Goal: Complete application form

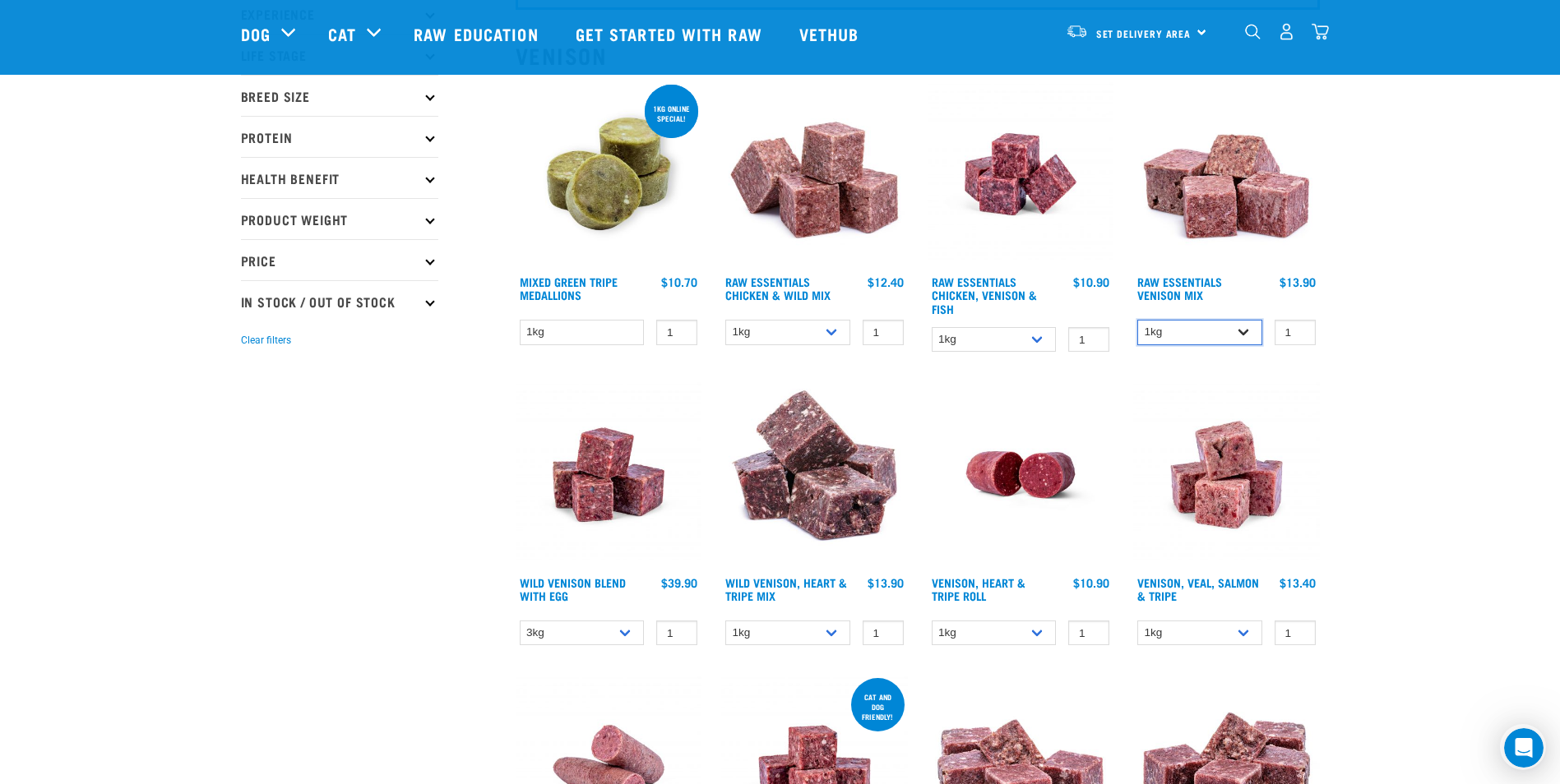
click at [1242, 333] on select "1kg 3kg Bulk (20kg)" at bounding box center [1200, 332] width 125 height 26
select select "712"
click at [1137, 320] on select "1kg 3kg Bulk (20kg)" at bounding box center [1200, 332] width 125 height 26
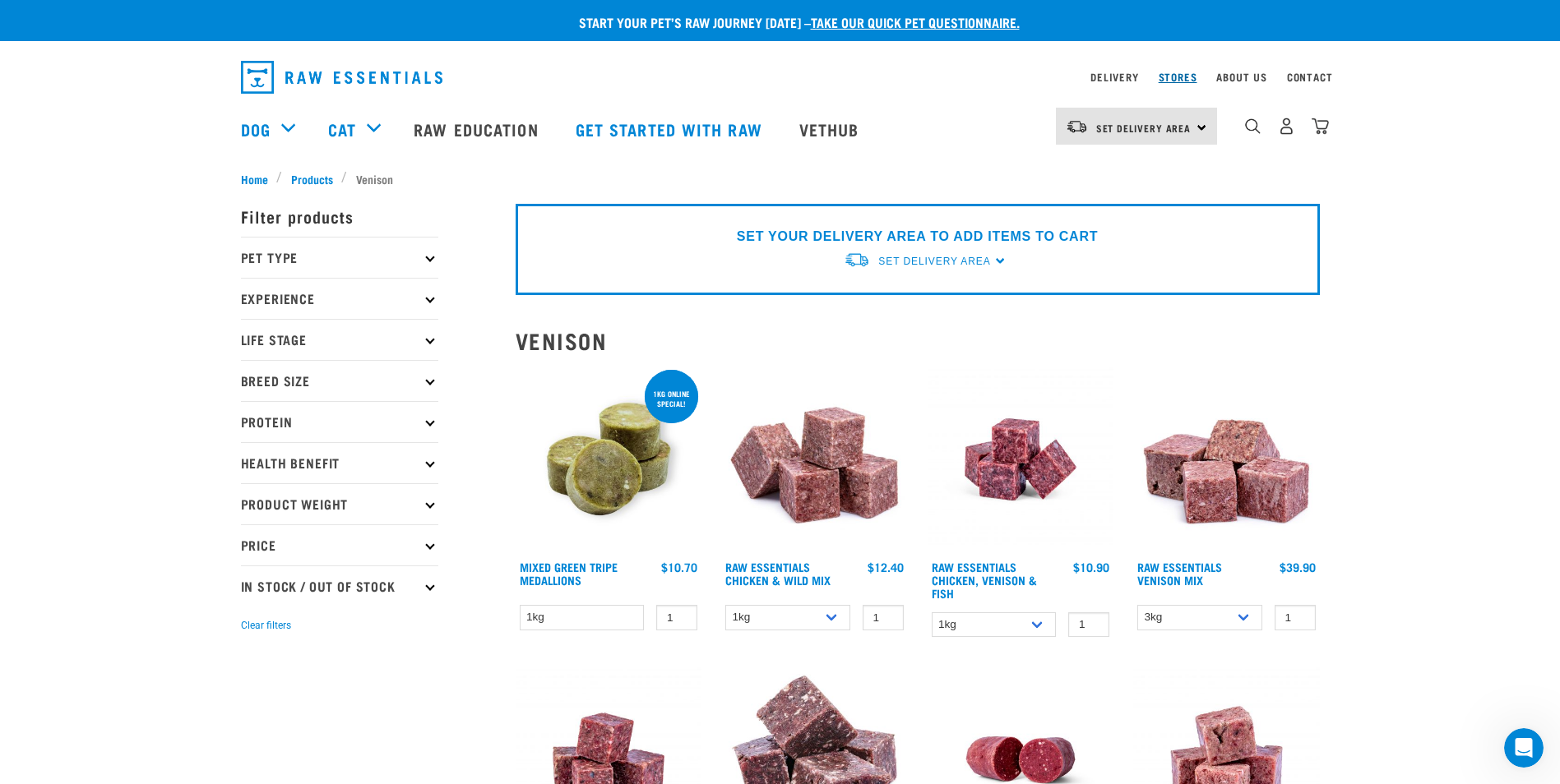
click at [1182, 80] on link "Stores" at bounding box center [1178, 77] width 39 height 6
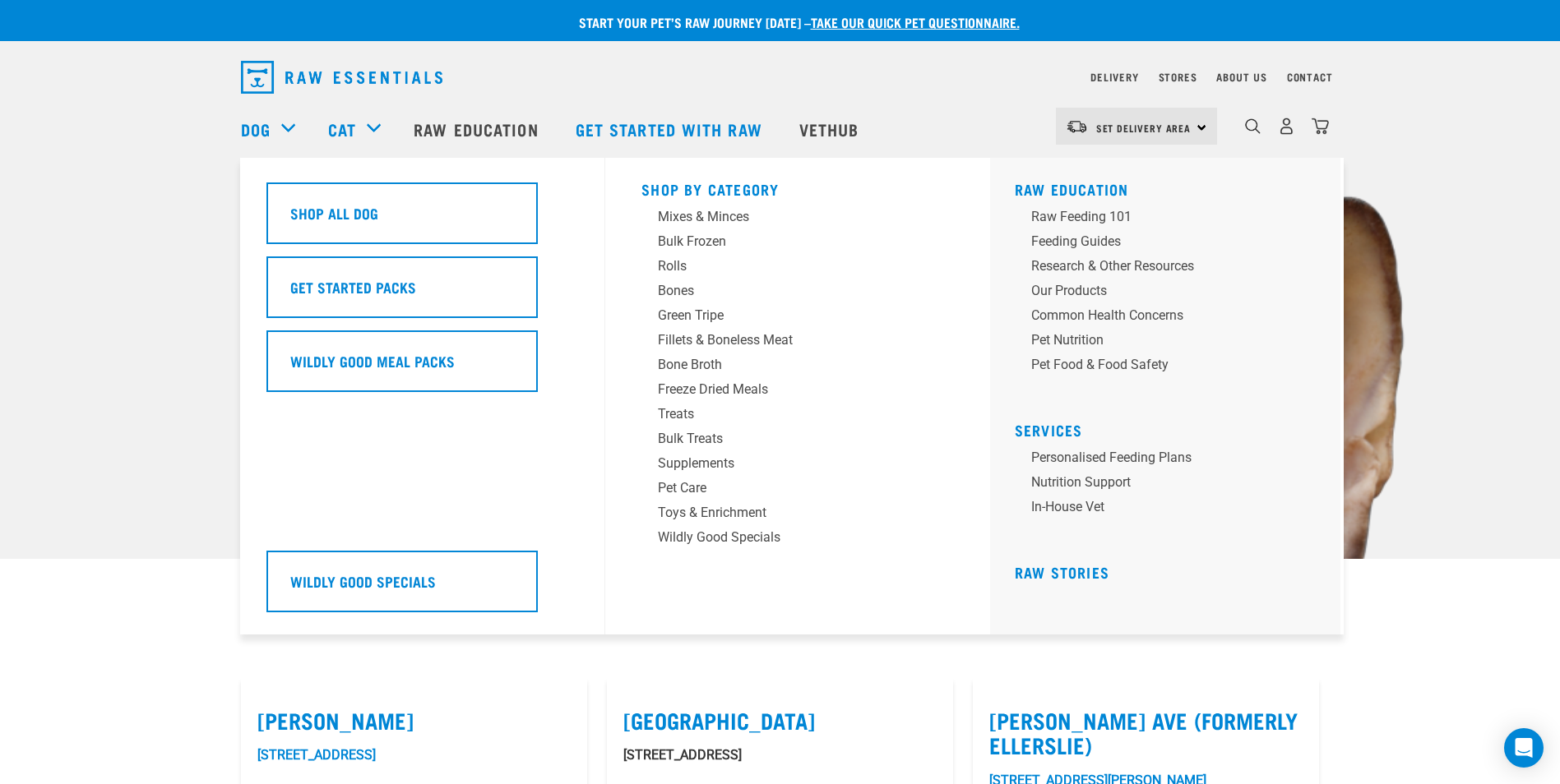
click at [280, 125] on div "Dog" at bounding box center [276, 128] width 71 height 65
click at [683, 266] on div "Rolls" at bounding box center [786, 266] width 256 height 20
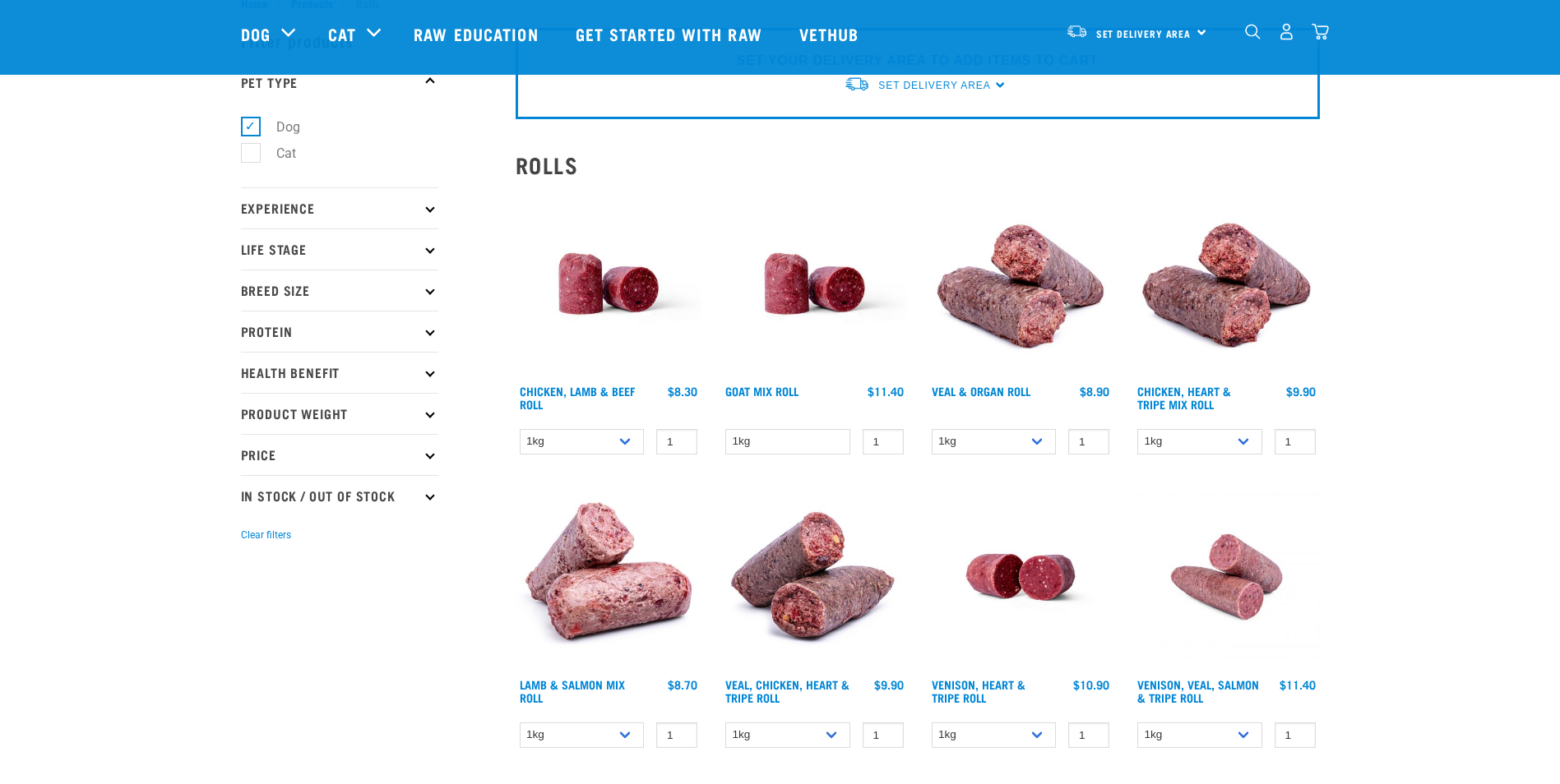
scroll to position [83, 0]
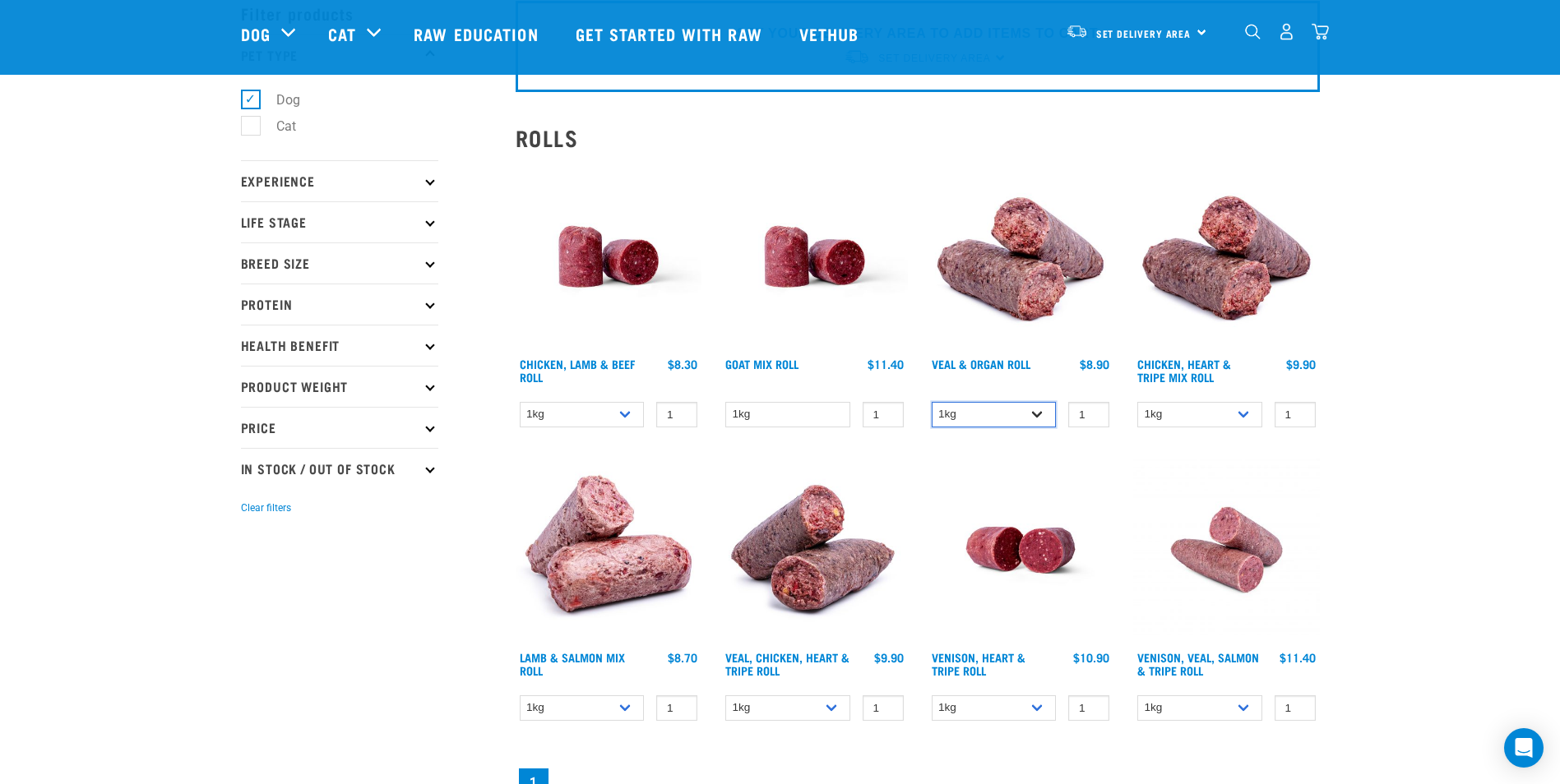
click at [1037, 416] on select "1kg Bulk (10kg)" at bounding box center [995, 415] width 125 height 26
select select "920"
click at [932, 402] on select "1kg Bulk (10kg)" at bounding box center [995, 415] width 125 height 26
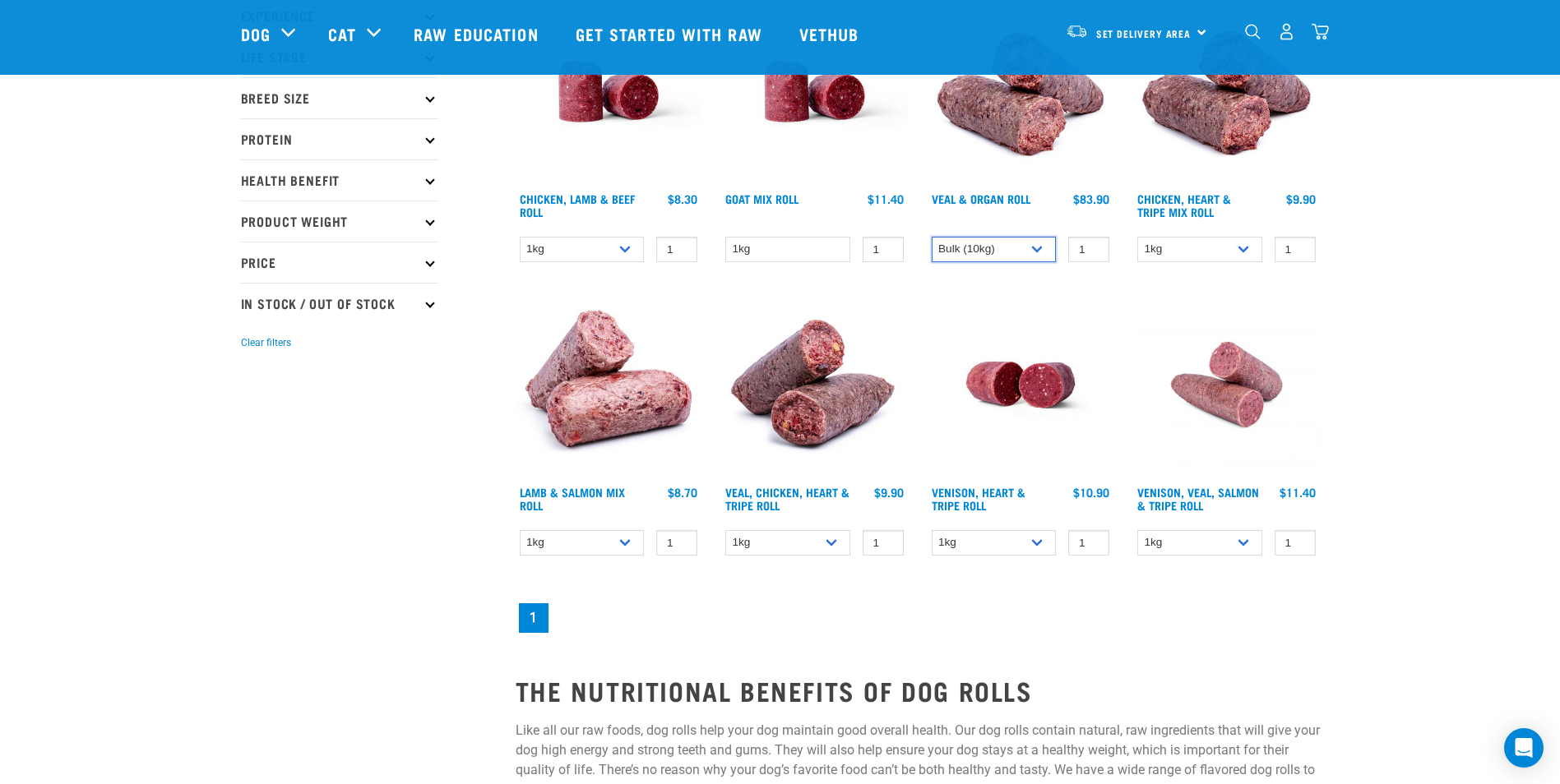
scroll to position [247, 0]
click at [1040, 550] on select "1kg Bulk (10kg)" at bounding box center [995, 544] width 125 height 26
click at [932, 532] on select "1kg Bulk (10kg)" at bounding box center [995, 544] width 125 height 26
click at [1043, 547] on select "1kg Bulk (10kg)" at bounding box center [995, 544] width 125 height 26
click at [932, 532] on select "1kg Bulk (10kg)" at bounding box center [995, 544] width 125 height 26
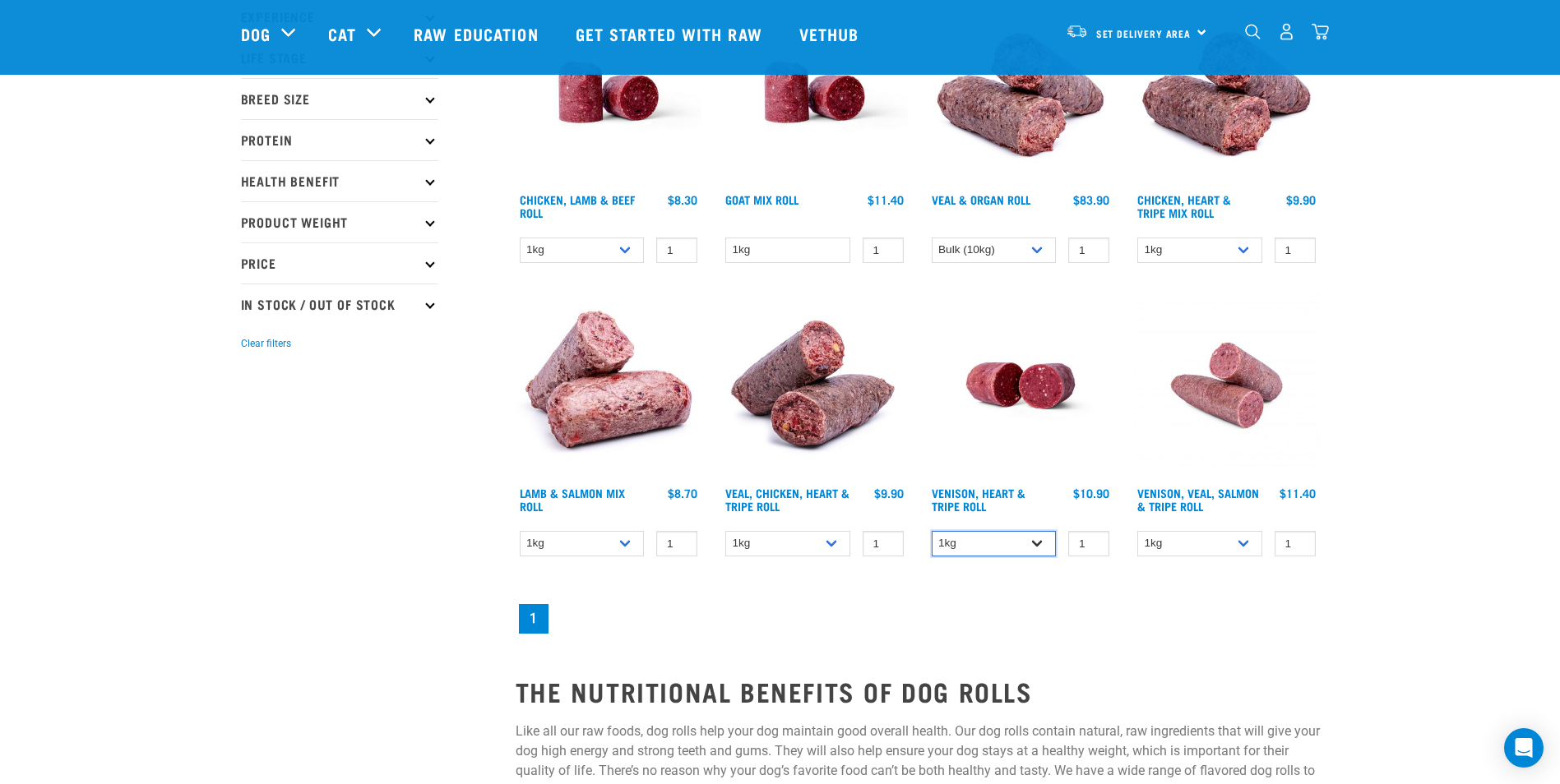
click at [1047, 547] on select "1kg Bulk (10kg)" at bounding box center [995, 544] width 125 height 26
click at [932, 532] on select "1kg Bulk (10kg)" at bounding box center [995, 544] width 125 height 26
click at [1043, 536] on select "1kg Bulk (10kg)" at bounding box center [995, 544] width 125 height 26
select select "418564"
click at [932, 532] on select "1kg Bulk (10kg)" at bounding box center [995, 544] width 125 height 26
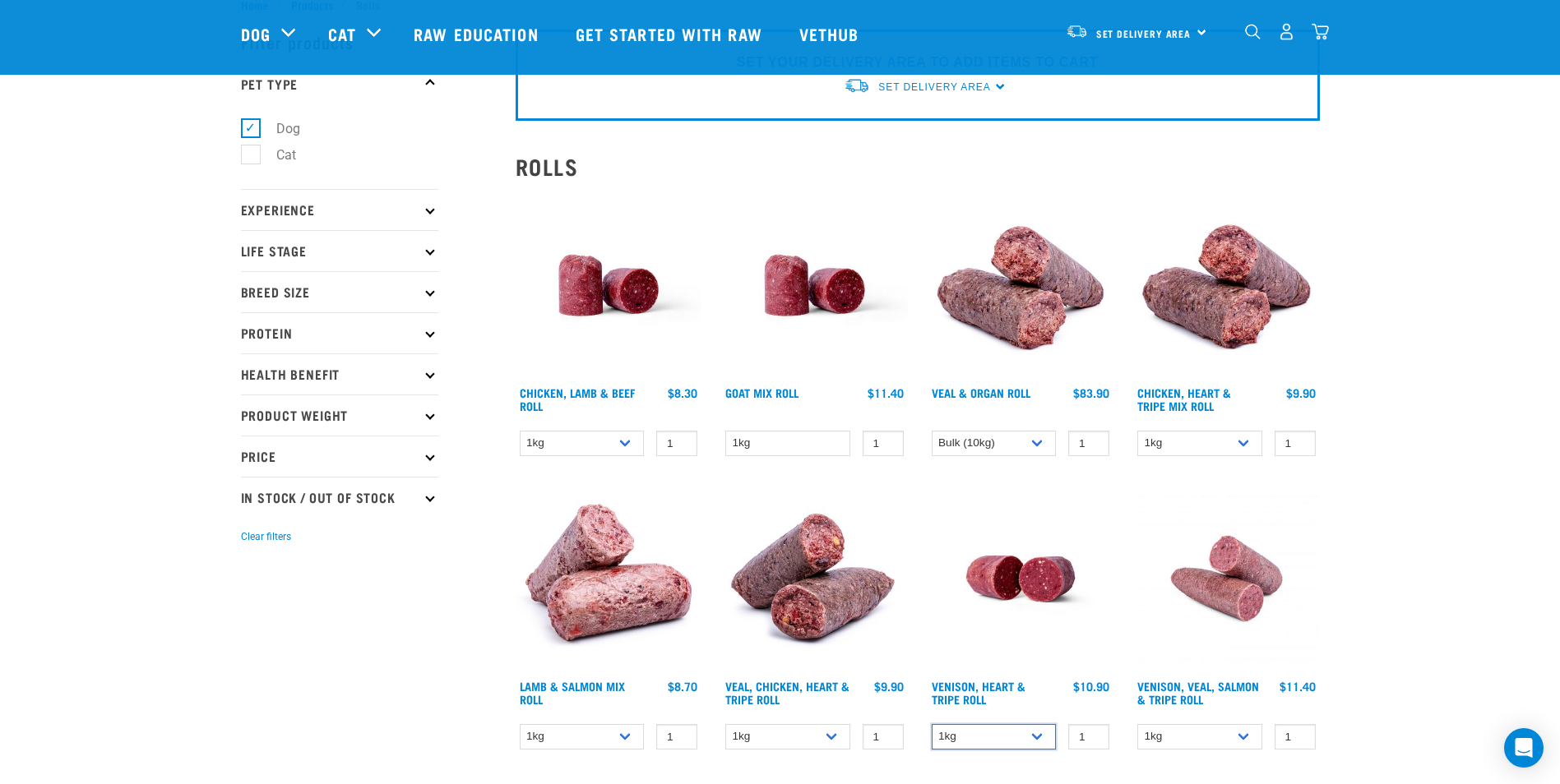
scroll to position [83, 0]
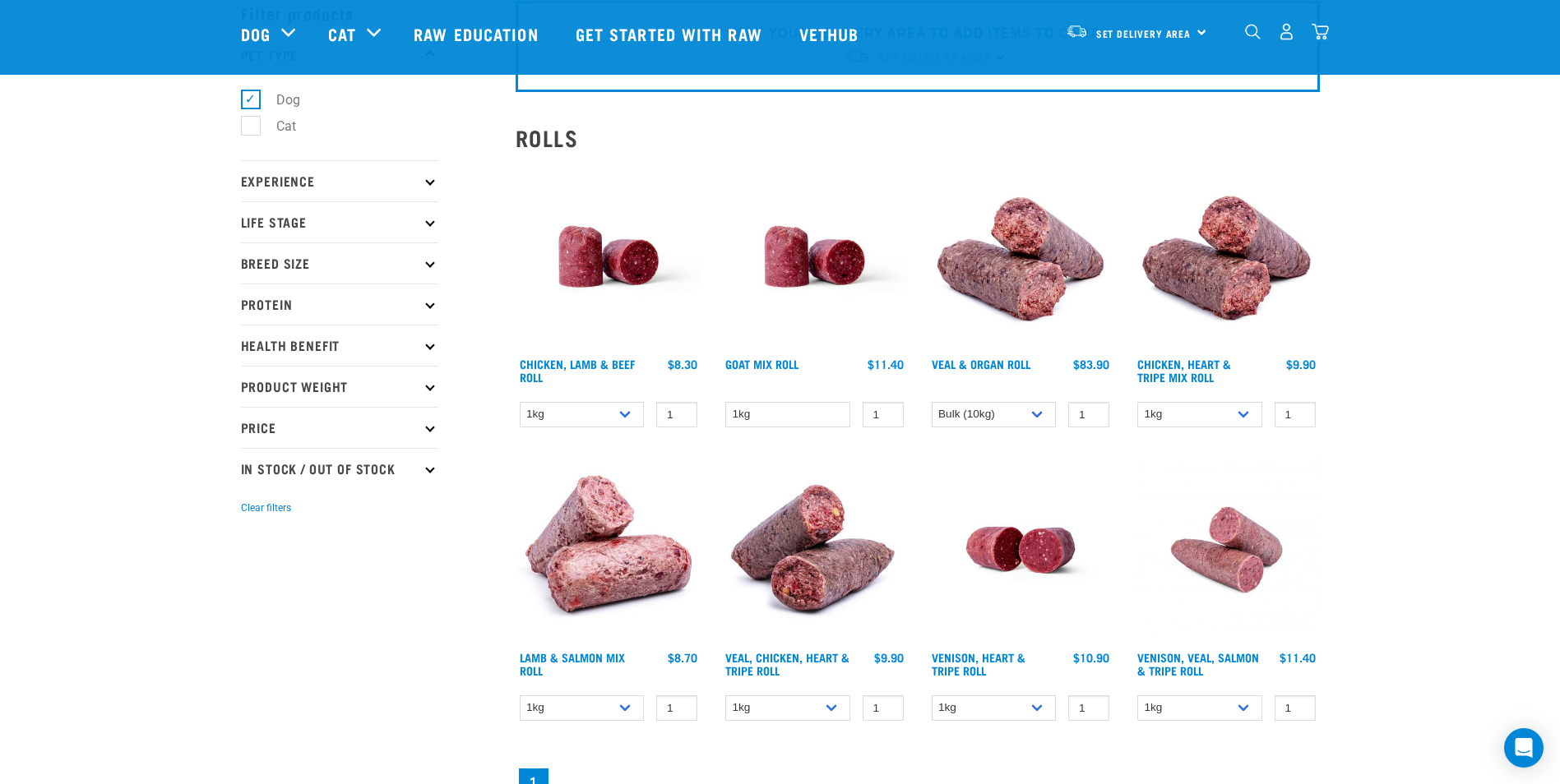
click at [1195, 28] on div "Set Delivery Area North Island South Island" at bounding box center [1137, 31] width 161 height 37
click at [1452, 143] on div "Start your pet’s raw journey today – take our quick pet questionnaire. Delivery…" at bounding box center [780, 460] width 1560 height 1087
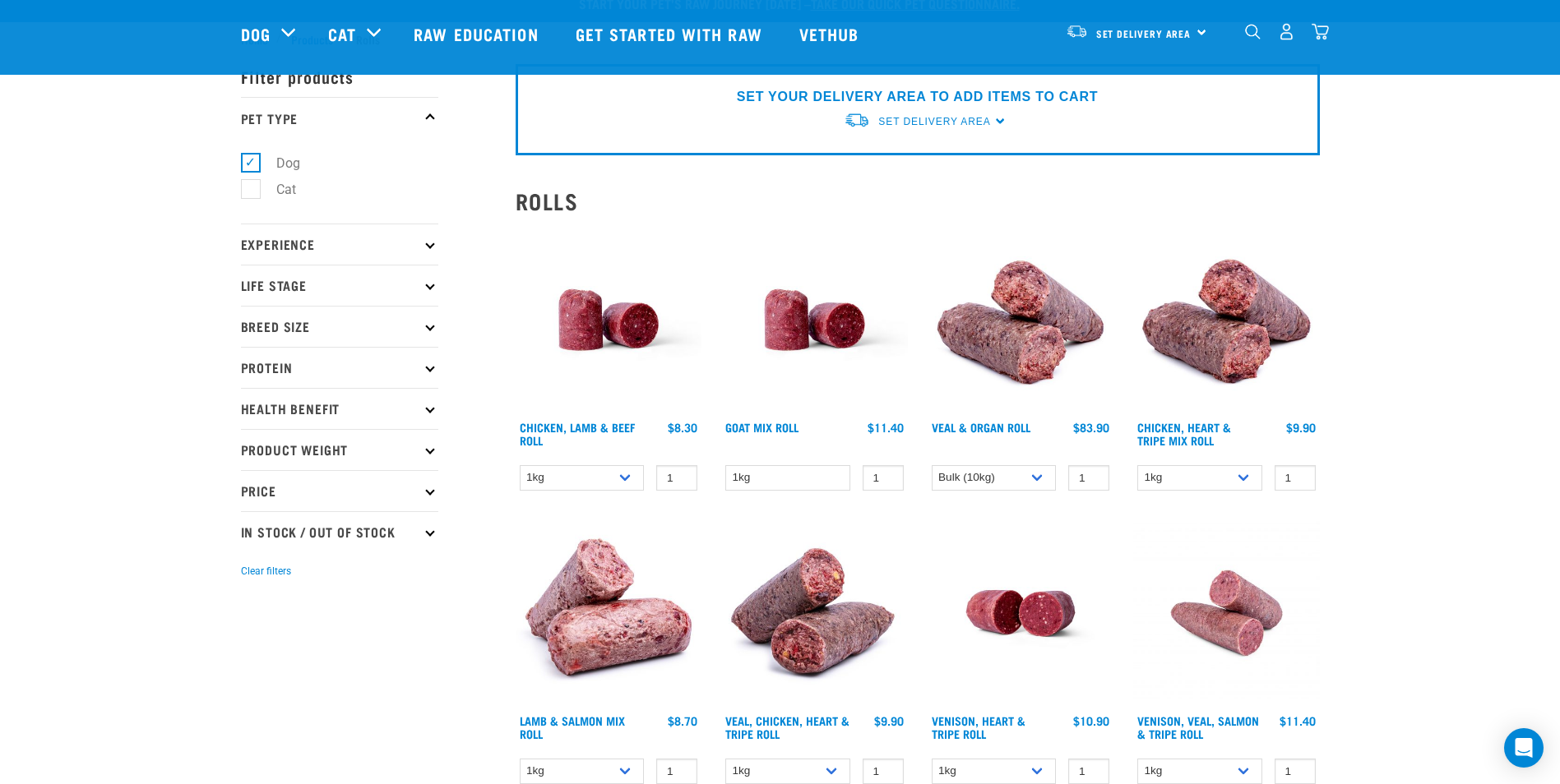
scroll to position [0, 0]
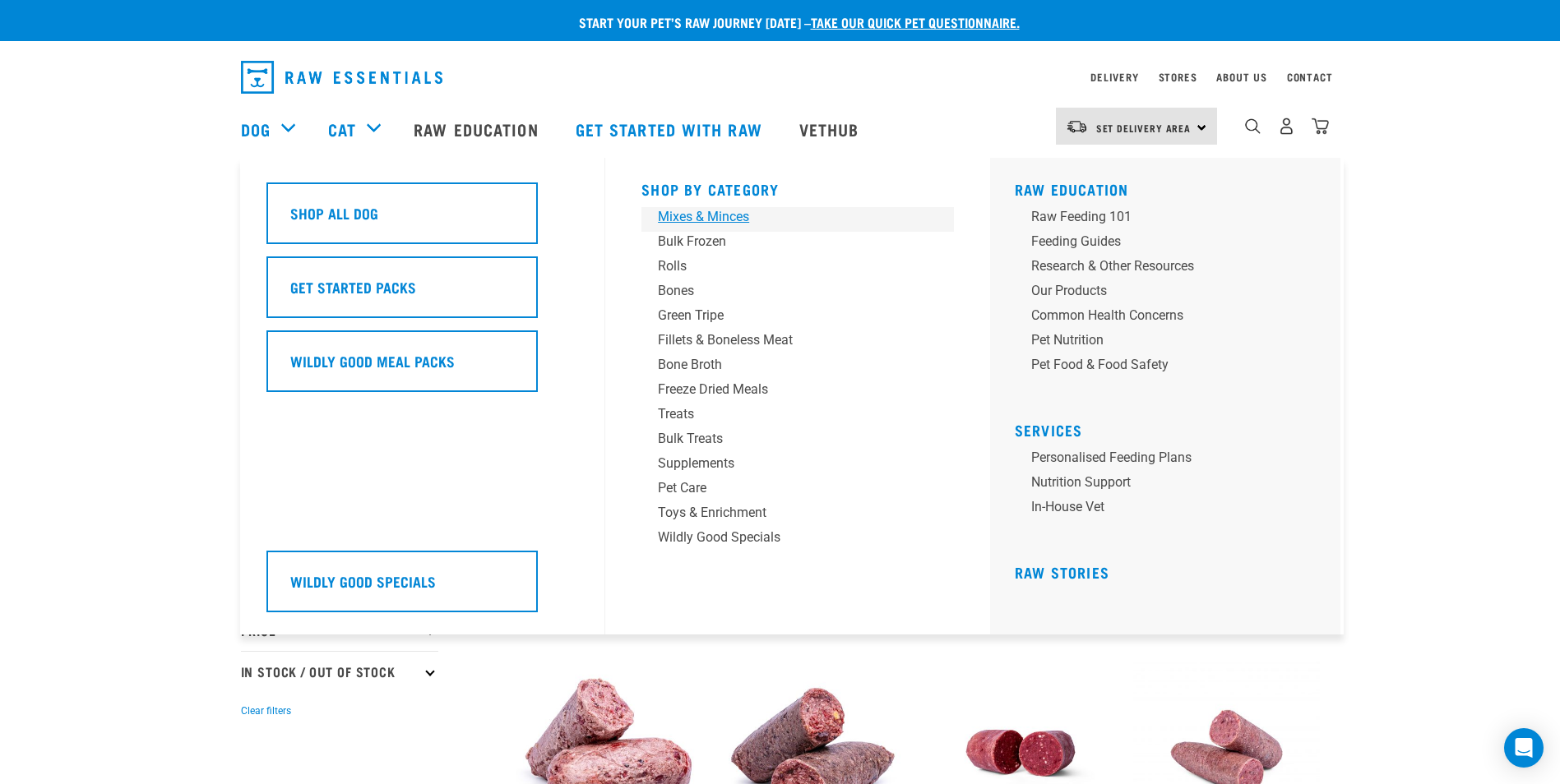
click at [708, 218] on div "Mixes & Minces" at bounding box center [786, 216] width 256 height 20
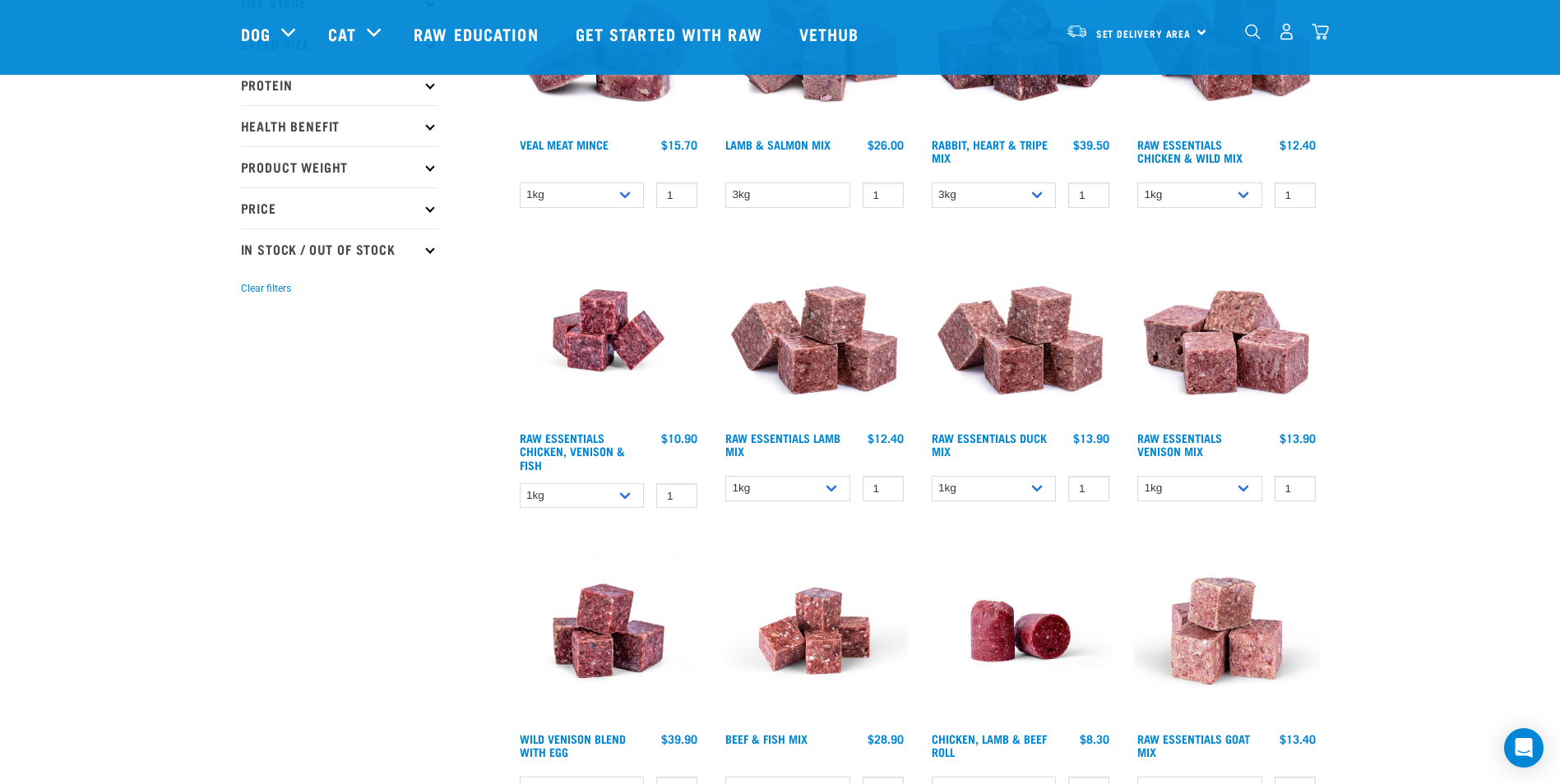
scroll to position [329, 0]
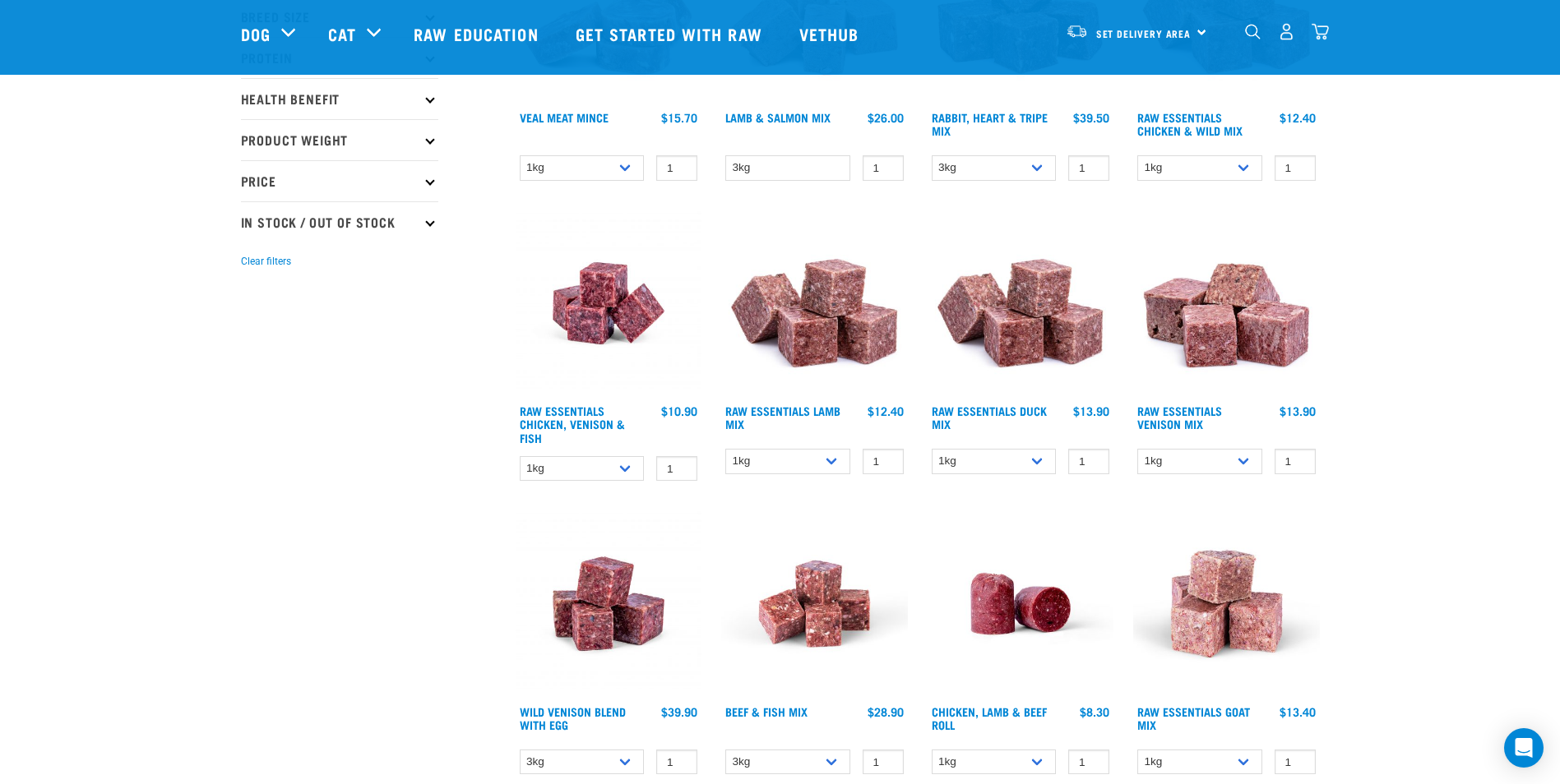
click at [1234, 337] on img at bounding box center [1227, 304] width 187 height 187
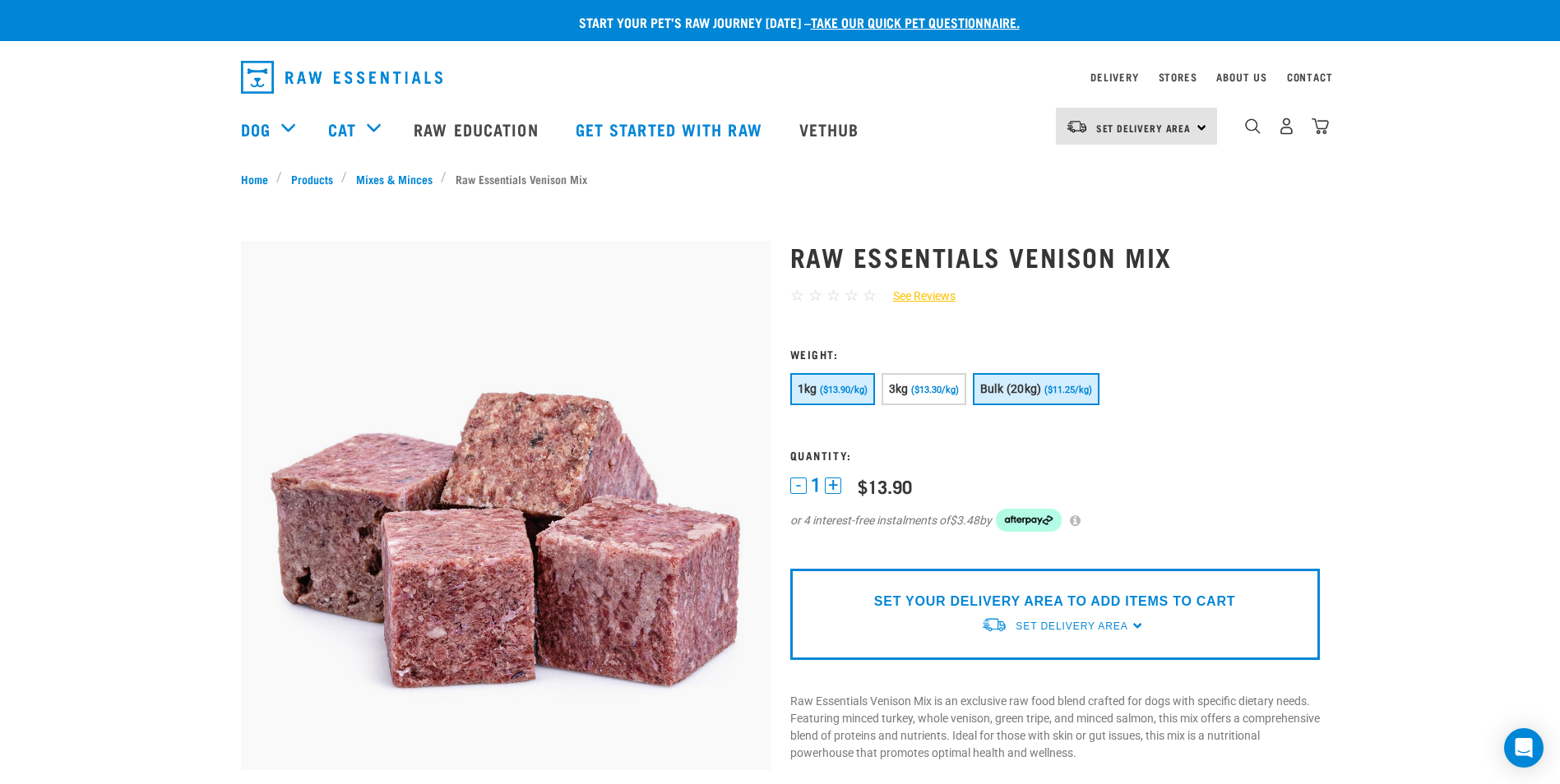
click at [1021, 395] on span "Bulk (20kg)" at bounding box center [1011, 389] width 62 height 13
click at [851, 391] on span "($13.90/kg)" at bounding box center [844, 389] width 47 height 10
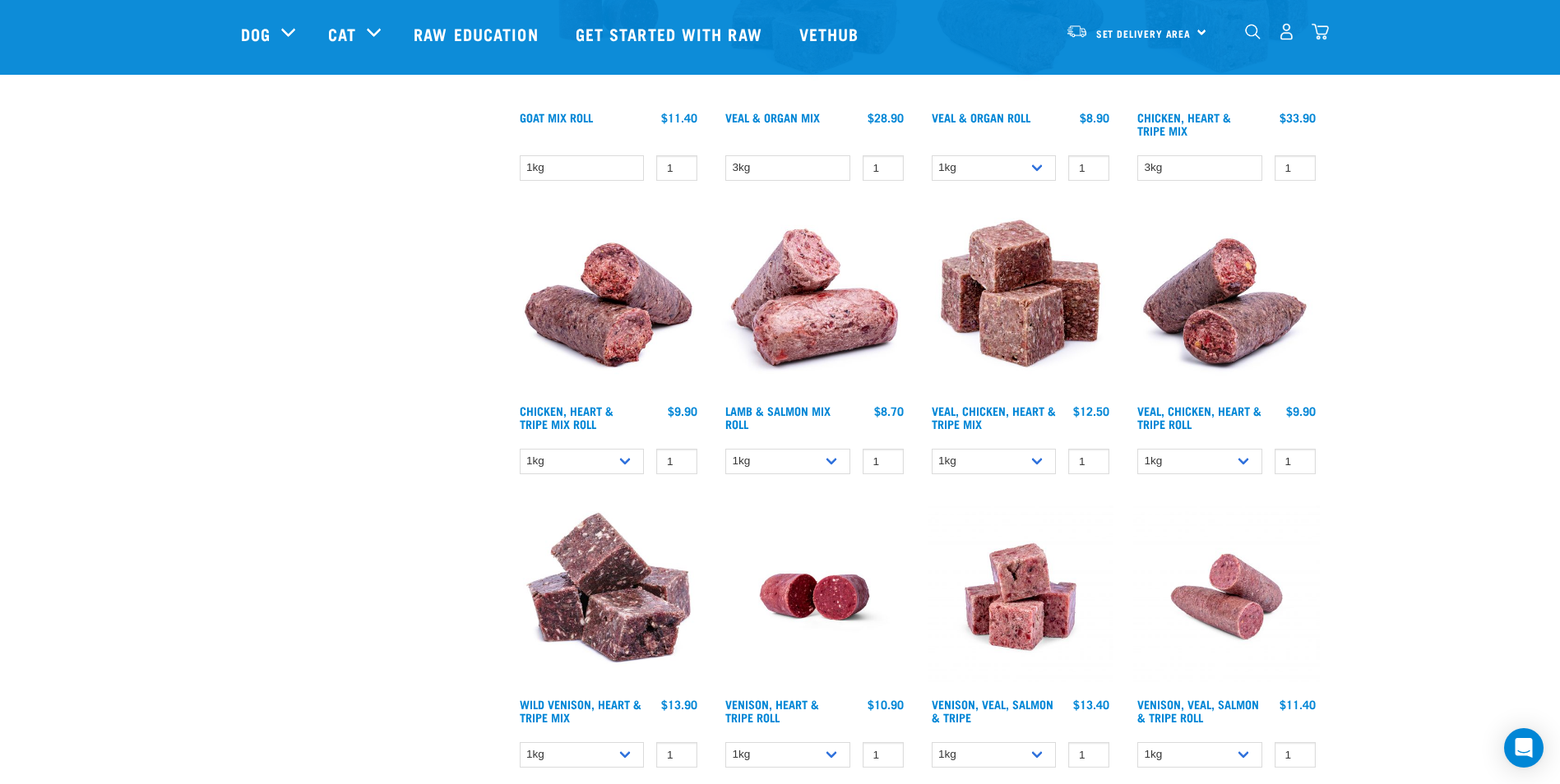
scroll to position [1342, 0]
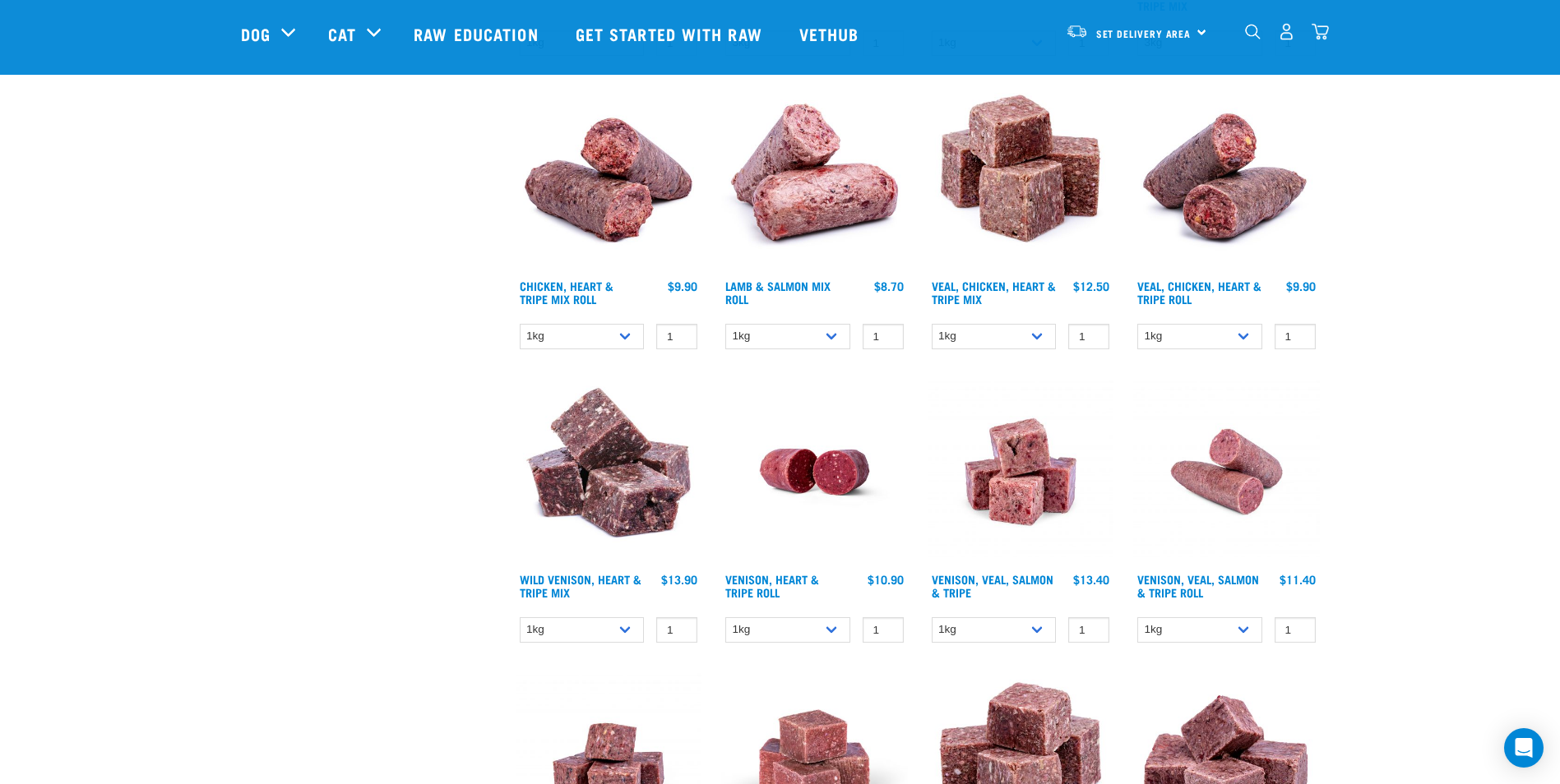
click at [607, 452] on img at bounding box center [609, 472] width 187 height 187
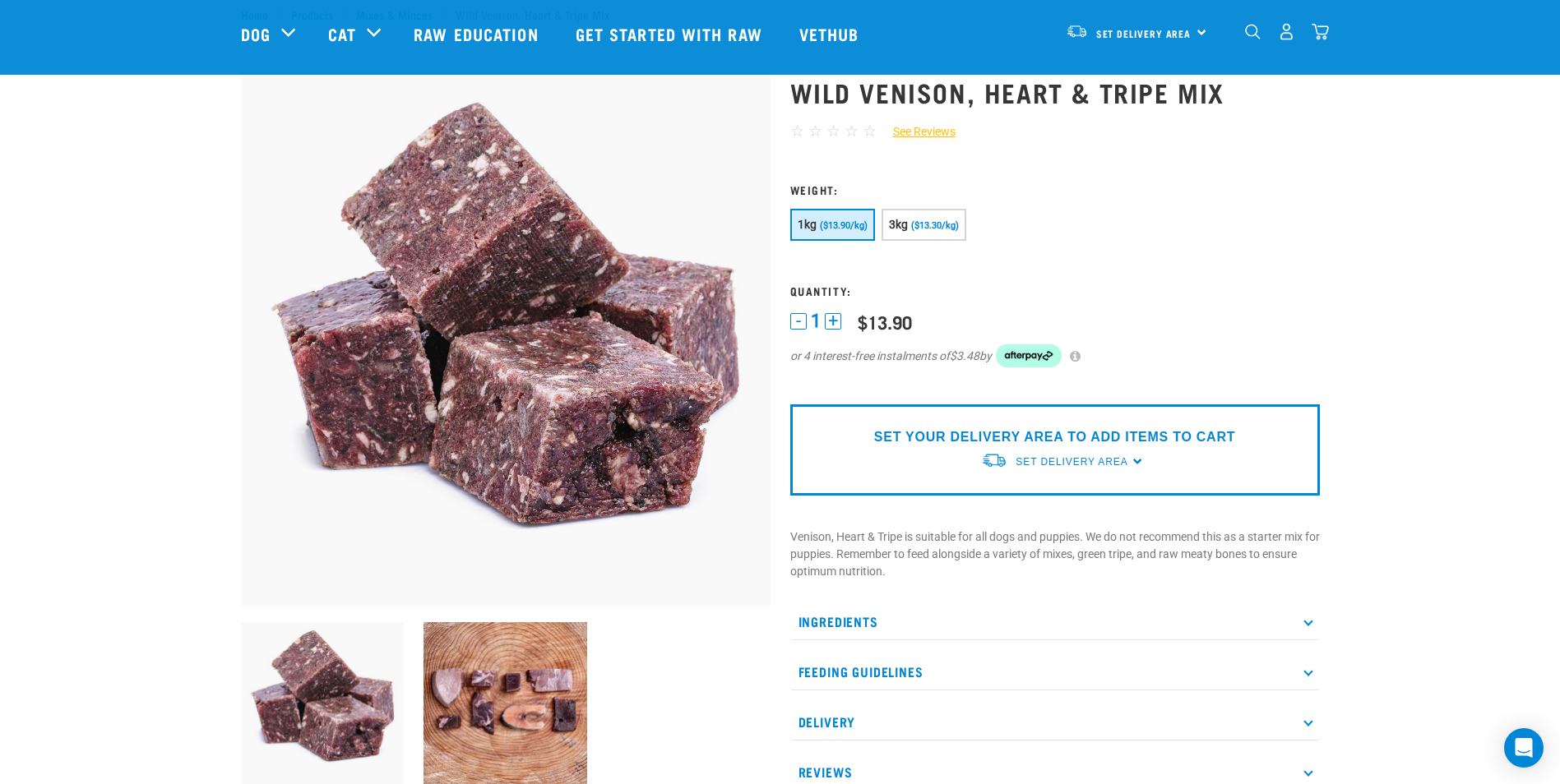
scroll to position [164, 0]
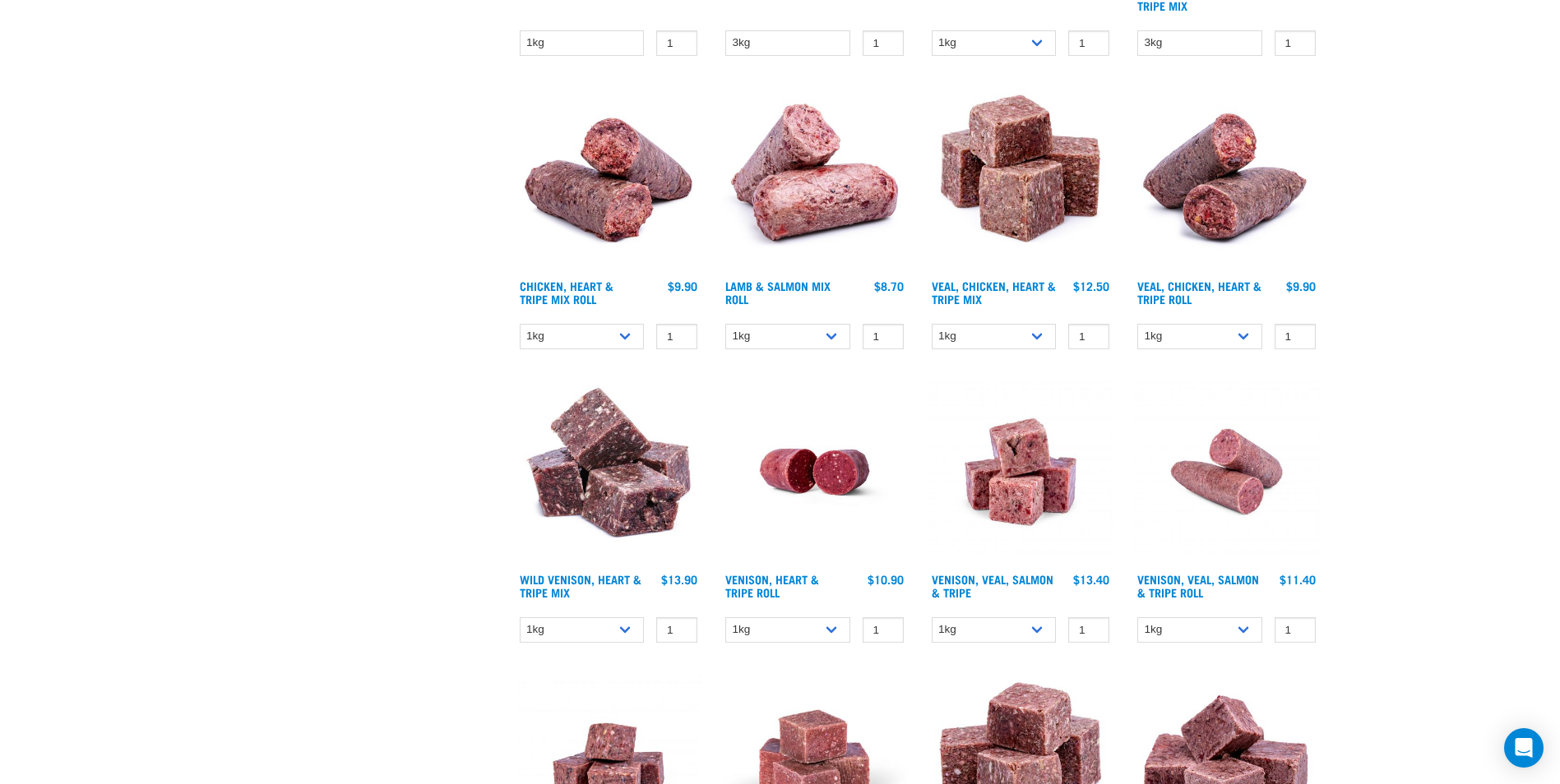
click at [1517, 747] on icon "Open Intercom Messenger" at bounding box center [1524, 748] width 20 height 20
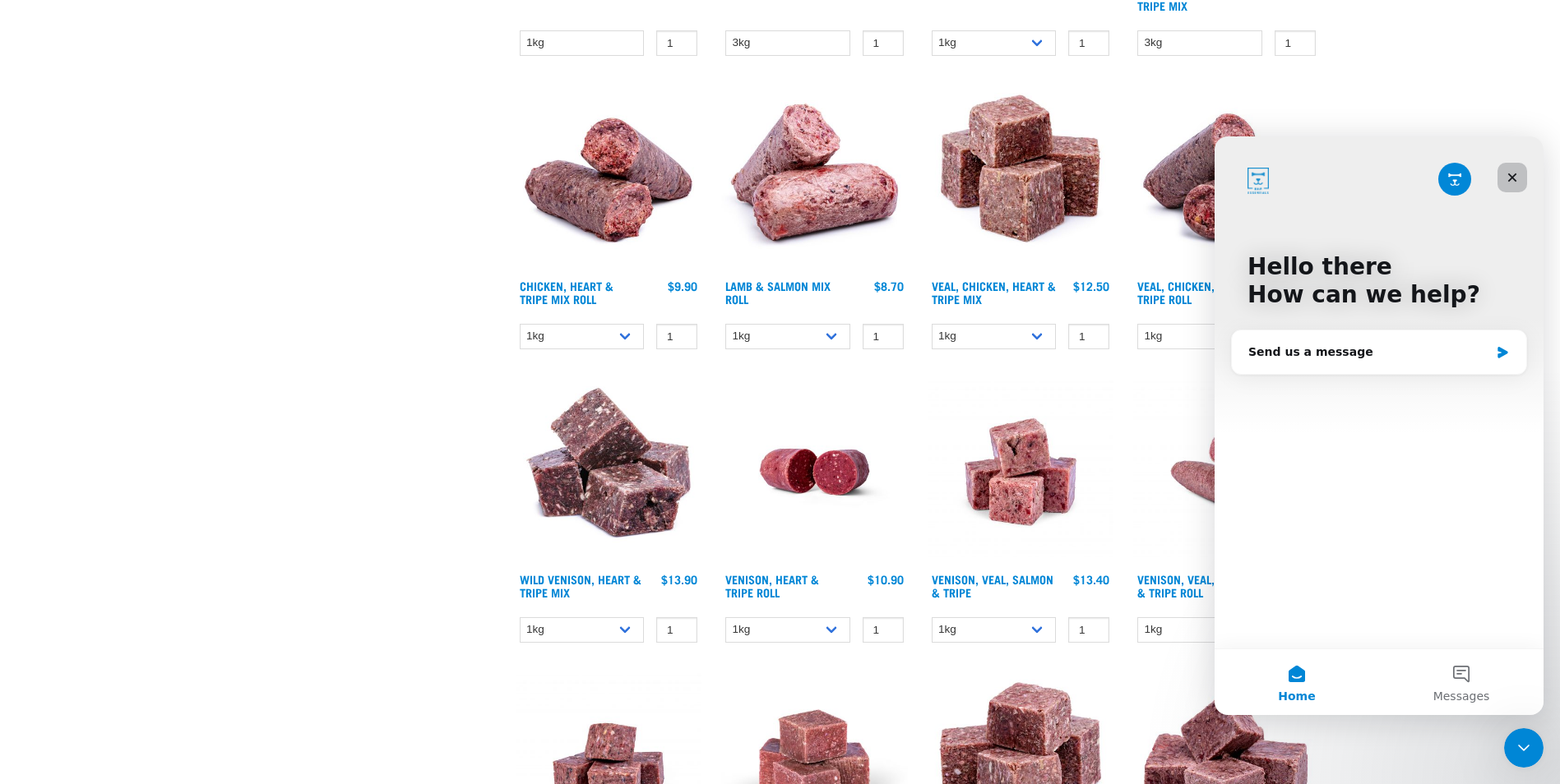
click at [1513, 177] on icon "Close" at bounding box center [1513, 178] width 9 height 9
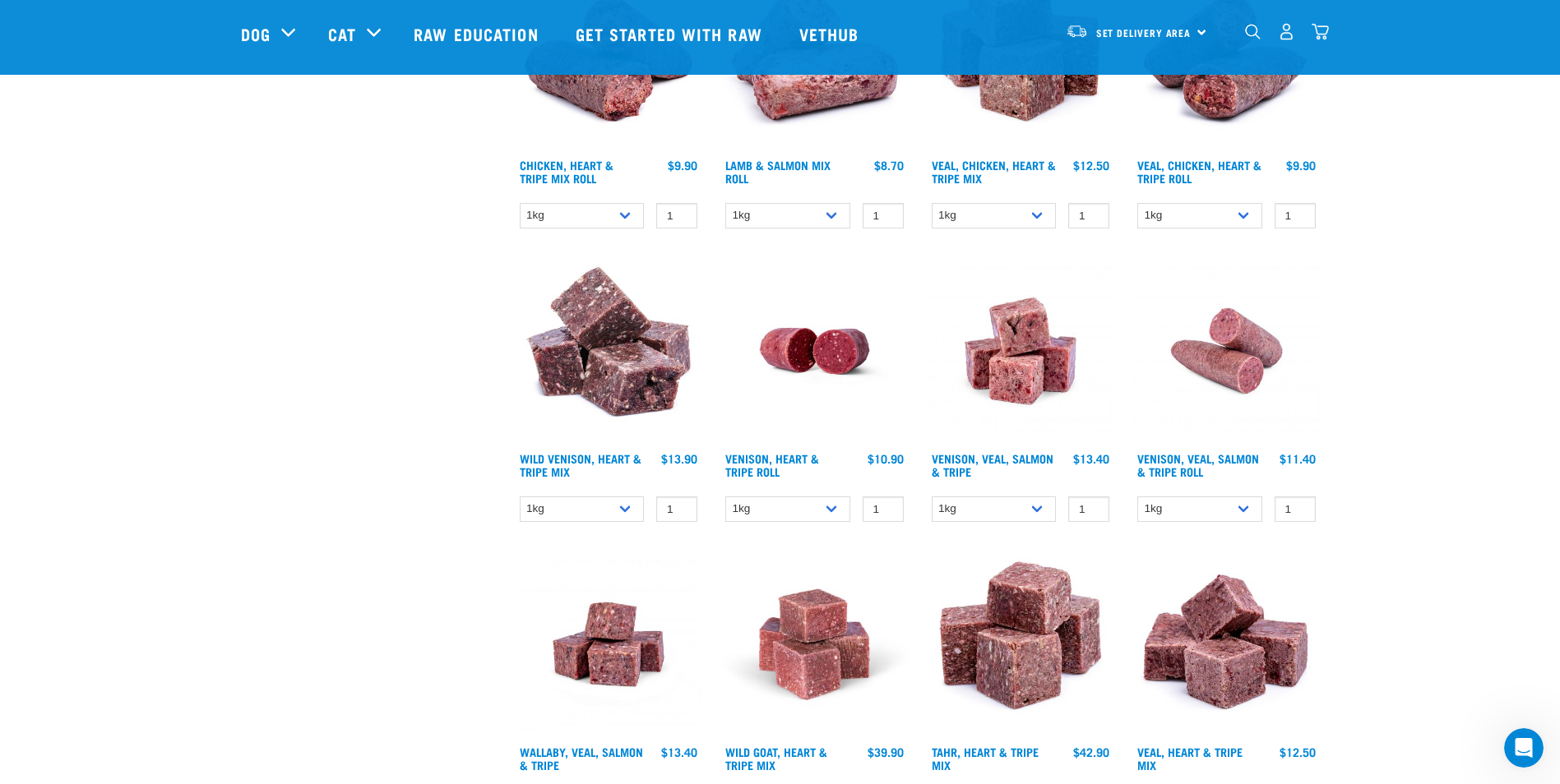
scroll to position [1545, 0]
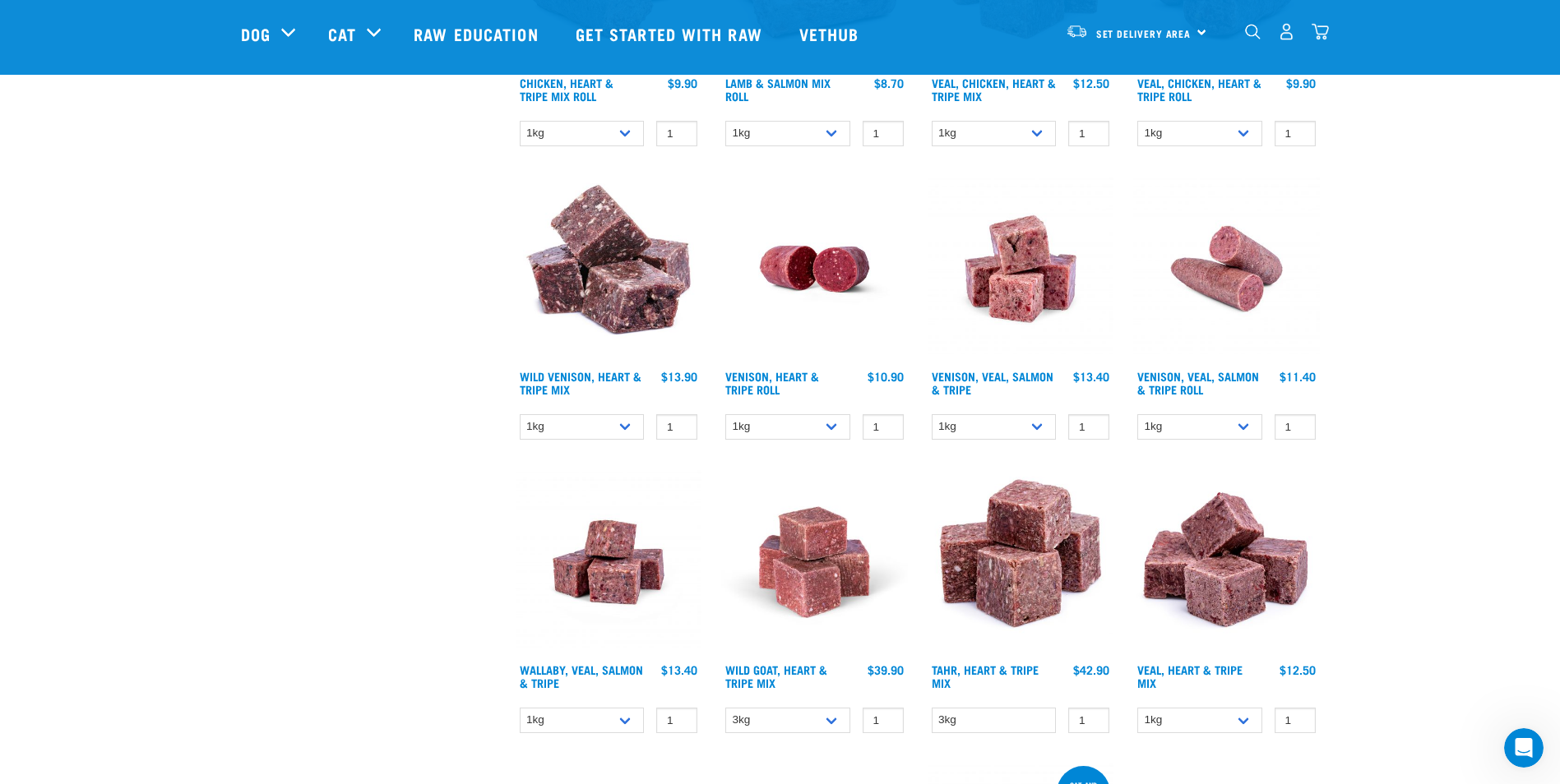
click at [1014, 299] on img at bounding box center [1021, 269] width 187 height 187
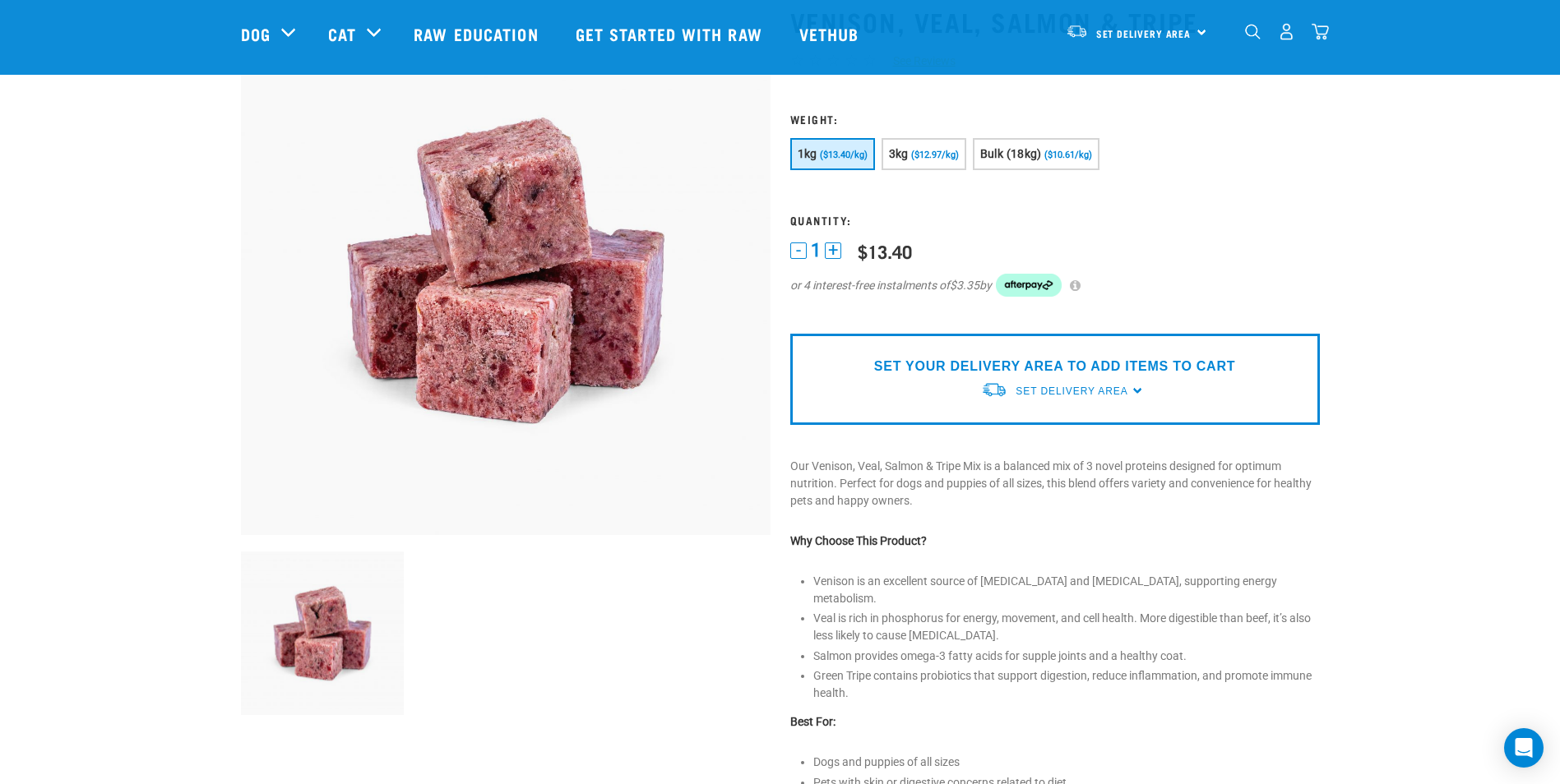
scroll to position [83, 0]
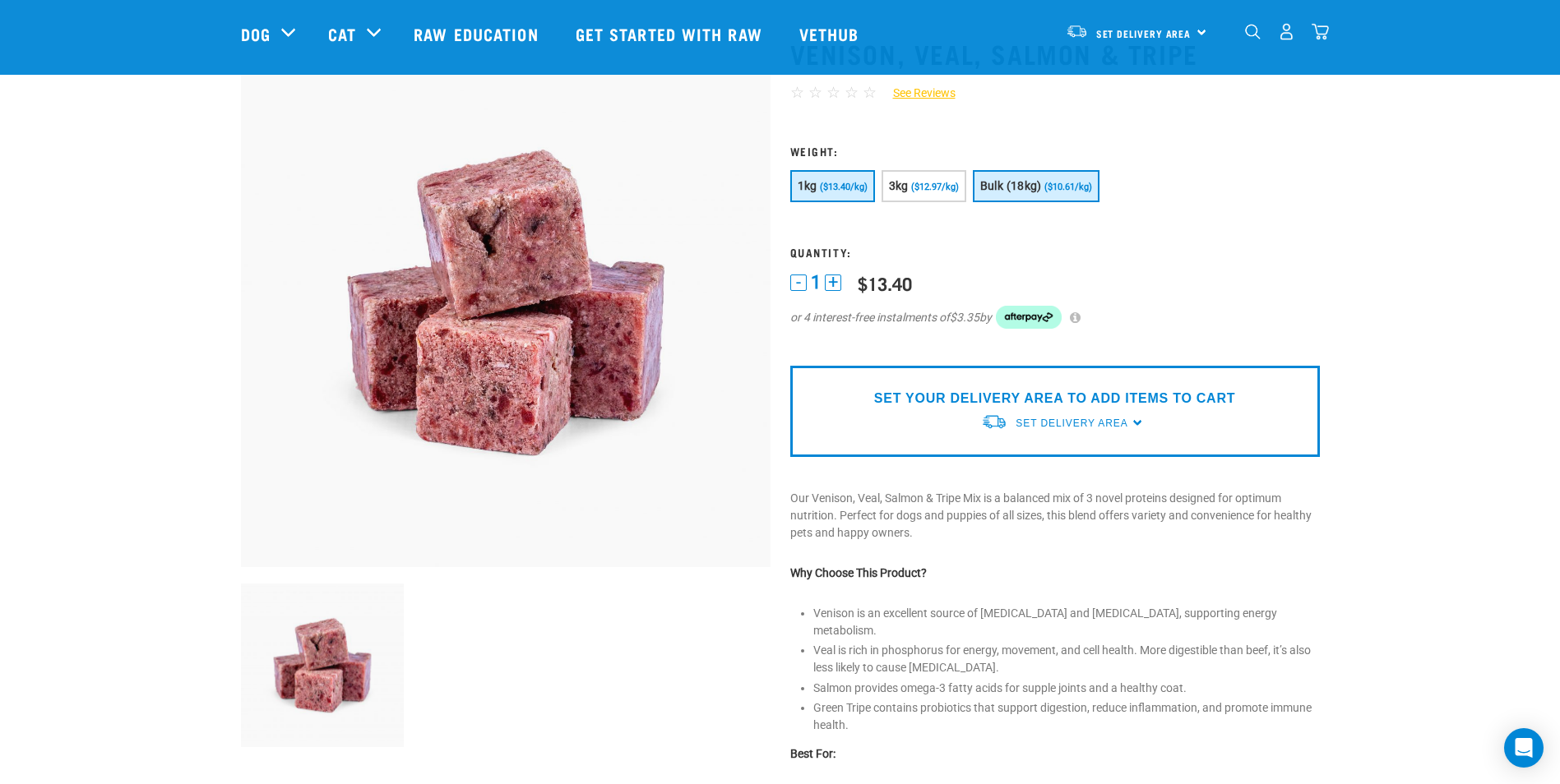
click at [1043, 190] on button "Bulk (18kg) ($10.61/kg)" at bounding box center [1036, 186] width 126 height 32
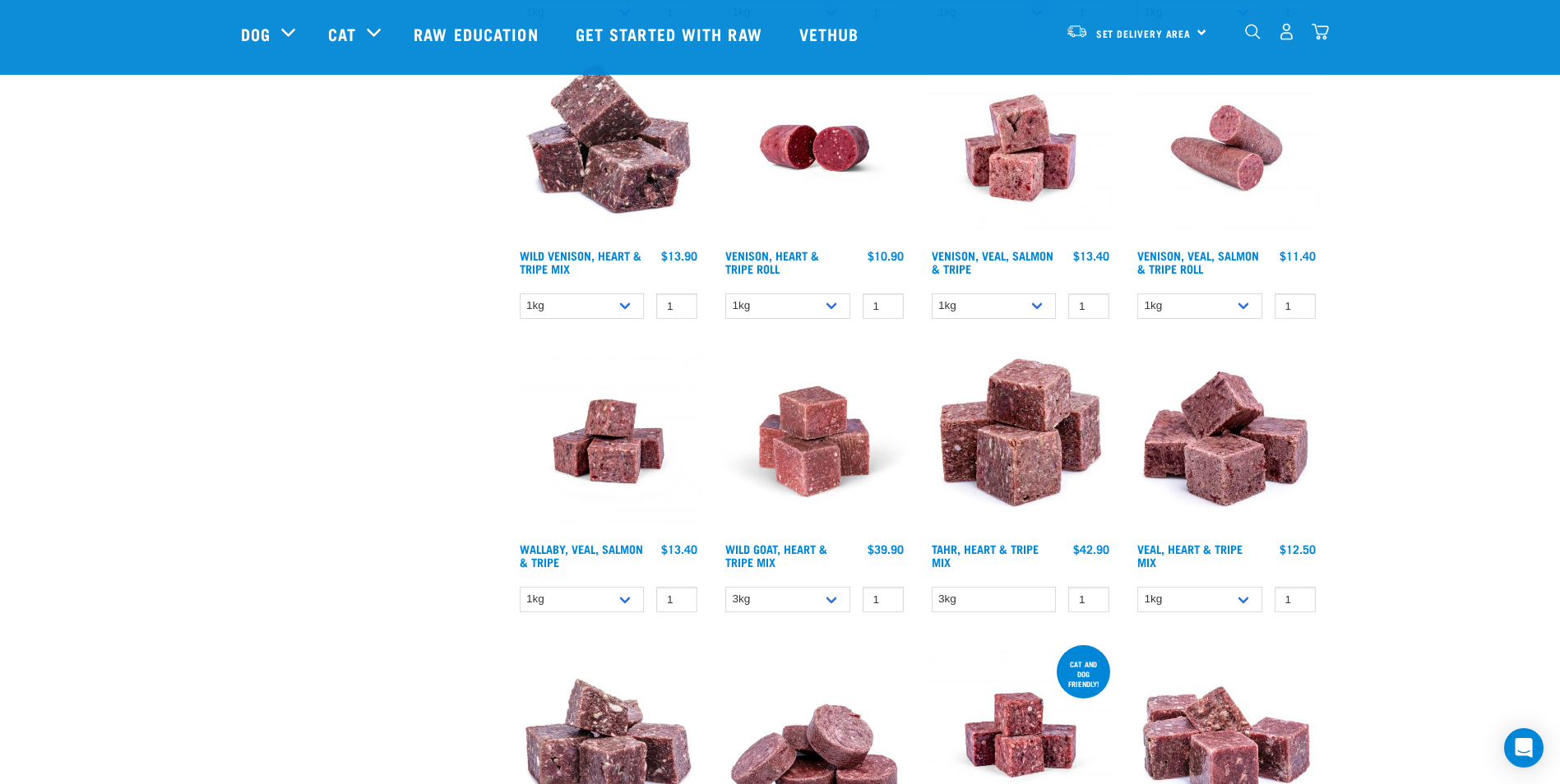
scroll to position [1748, 0]
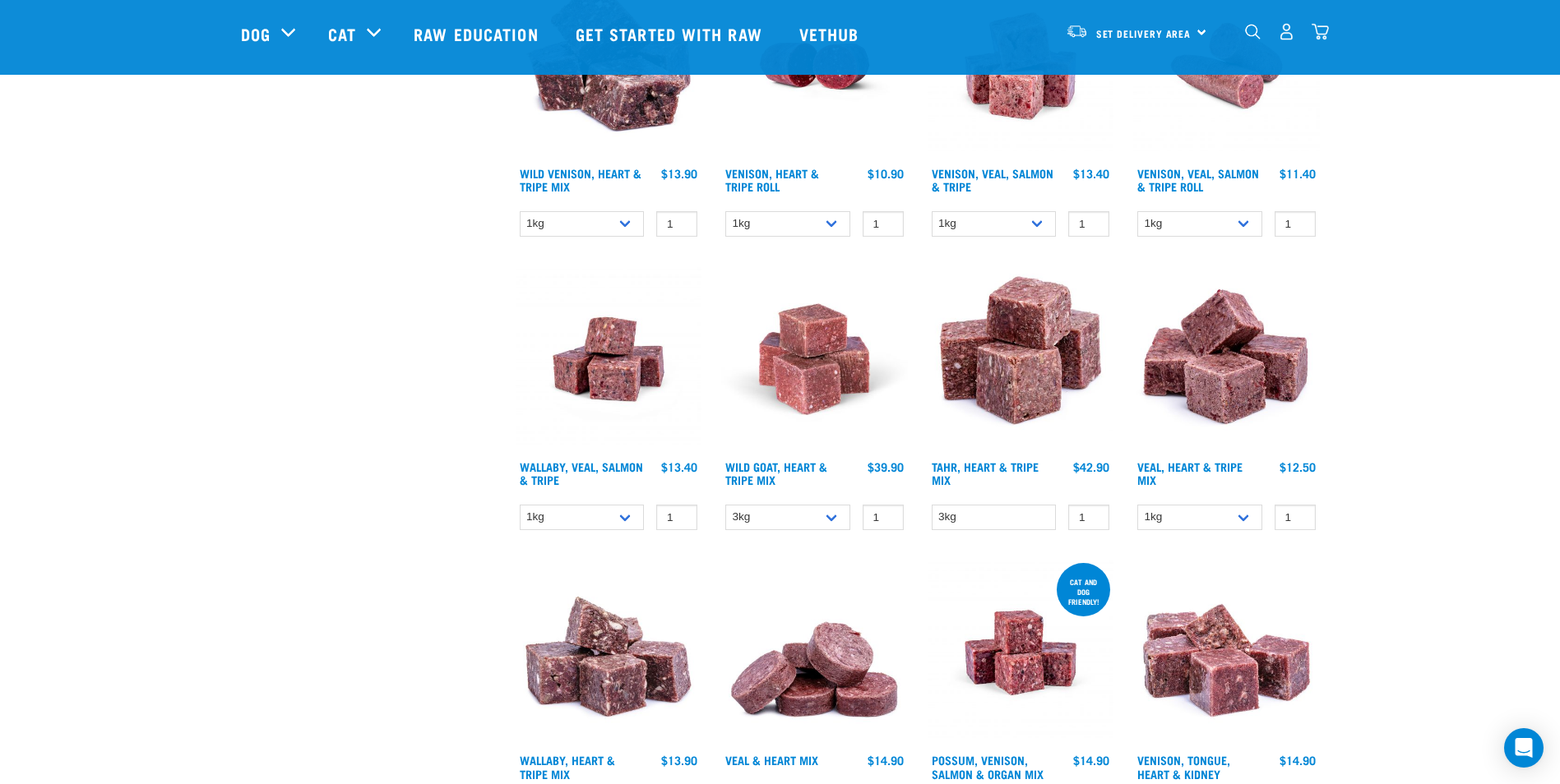
click at [1238, 378] on img at bounding box center [1227, 360] width 187 height 187
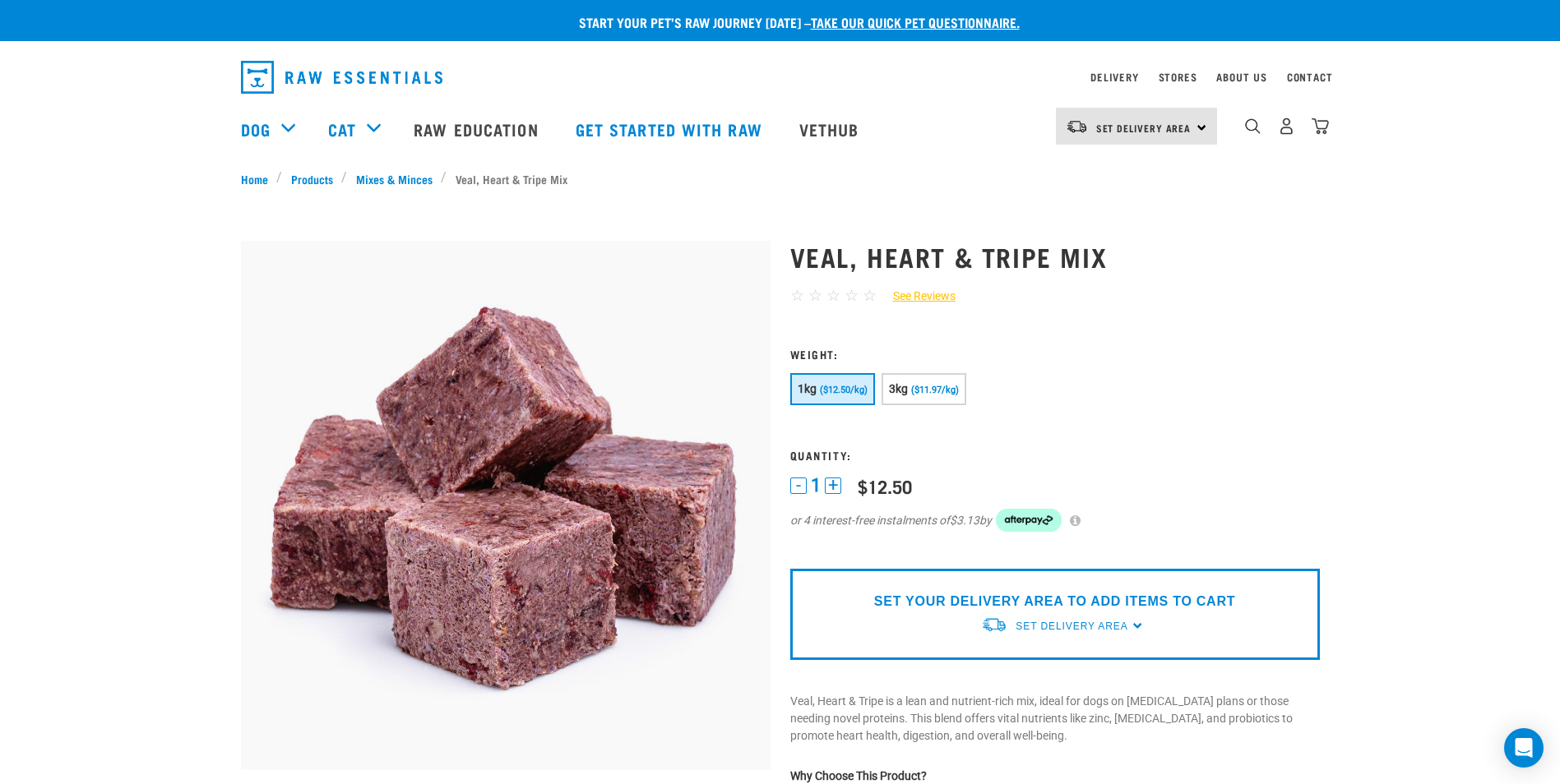
scroll to position [83, 0]
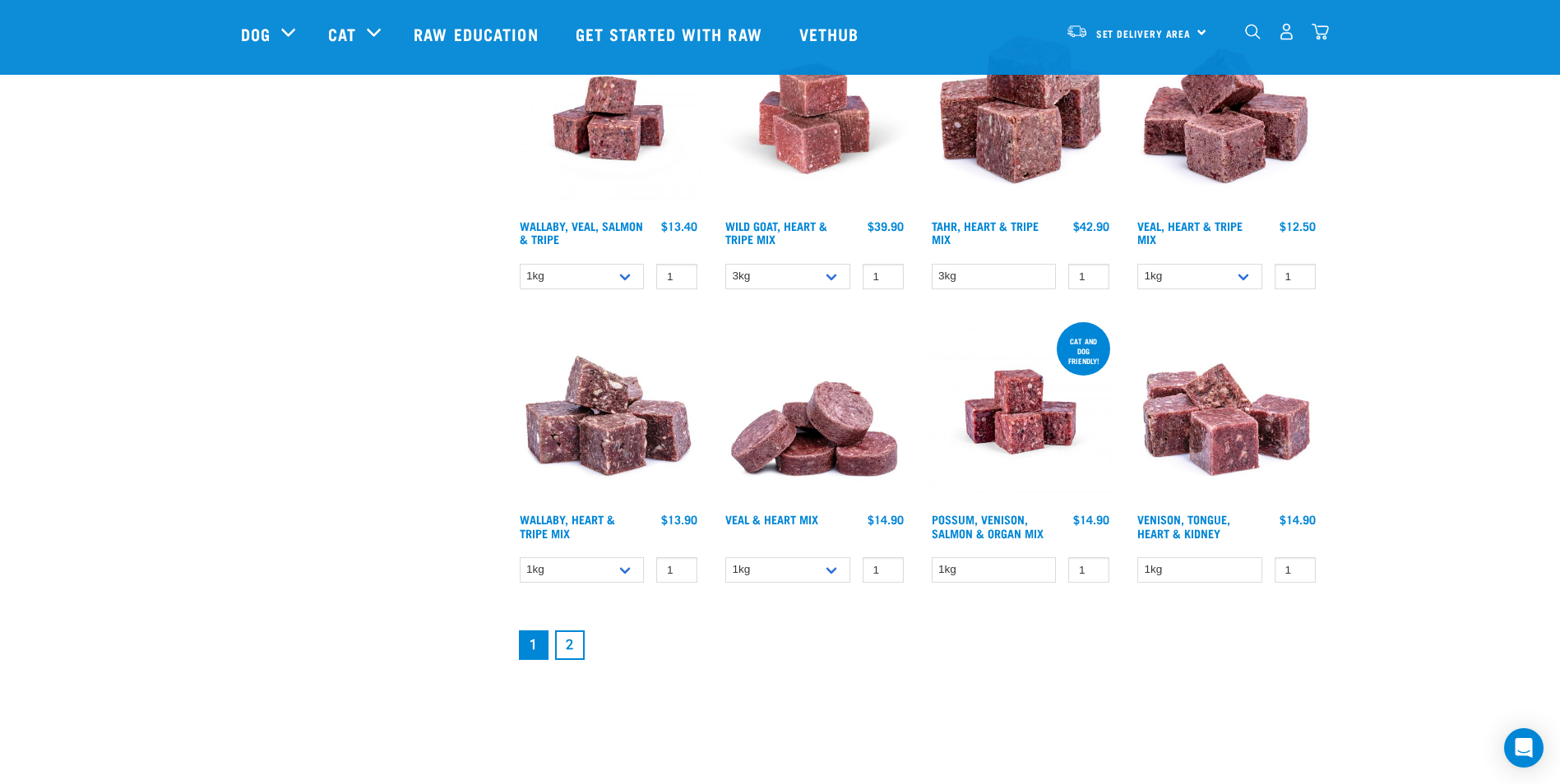
scroll to position [1951, 0]
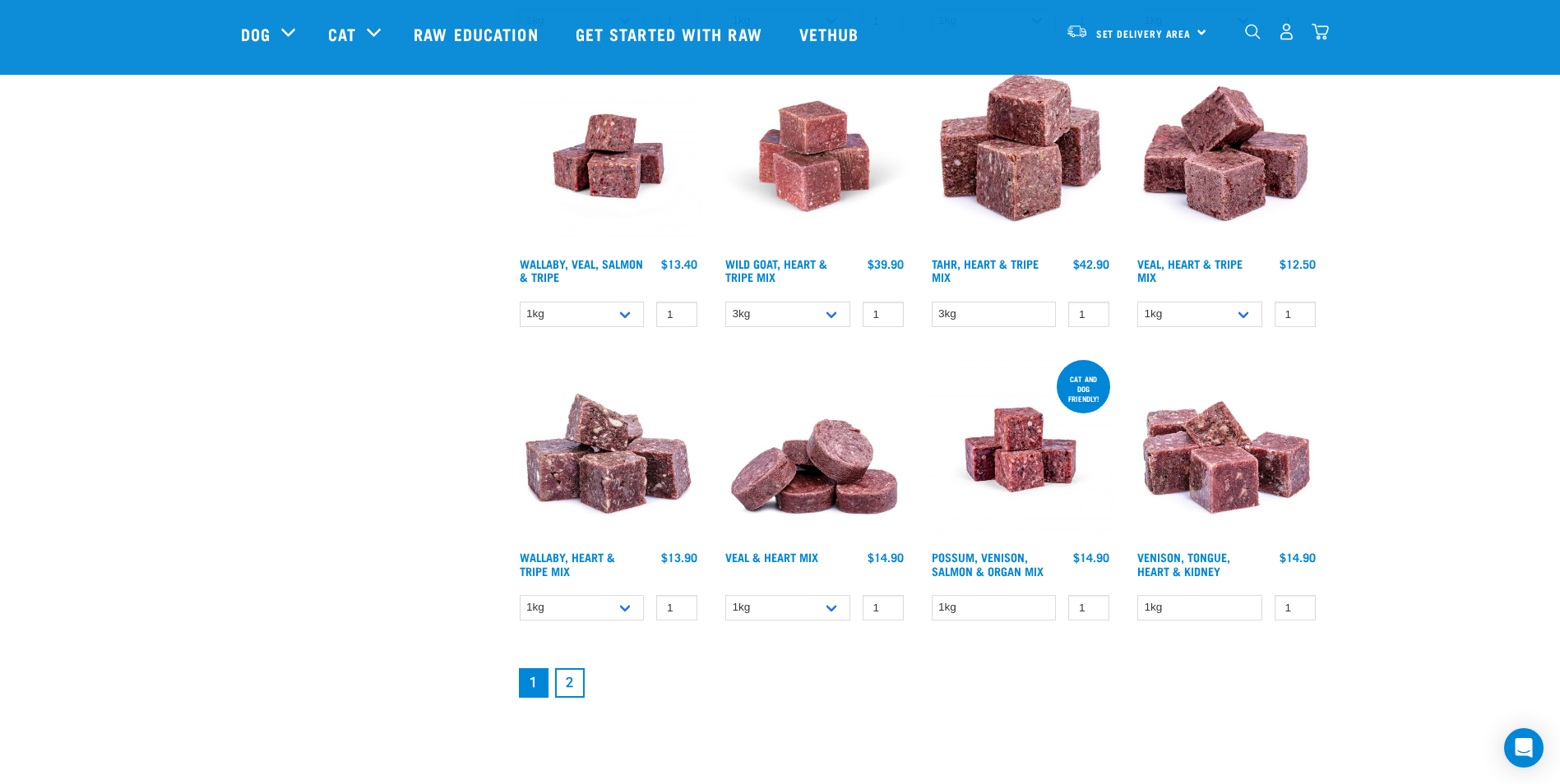
click at [577, 681] on link "2" at bounding box center [570, 682] width 29 height 29
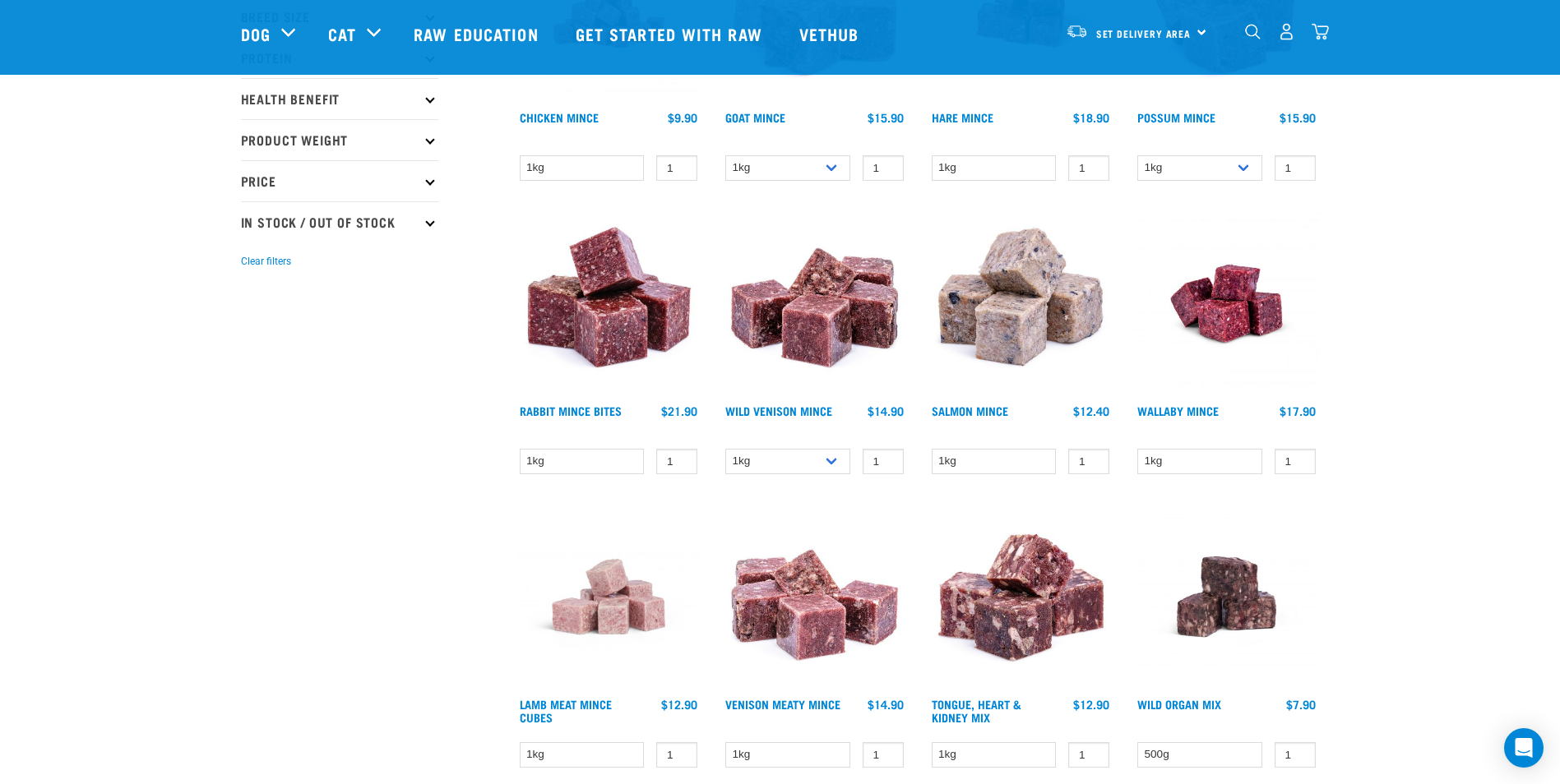
scroll to position [411, 0]
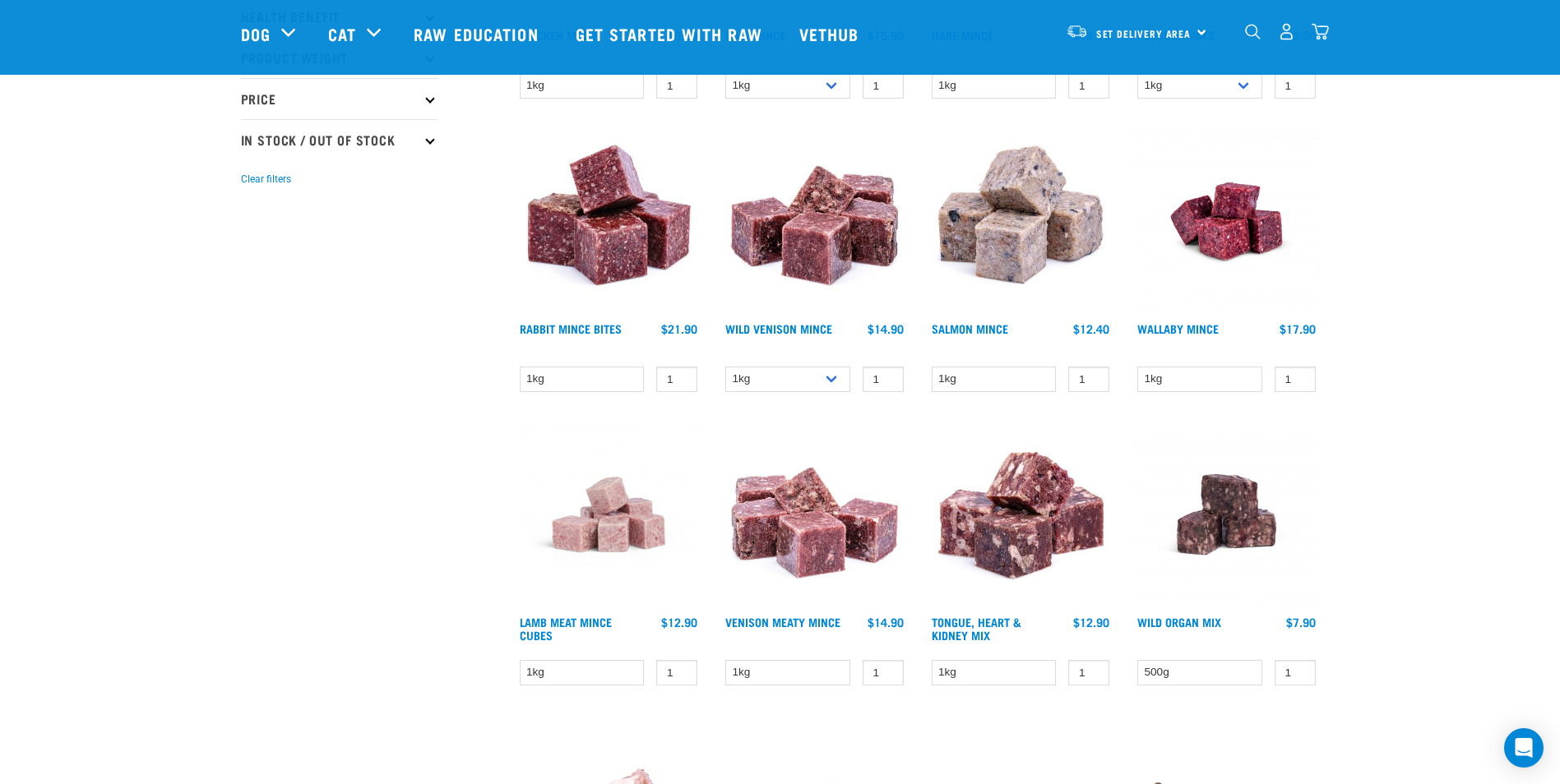
click at [1208, 513] on img at bounding box center [1227, 514] width 187 height 187
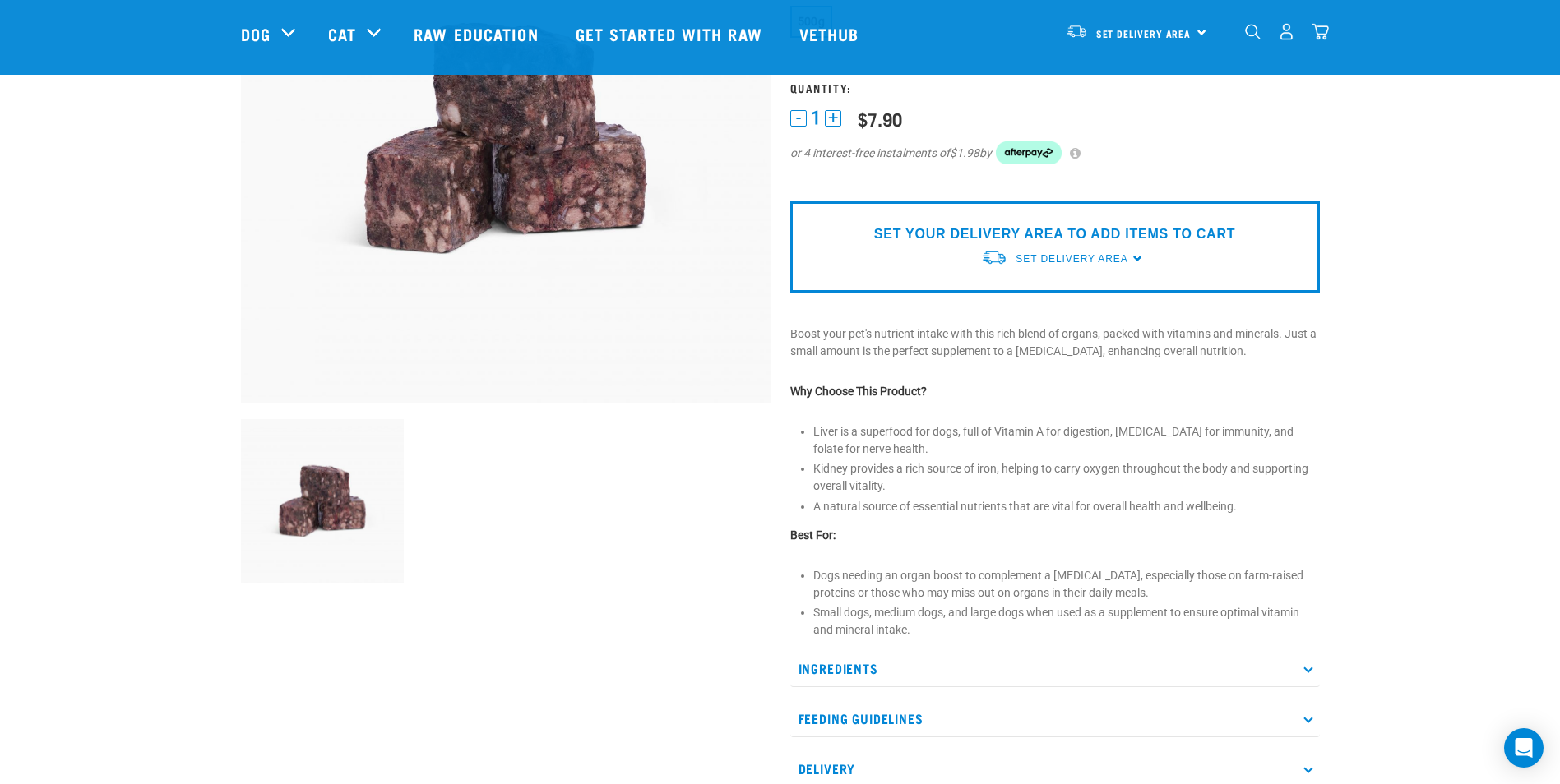
scroll to position [329, 0]
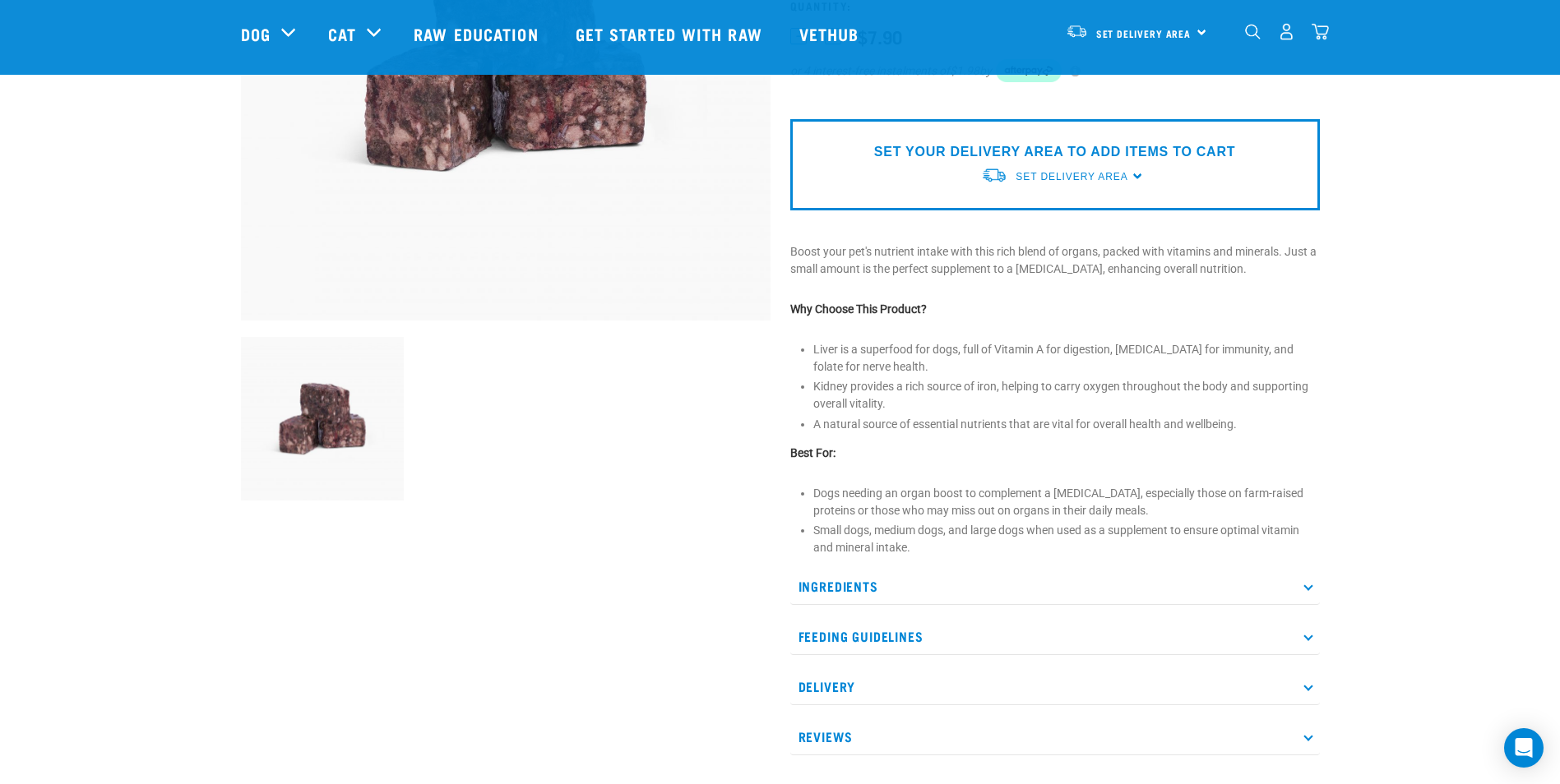
click at [1304, 580] on p "Ingredients" at bounding box center [1056, 587] width 530 height 37
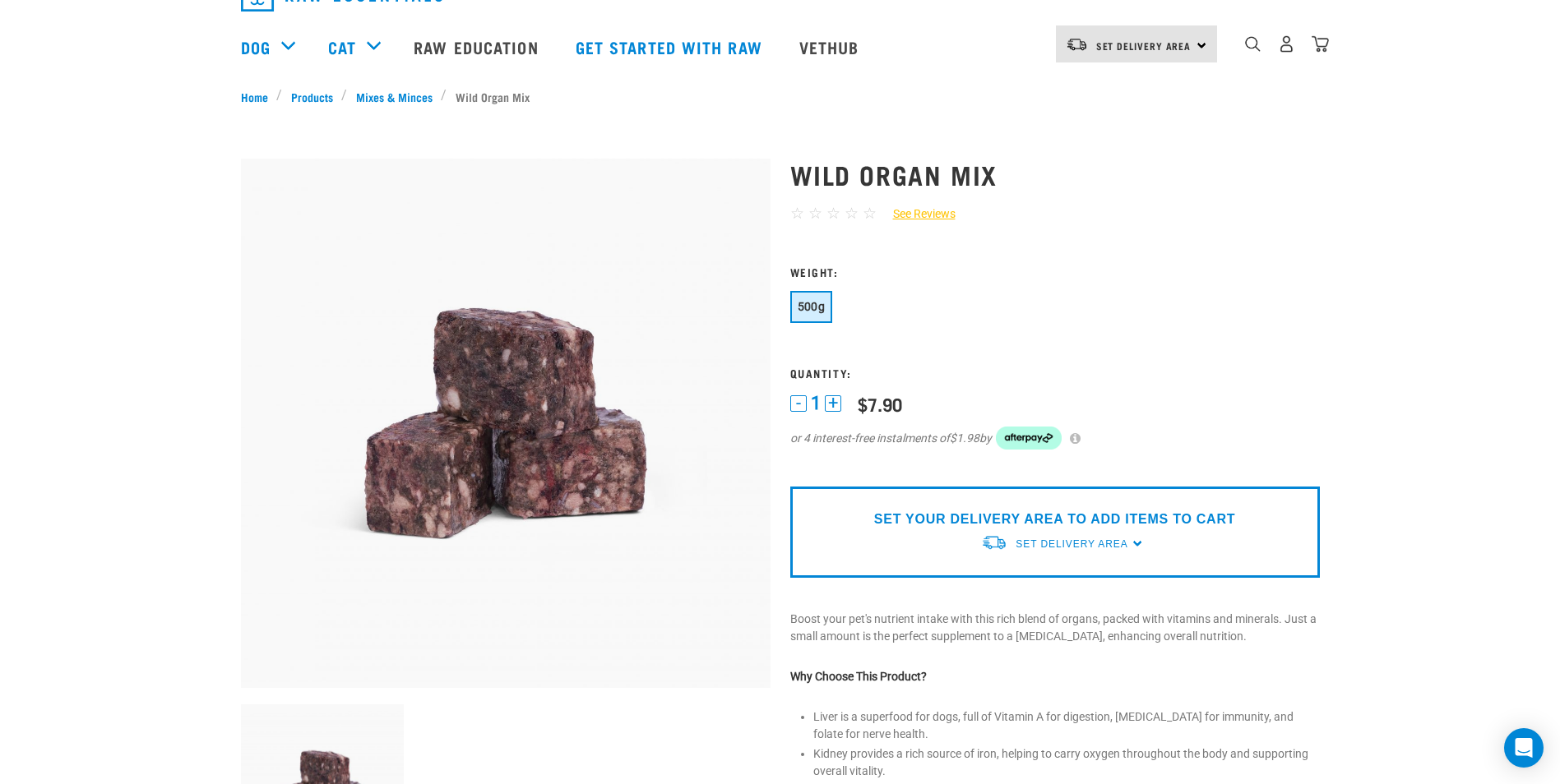
scroll to position [0, 0]
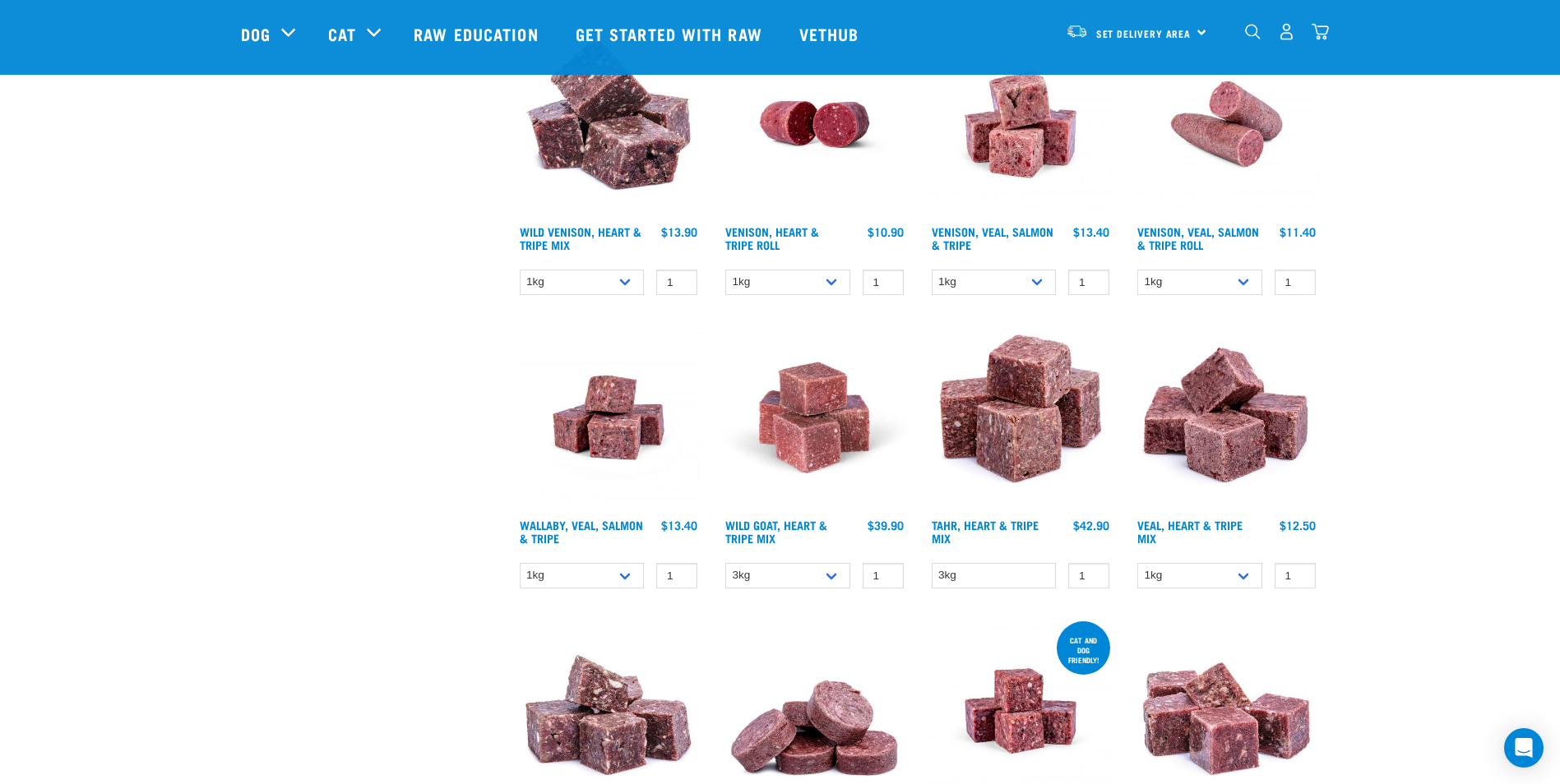
scroll to position [1661, 0]
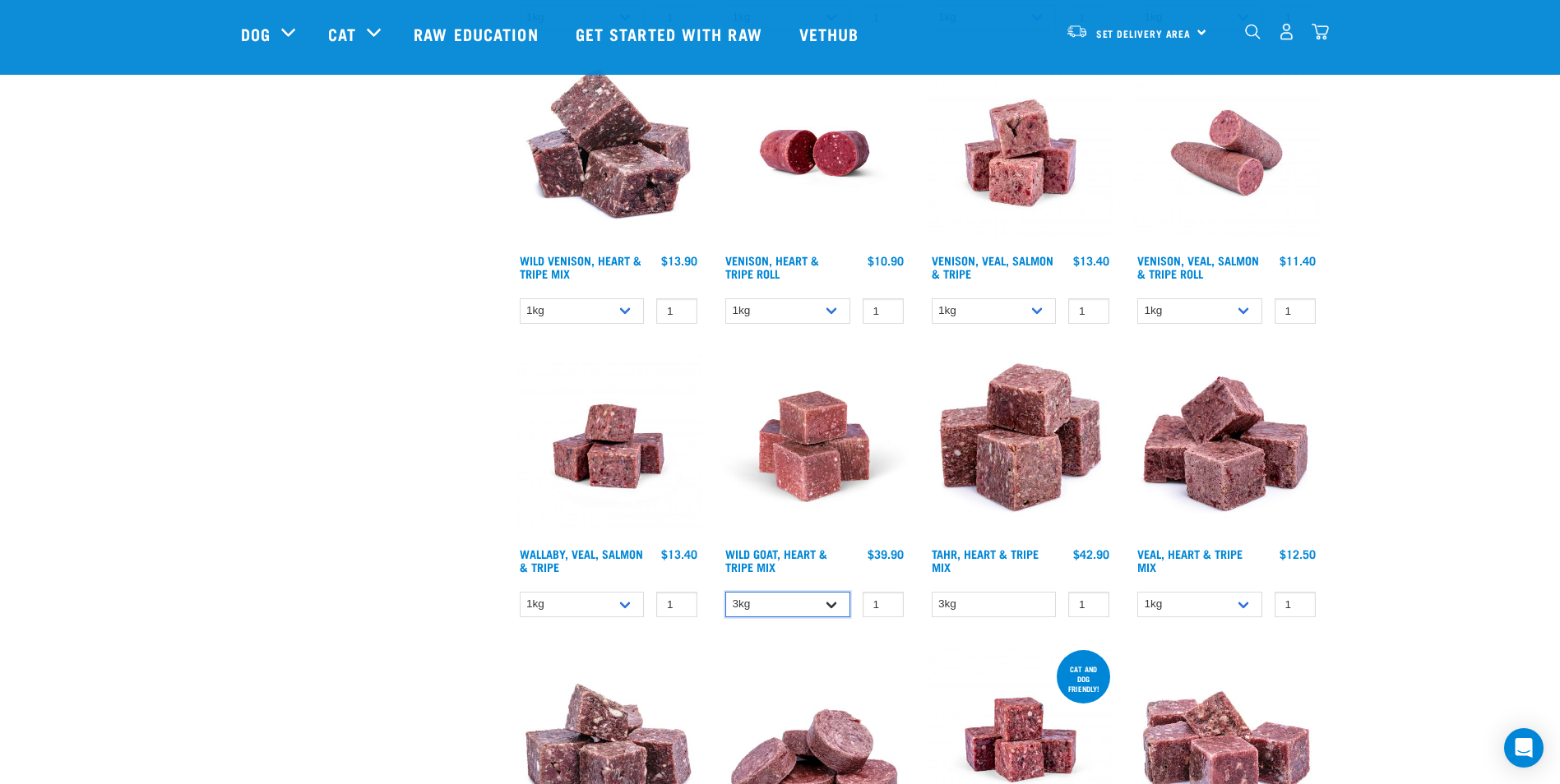
click at [834, 606] on select "3kg 1kg" at bounding box center [788, 605] width 125 height 26
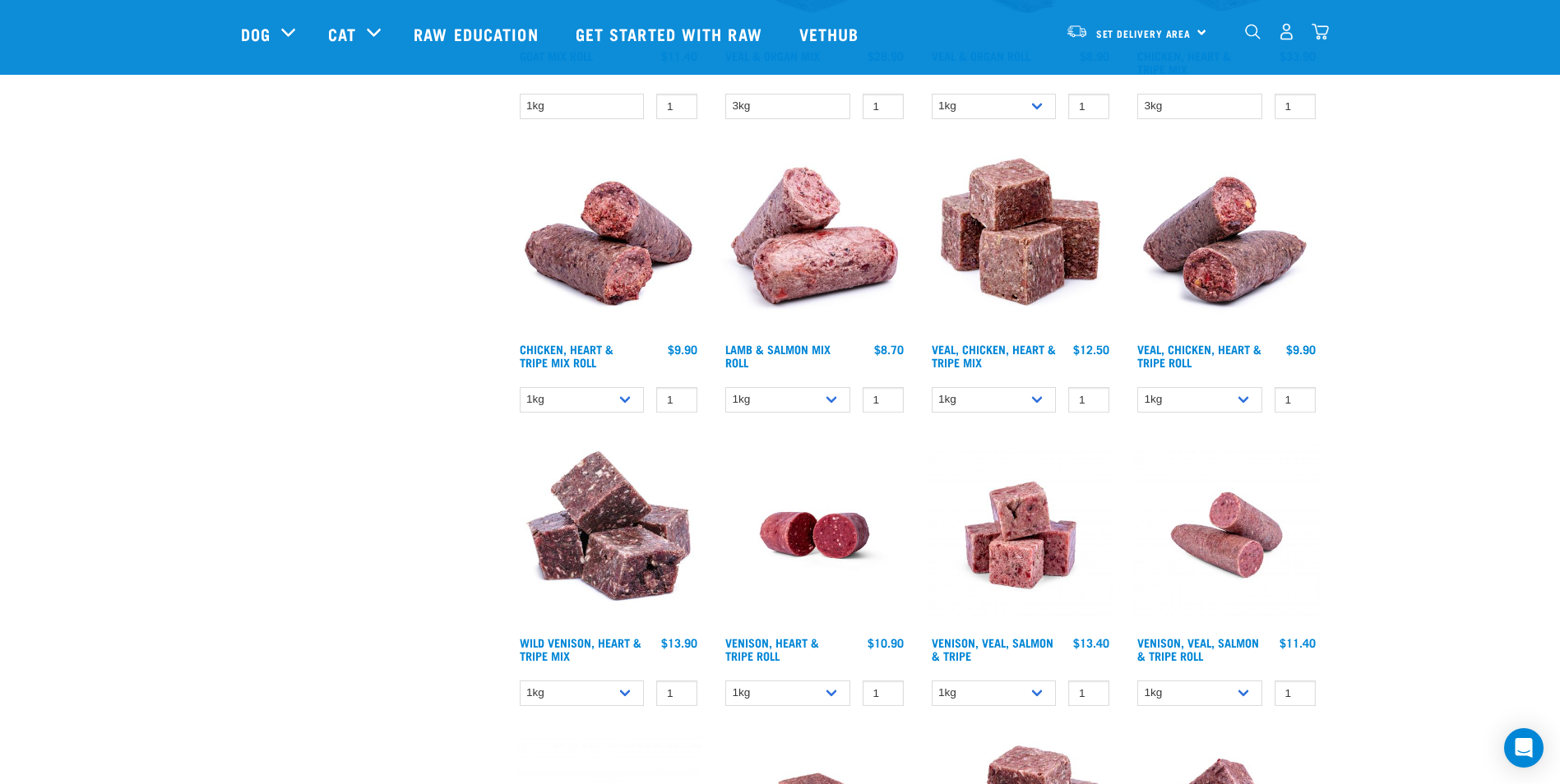
scroll to position [1250, 0]
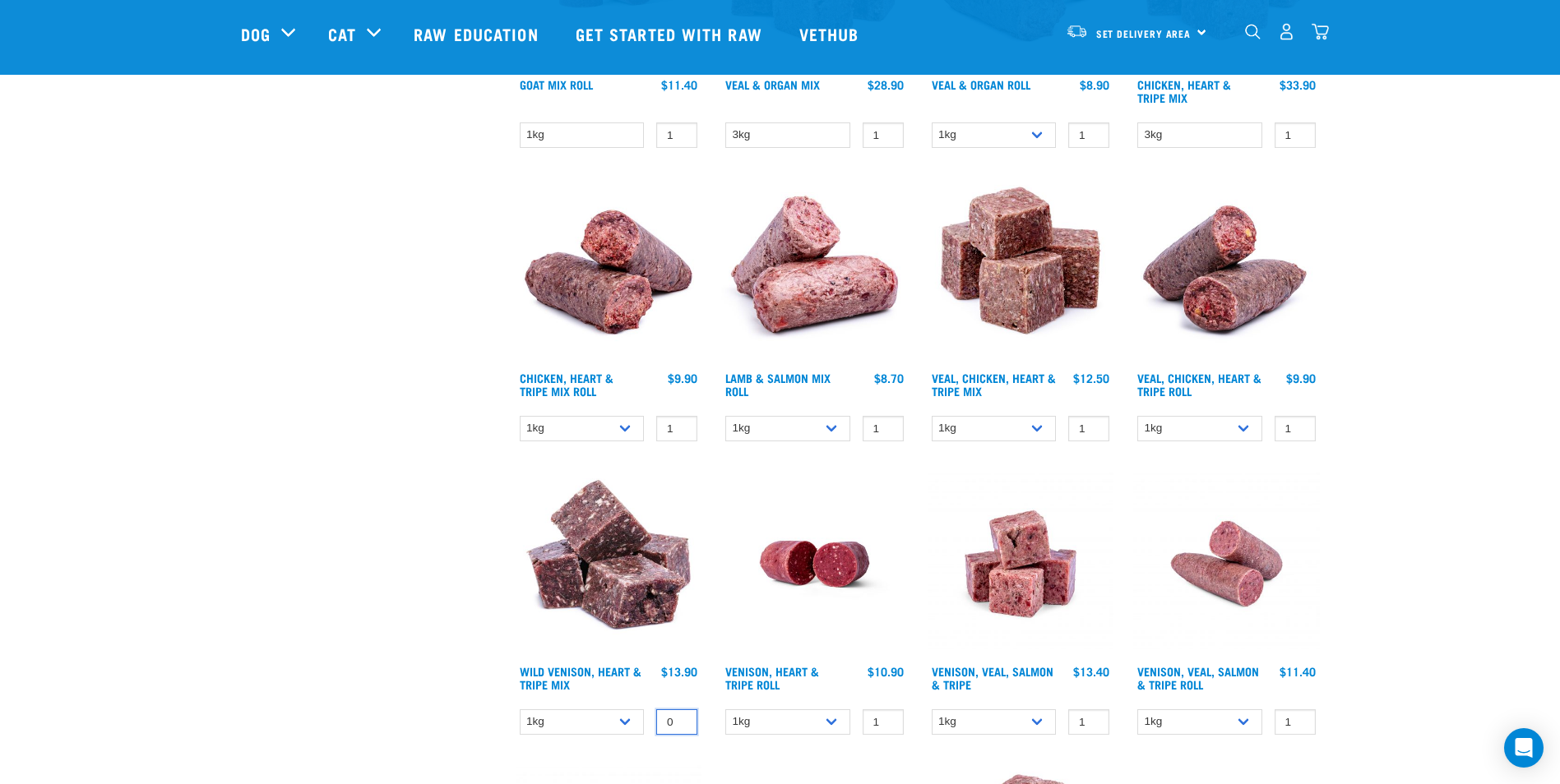
click at [680, 723] on input "0" at bounding box center [676, 722] width 41 height 26
click at [681, 724] on input "-1" at bounding box center [676, 722] width 41 height 26
click at [682, 721] on input "0" at bounding box center [676, 722] width 41 height 26
type input "1"
click at [682, 721] on input "1" at bounding box center [676, 722] width 41 height 26
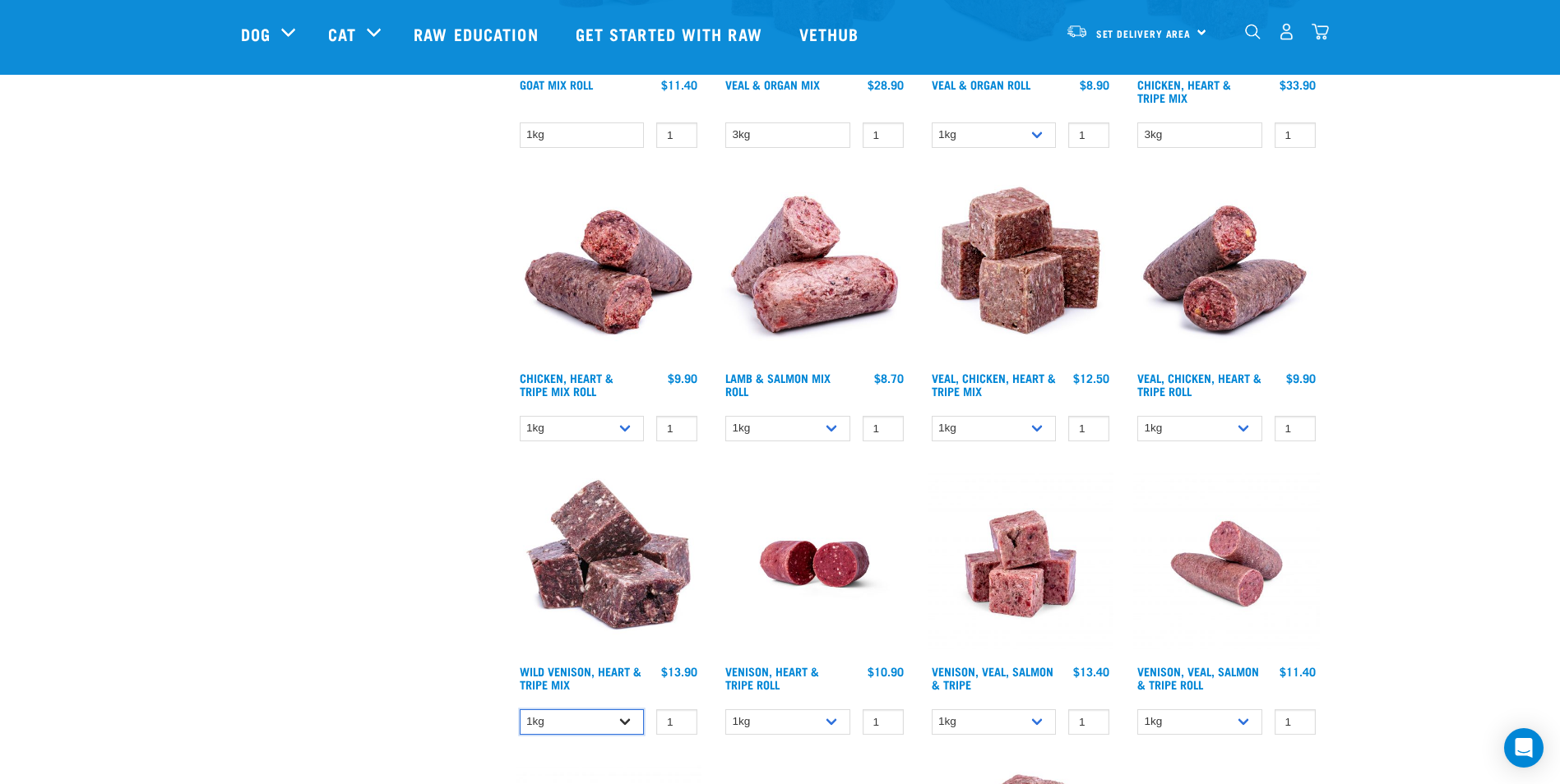
click at [630, 726] on select "1kg 3kg" at bounding box center [583, 722] width 125 height 26
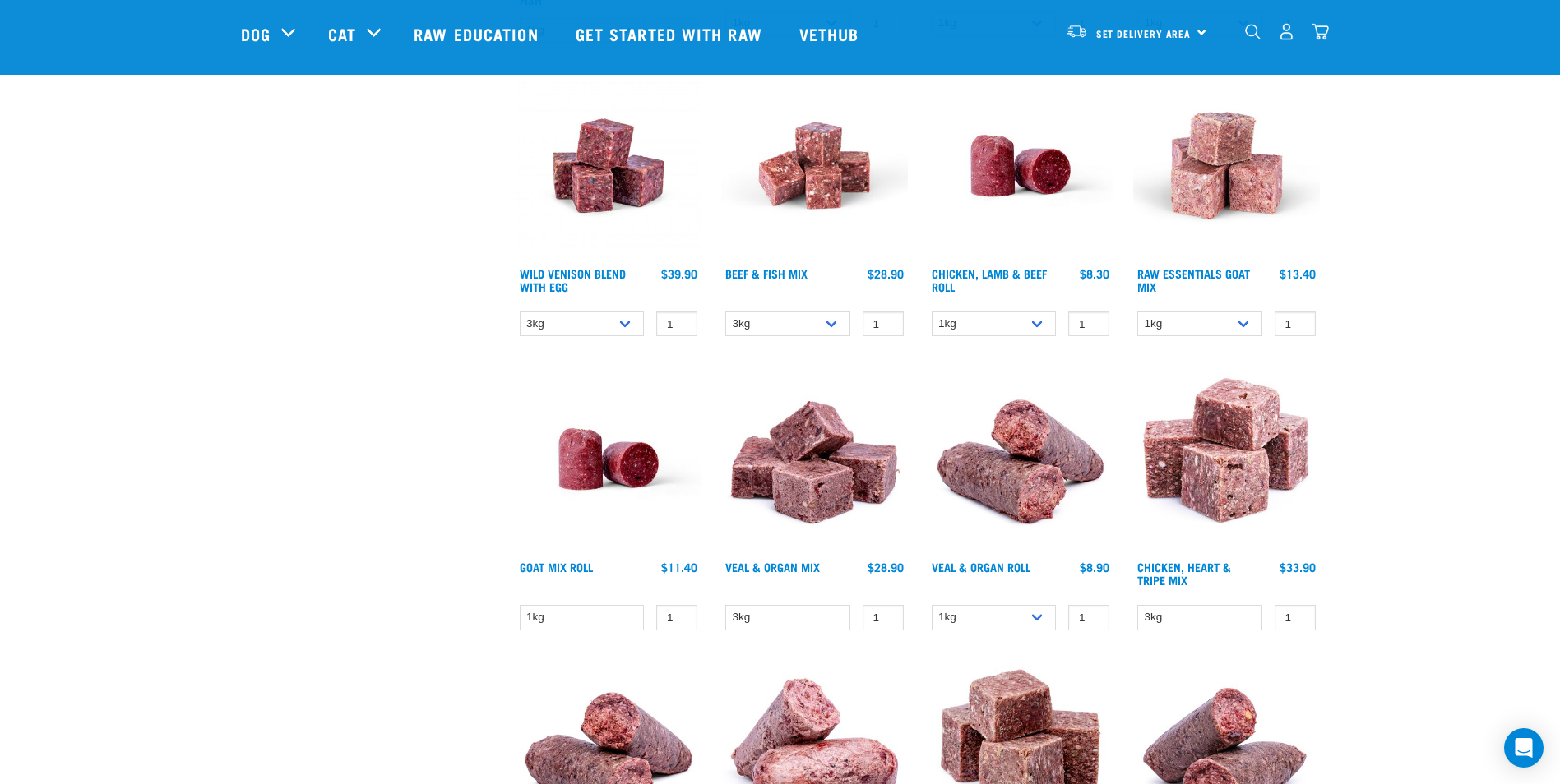
scroll to position [756, 0]
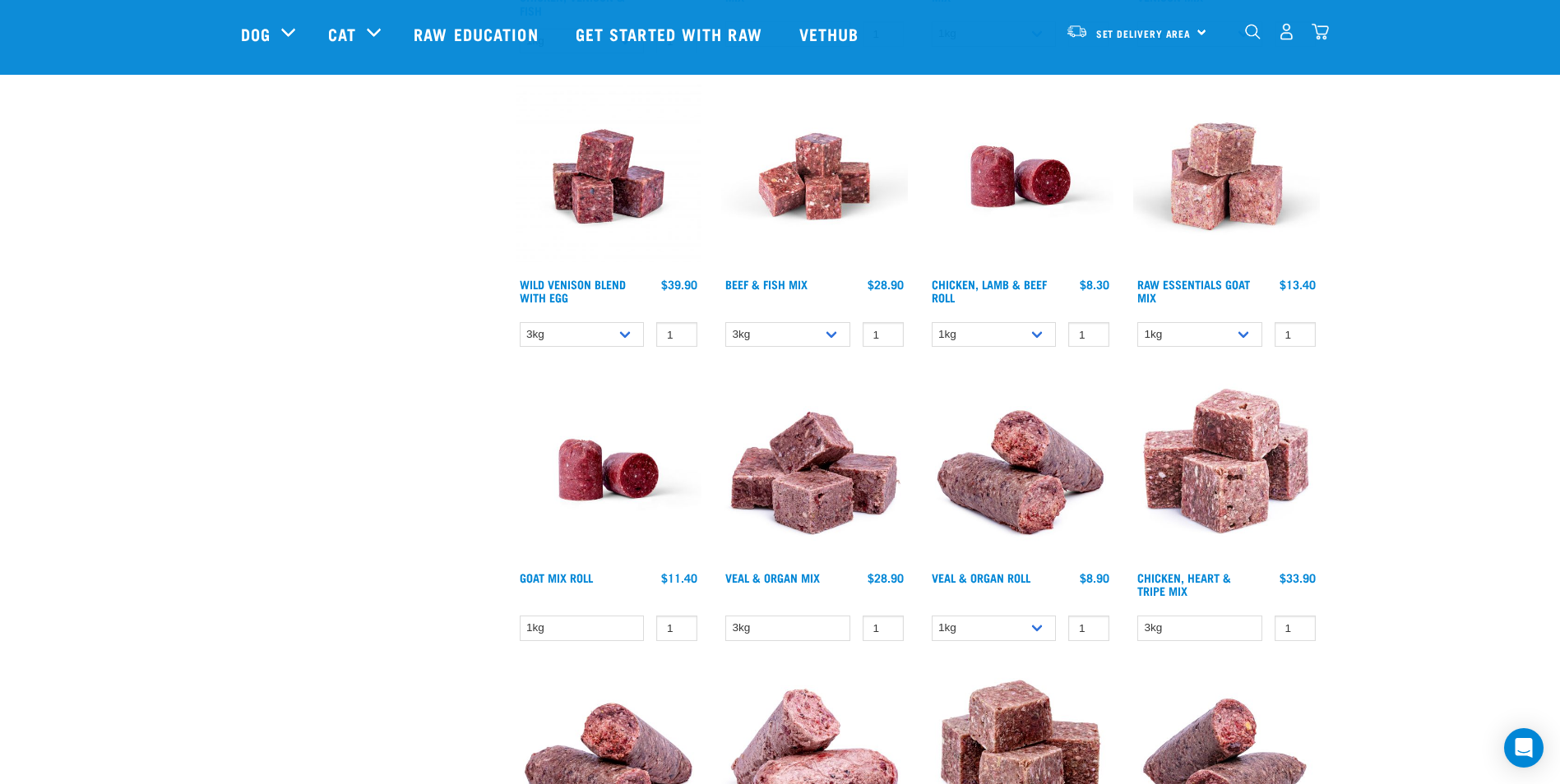
click at [1485, 225] on div "Start your pet’s raw journey today – take our quick pet questionnaire. Delivery…" at bounding box center [780, 569] width 1560 height 2653
click at [1527, 750] on icon "Open Intercom Messenger" at bounding box center [1524, 748] width 19 height 22
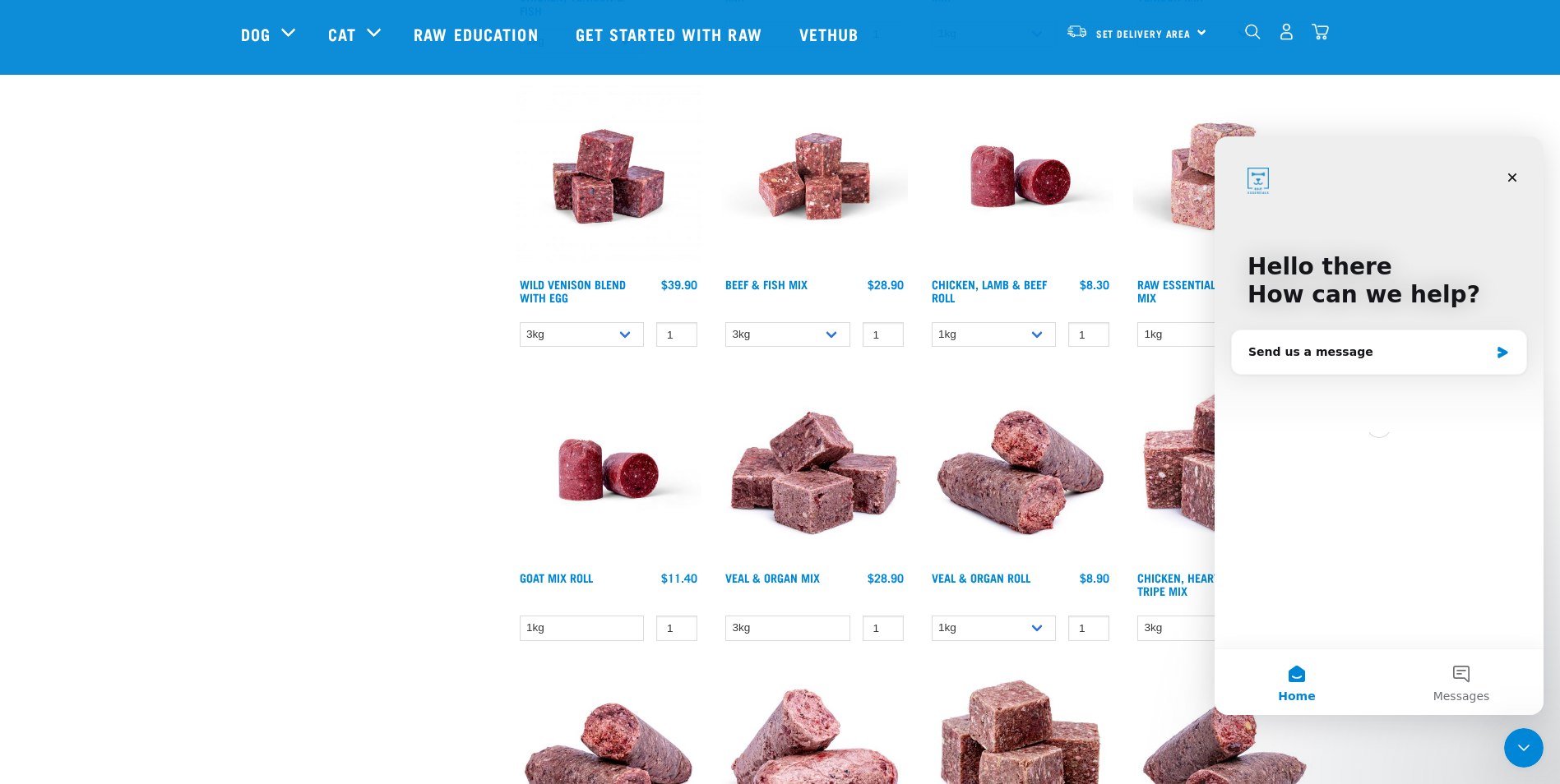
scroll to position [0, 0]
click at [1296, 357] on div "Send us a message" at bounding box center [1369, 352] width 241 height 17
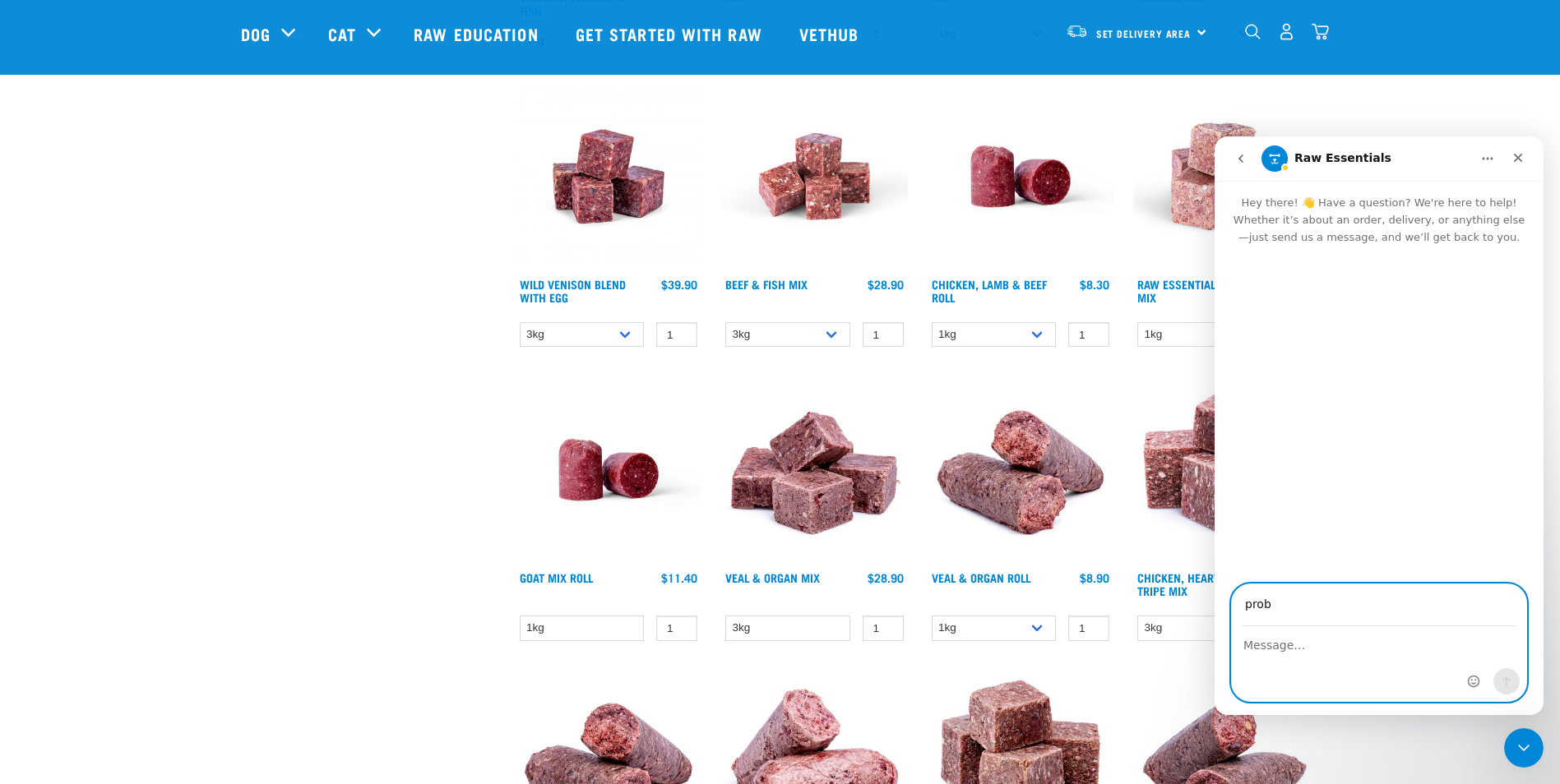
click at [1268, 652] on textarea "Message…" at bounding box center [1380, 641] width 294 height 28
drag, startPoint x: 1296, startPoint y: 591, endPoint x: 1240, endPoint y: 597, distance: 56.3
click at [1240, 597] on div "prob That email doesn't look quite right" at bounding box center [1380, 599] width 294 height 59
type input "probertson@methanex.com"
click at [1255, 643] on textarea "Message…" at bounding box center [1380, 641] width 294 height 28
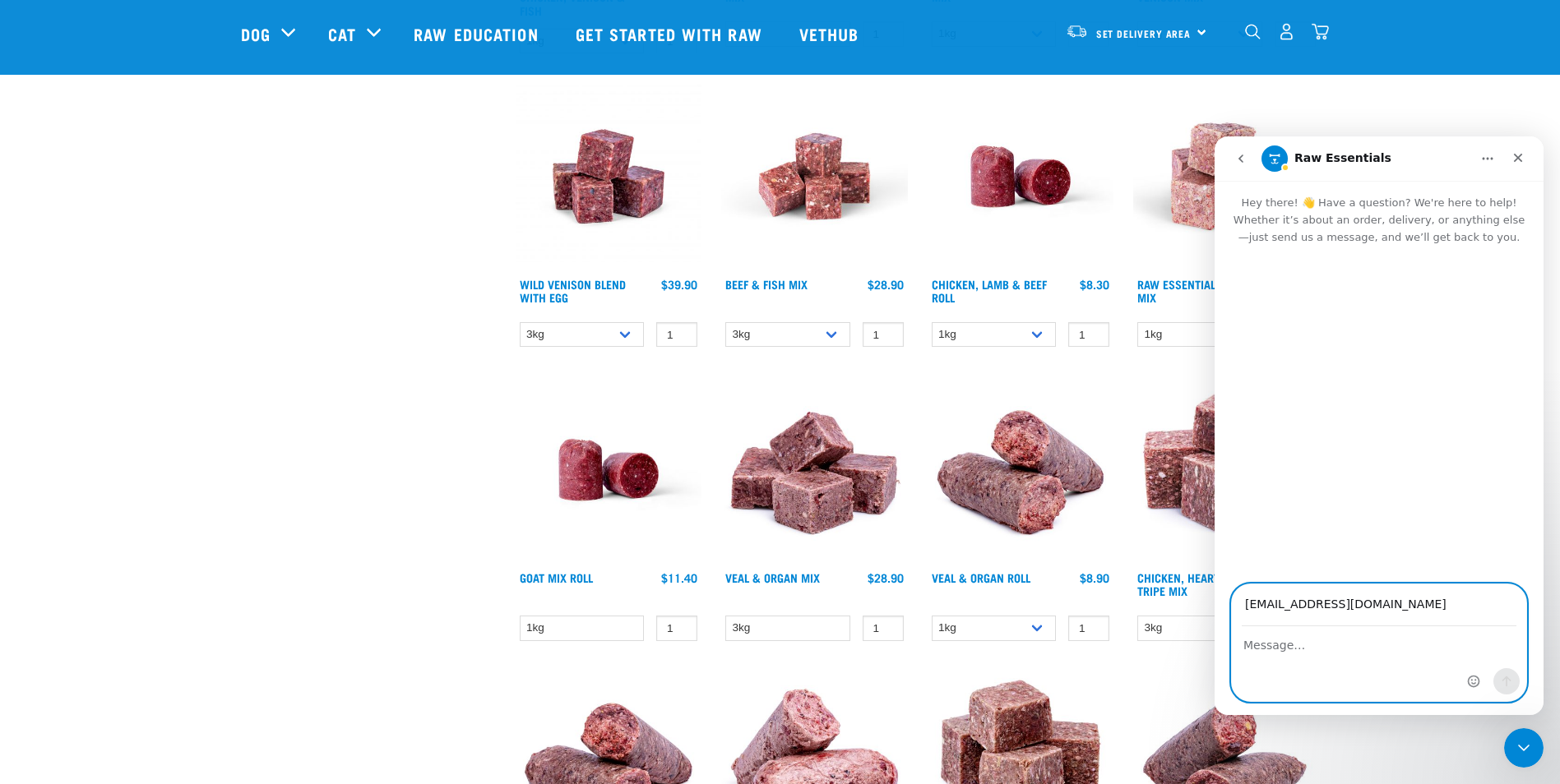
drag, startPoint x: 1409, startPoint y: 610, endPoint x: 1087, endPoint y: 602, distance: 322.1
click html "Raw Essentials Hey there! 👋 Have a question? We're here to help! Whether it’s a…"
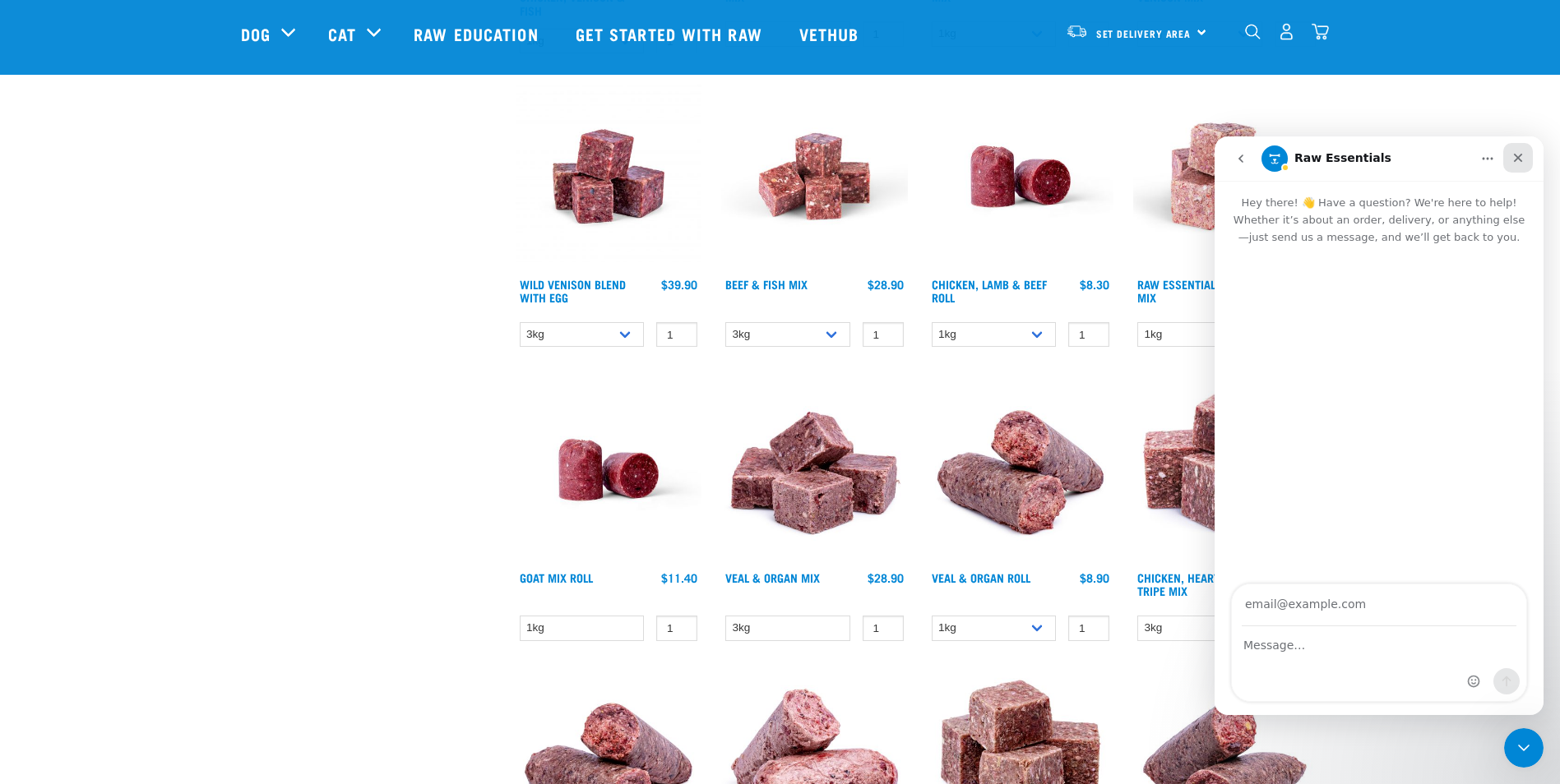
click at [1527, 160] on div "Close" at bounding box center [1518, 158] width 29 height 29
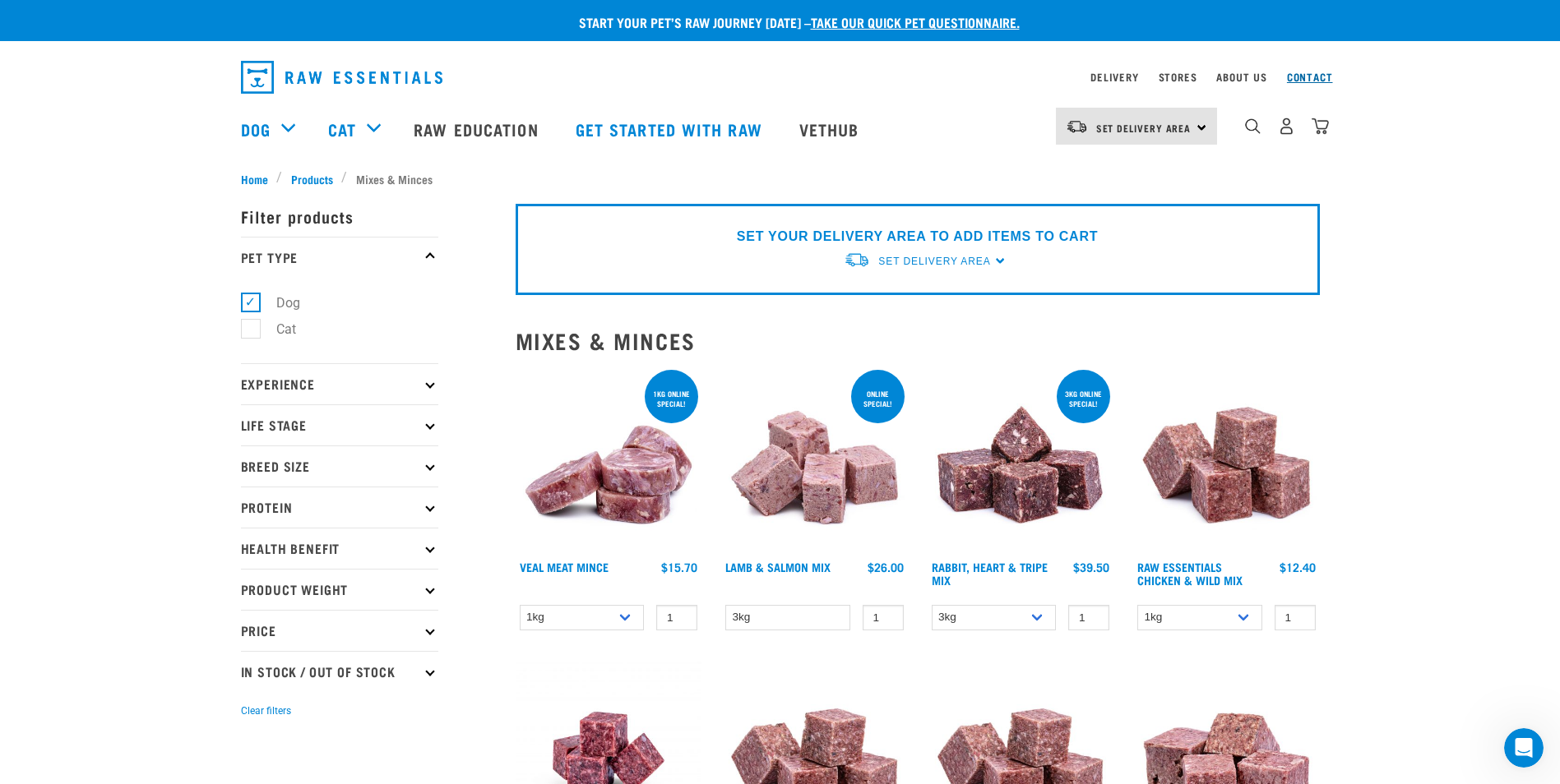
click at [1299, 80] on link "Contact" at bounding box center [1310, 77] width 47 height 6
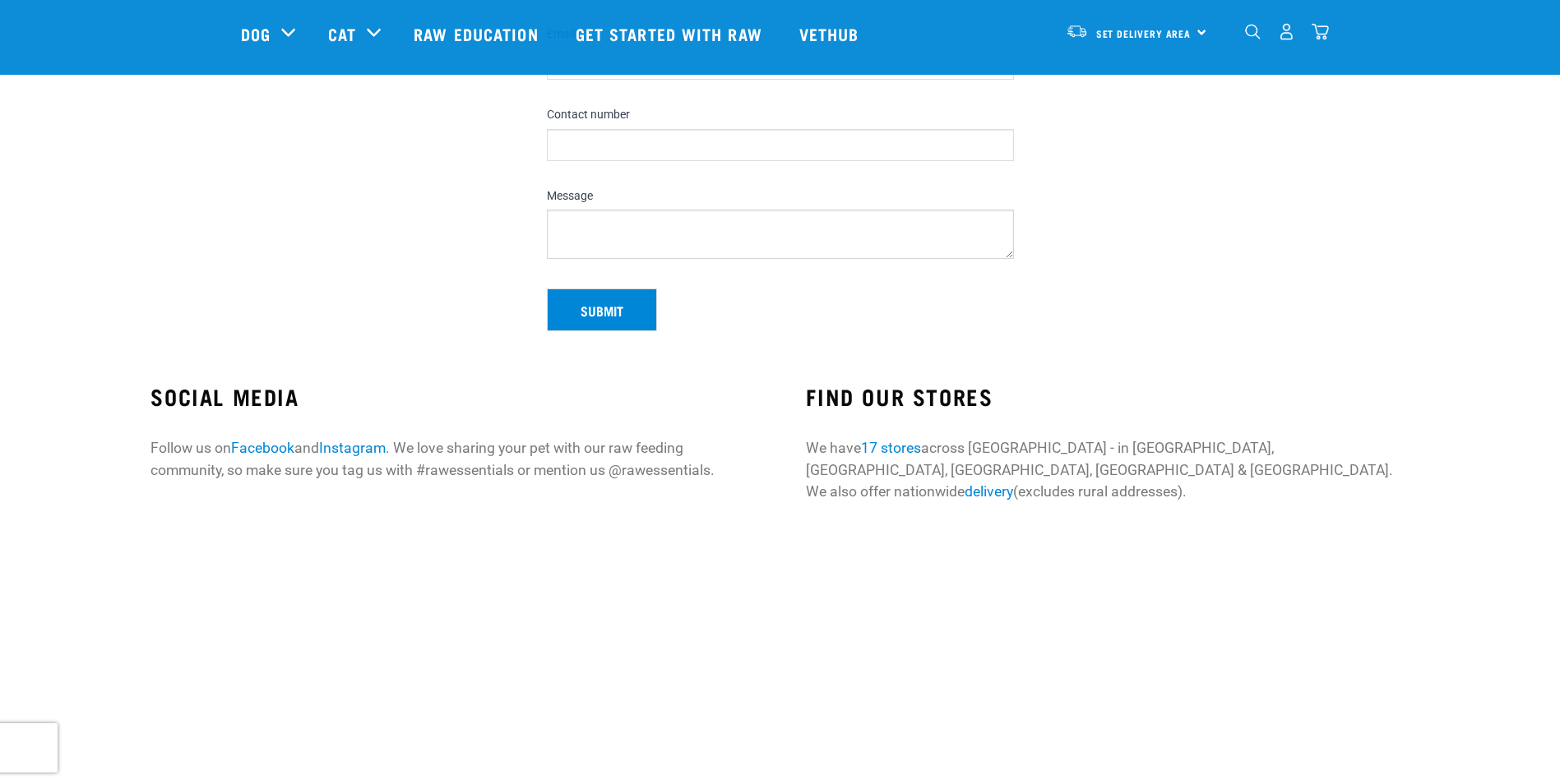
scroll to position [411, 0]
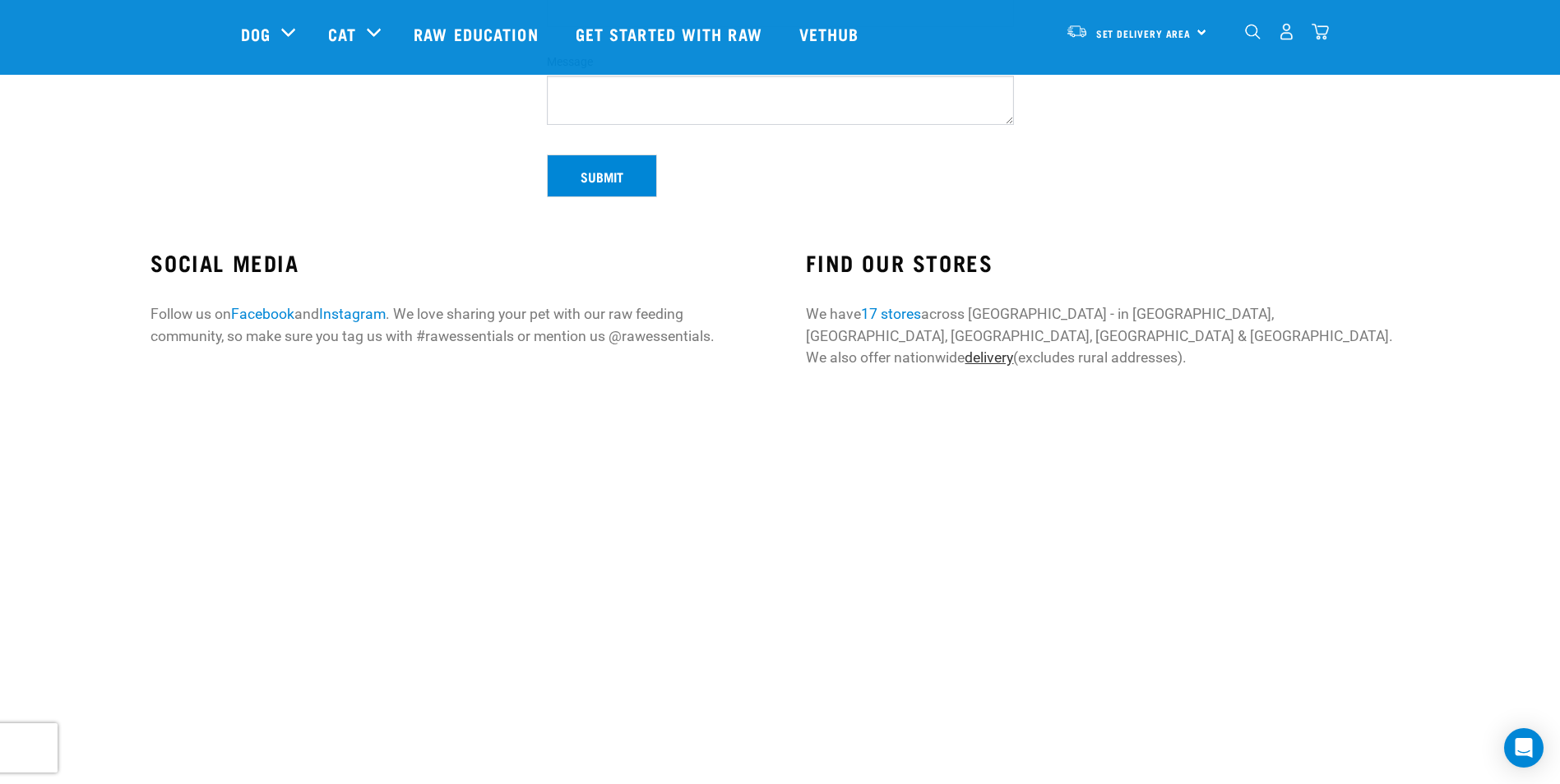
click at [1013, 349] on link "delivery" at bounding box center [988, 357] width 48 height 16
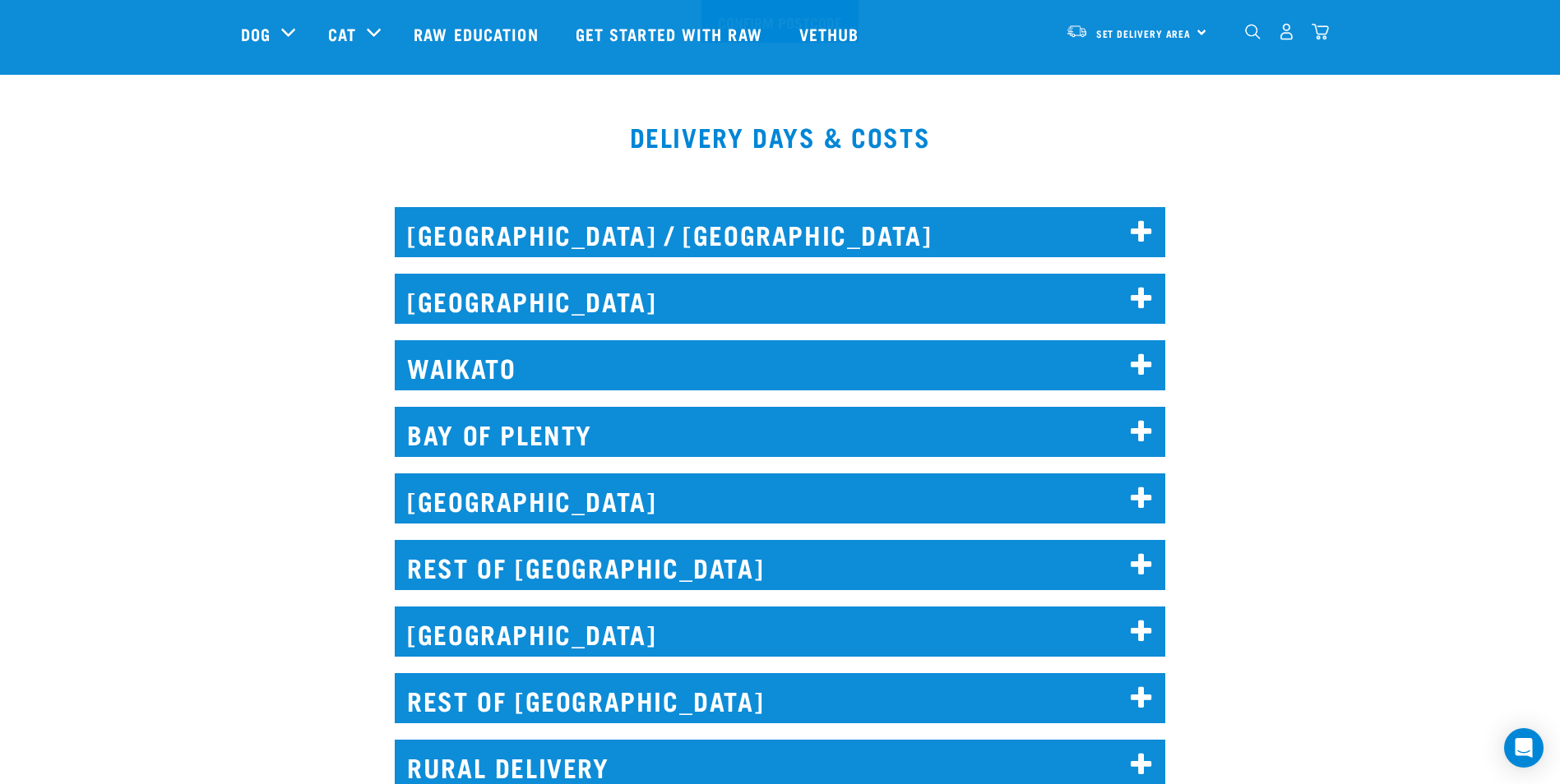
scroll to position [740, 0]
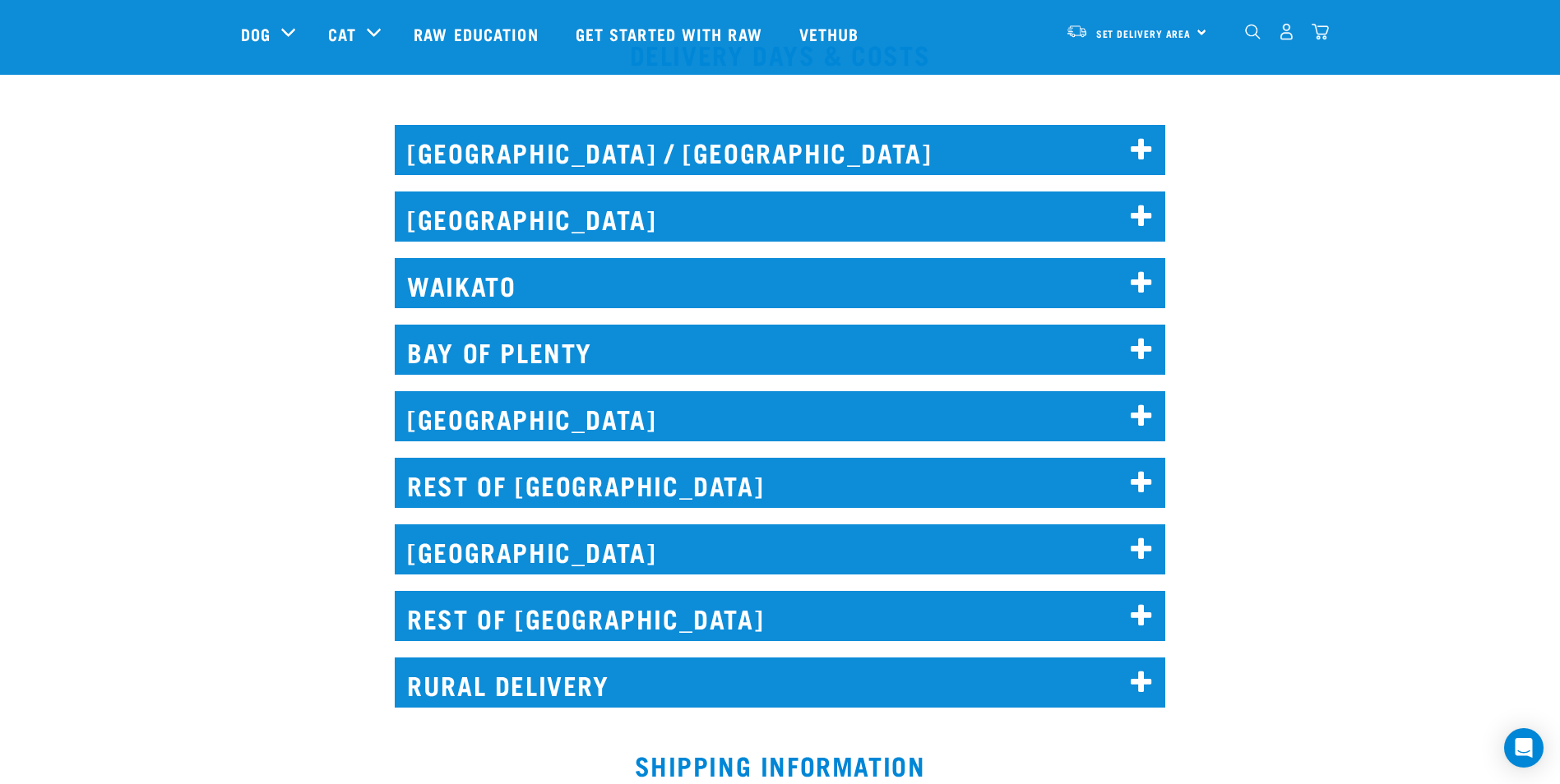
click at [1148, 479] on icon at bounding box center [1141, 484] width 22 height 27
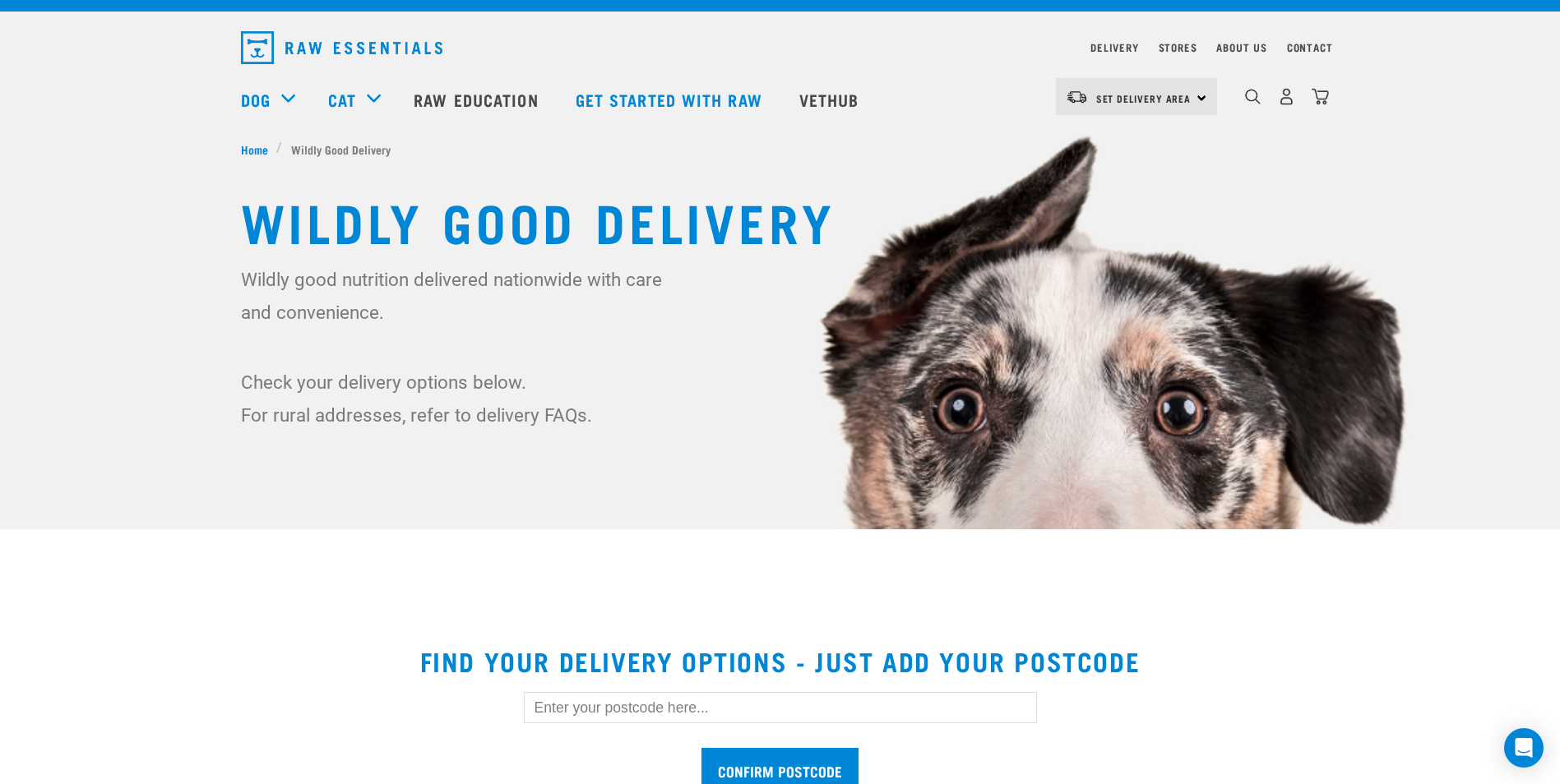
scroll to position [0, 0]
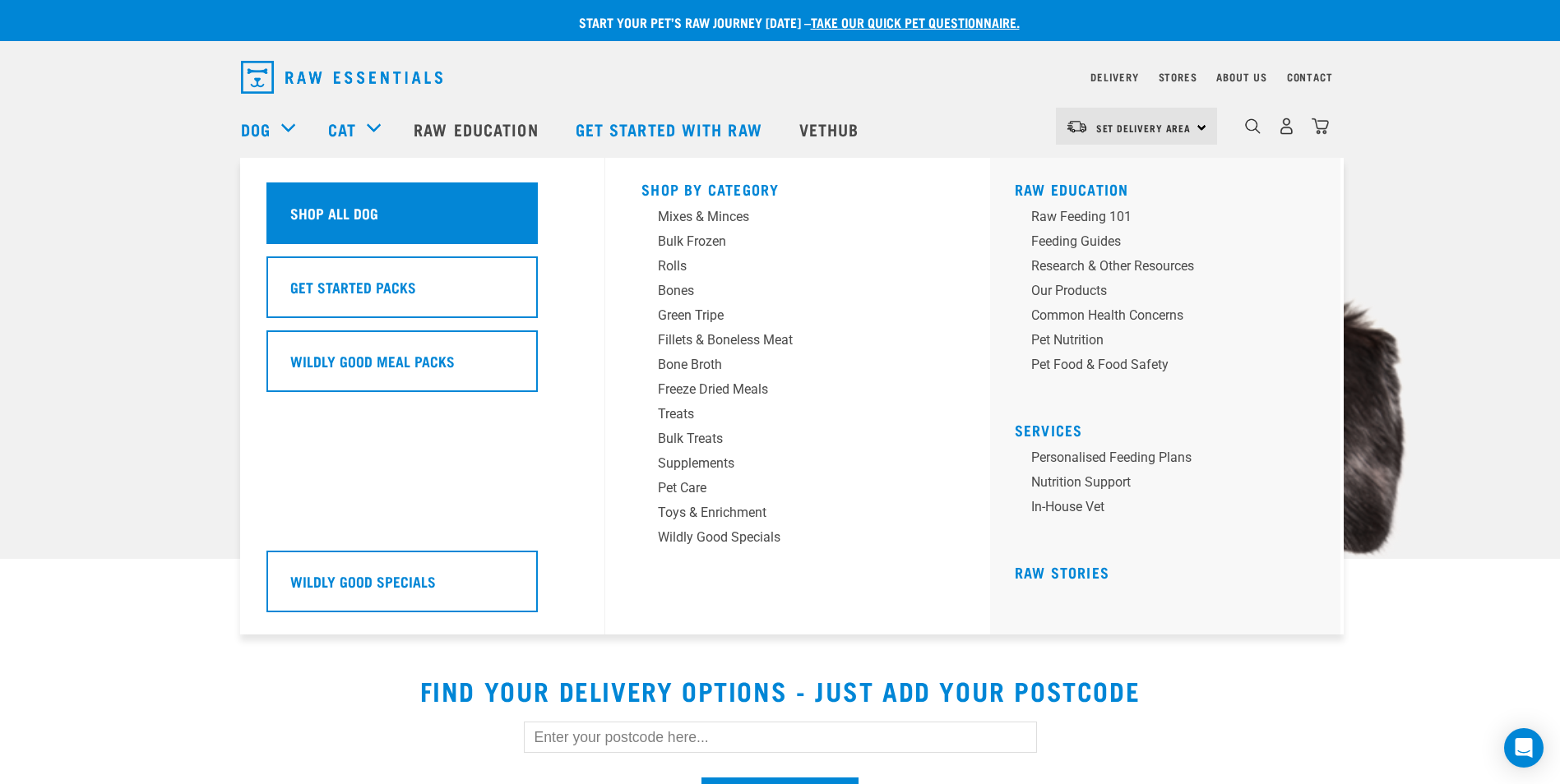
click at [298, 198] on div "Shop All Dog" at bounding box center [403, 213] width 272 height 62
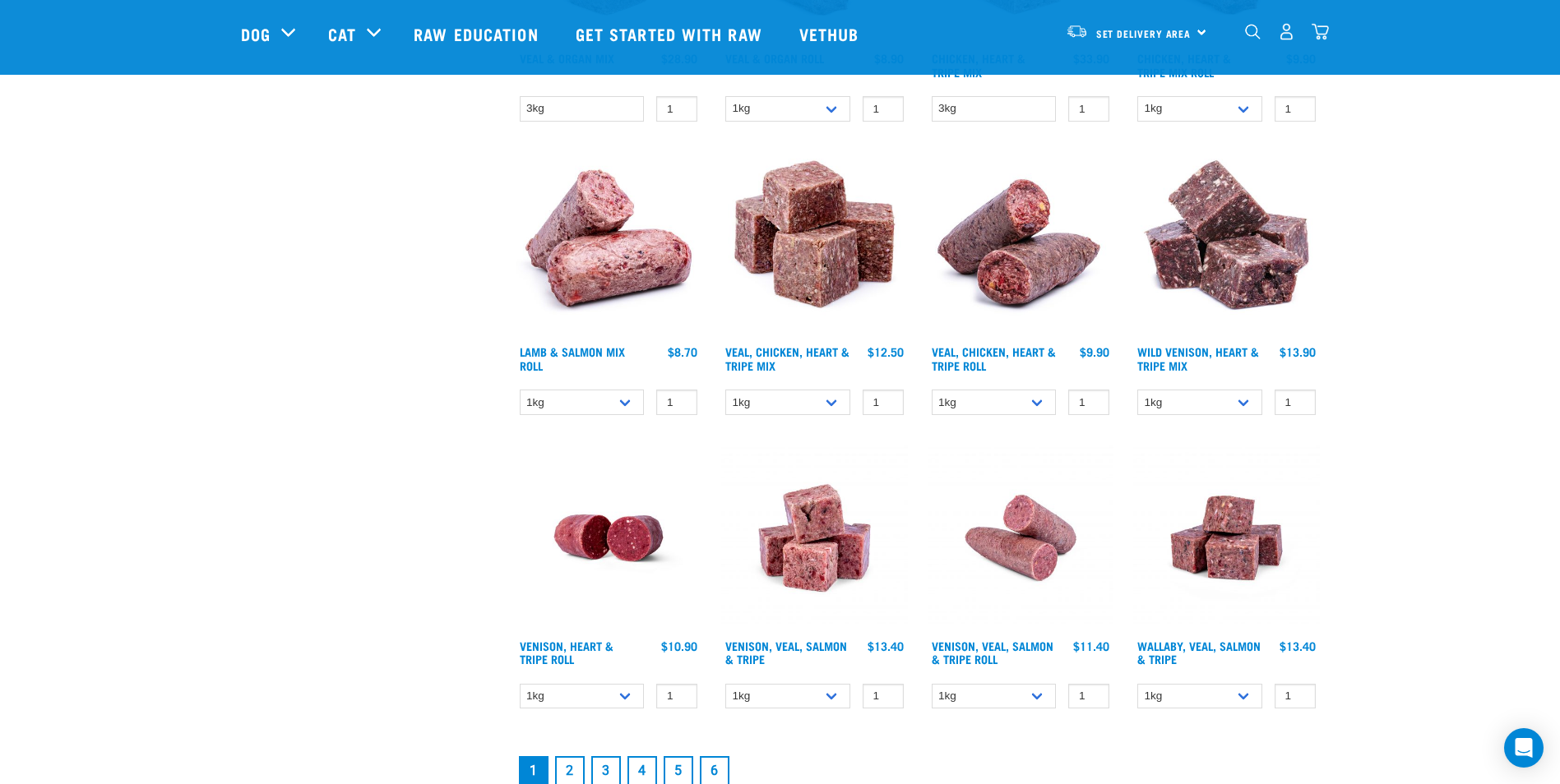
scroll to position [1973, 0]
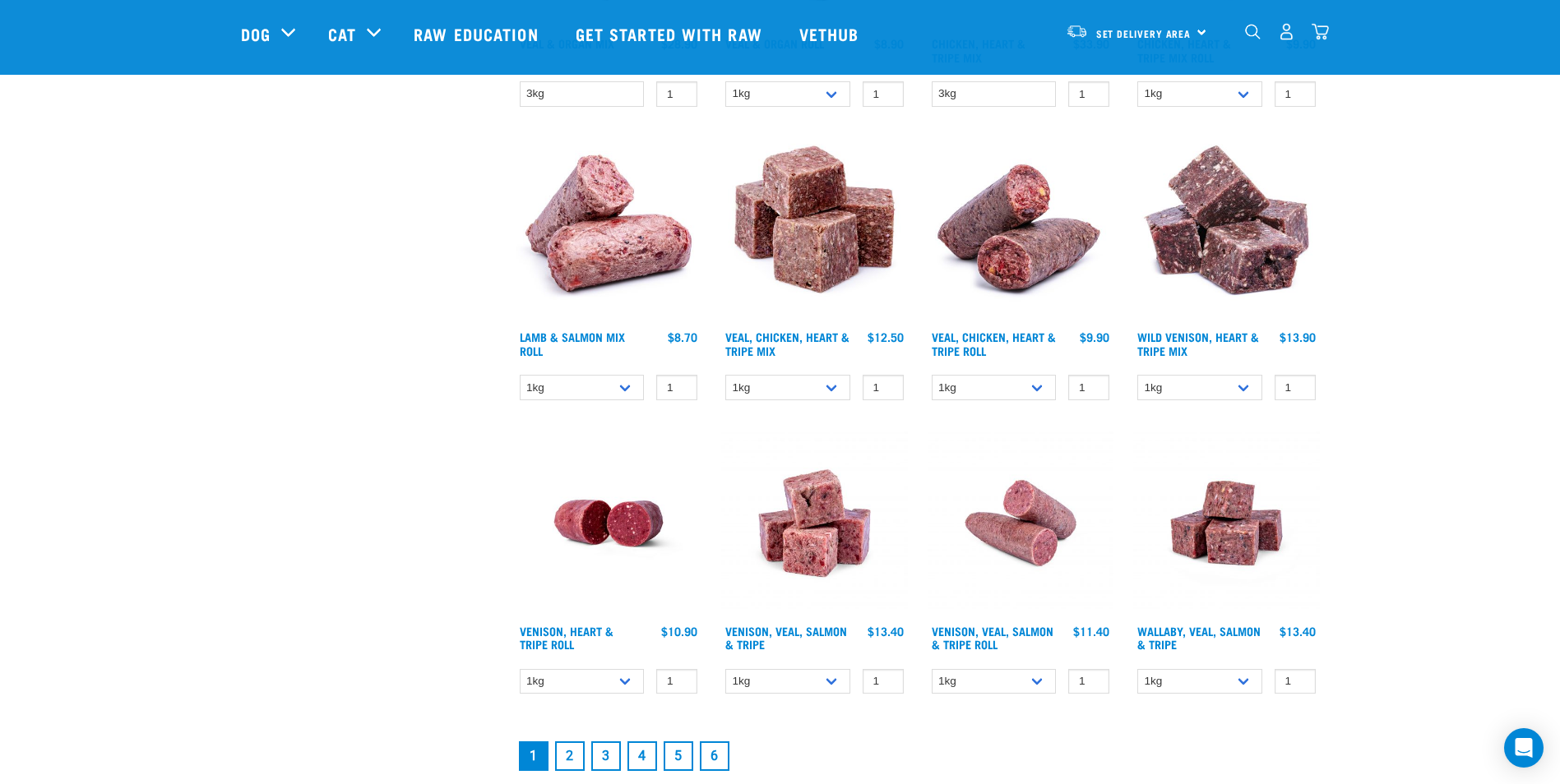
click at [1204, 35] on div "Set Delivery Area North Island South Island" at bounding box center [1137, 31] width 161 height 37
click at [1173, 74] on link "[GEOGRAPHIC_DATA]" at bounding box center [1135, 78] width 158 height 36
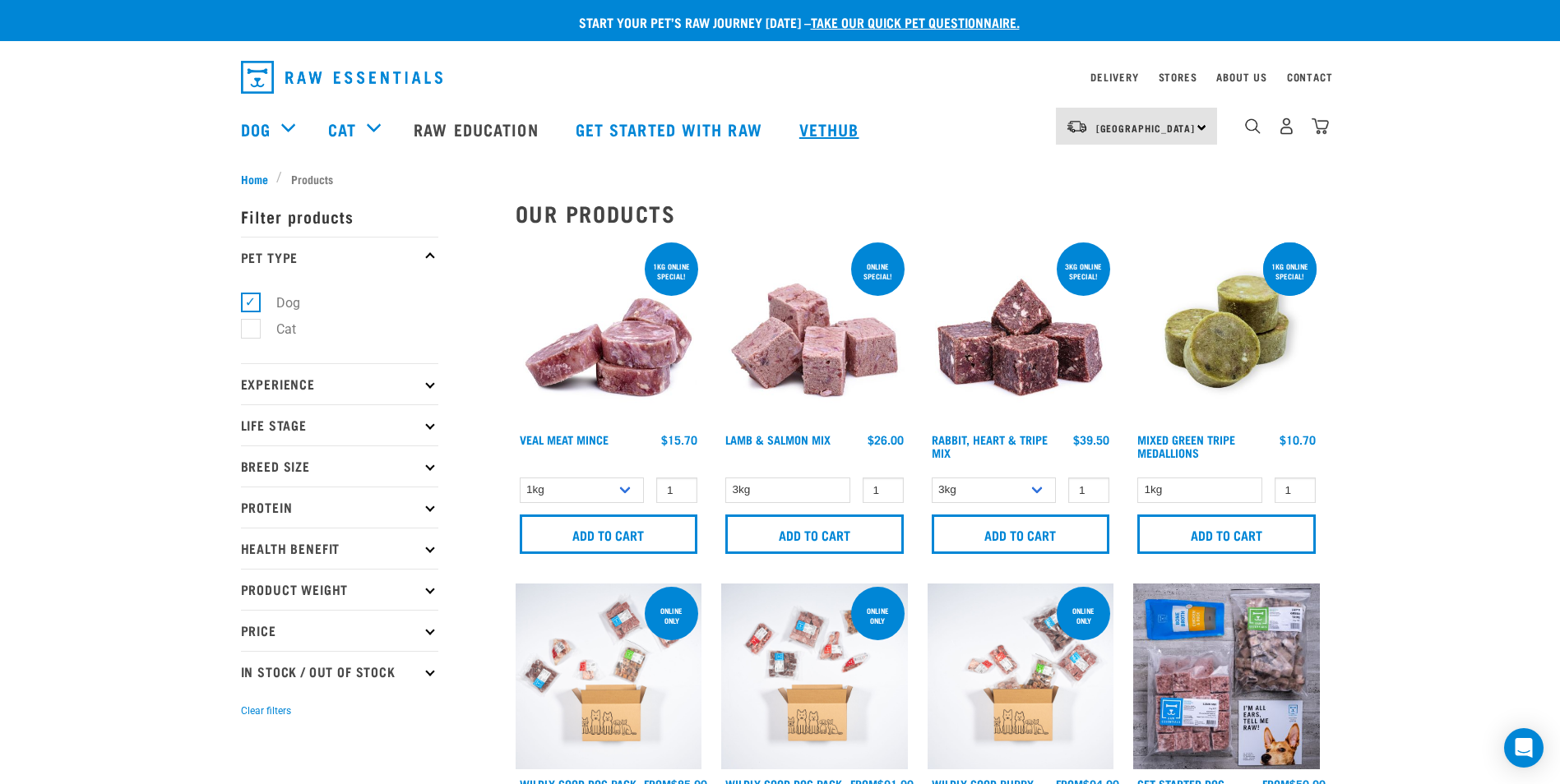
click at [809, 138] on link "Vethub" at bounding box center [832, 128] width 97 height 65
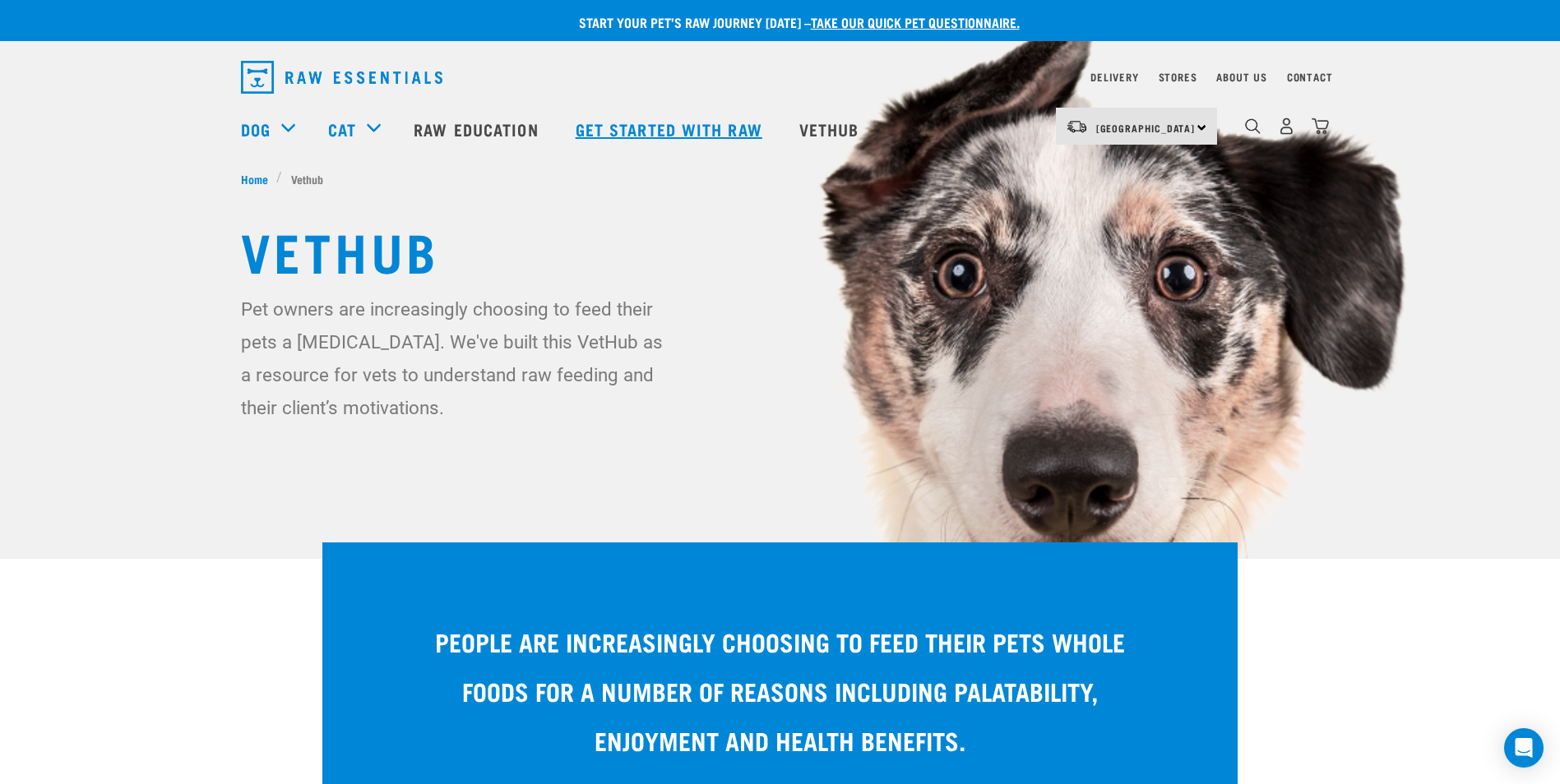
click at [678, 124] on link "Get started with Raw" at bounding box center [671, 128] width 224 height 65
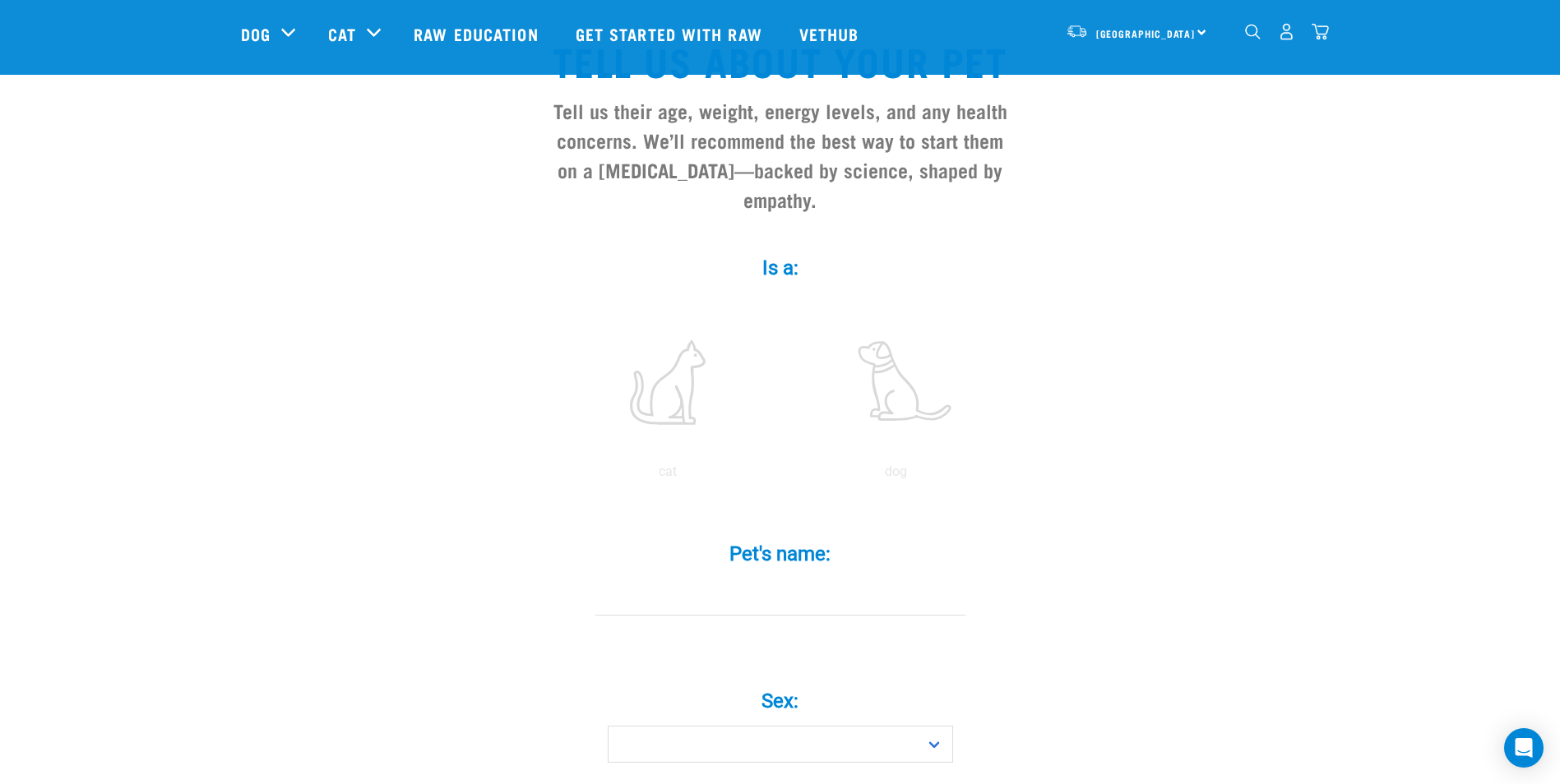
scroll to position [164, 0]
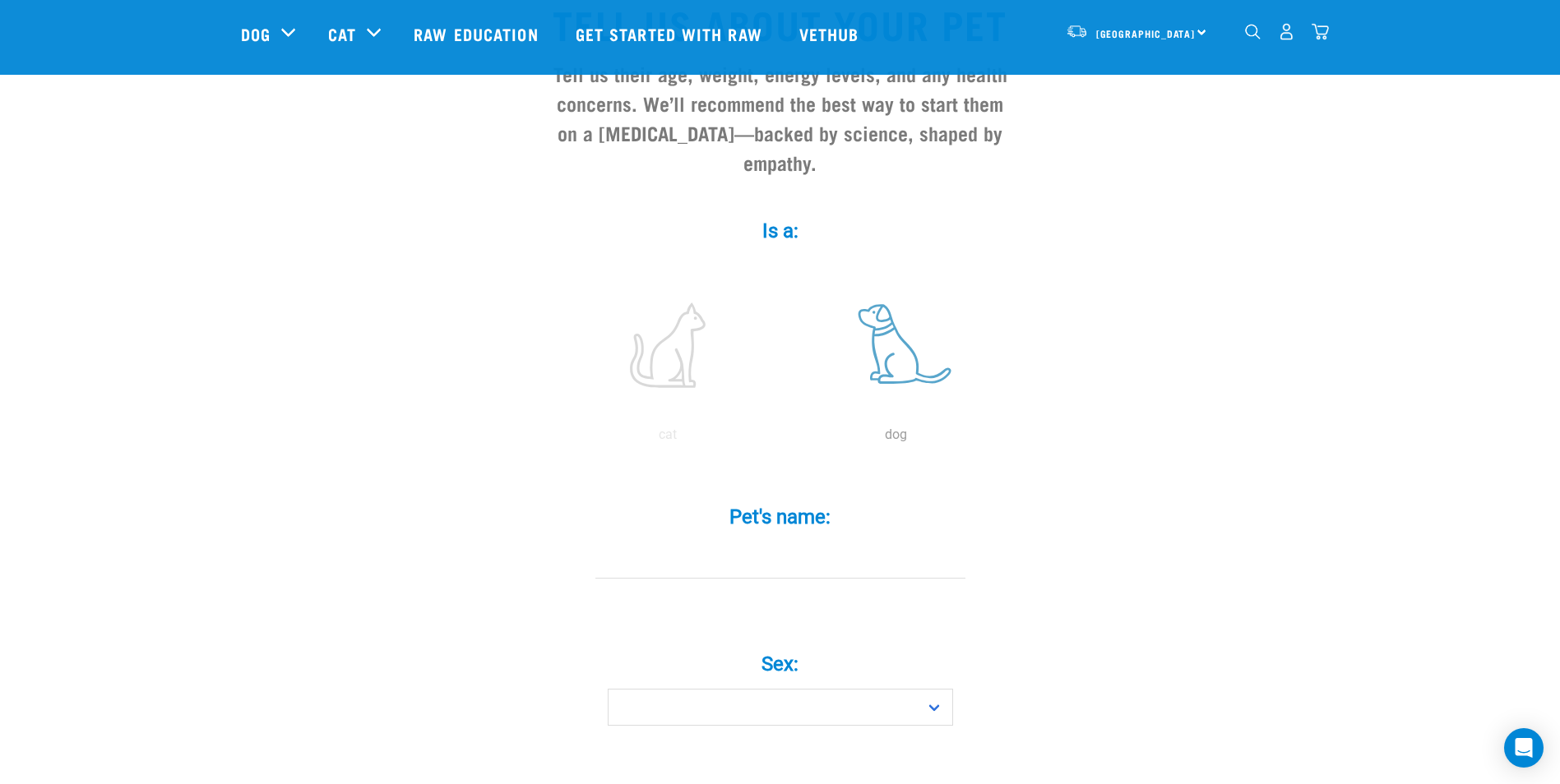
click at [882, 329] on label at bounding box center [896, 345] width 222 height 140
click at [782, 439] on input "radio" at bounding box center [782, 439] width 0 height 0
click at [777, 542] on input "Pet's name: *" at bounding box center [780, 560] width 370 height 37
type input "[PERSON_NAME]"
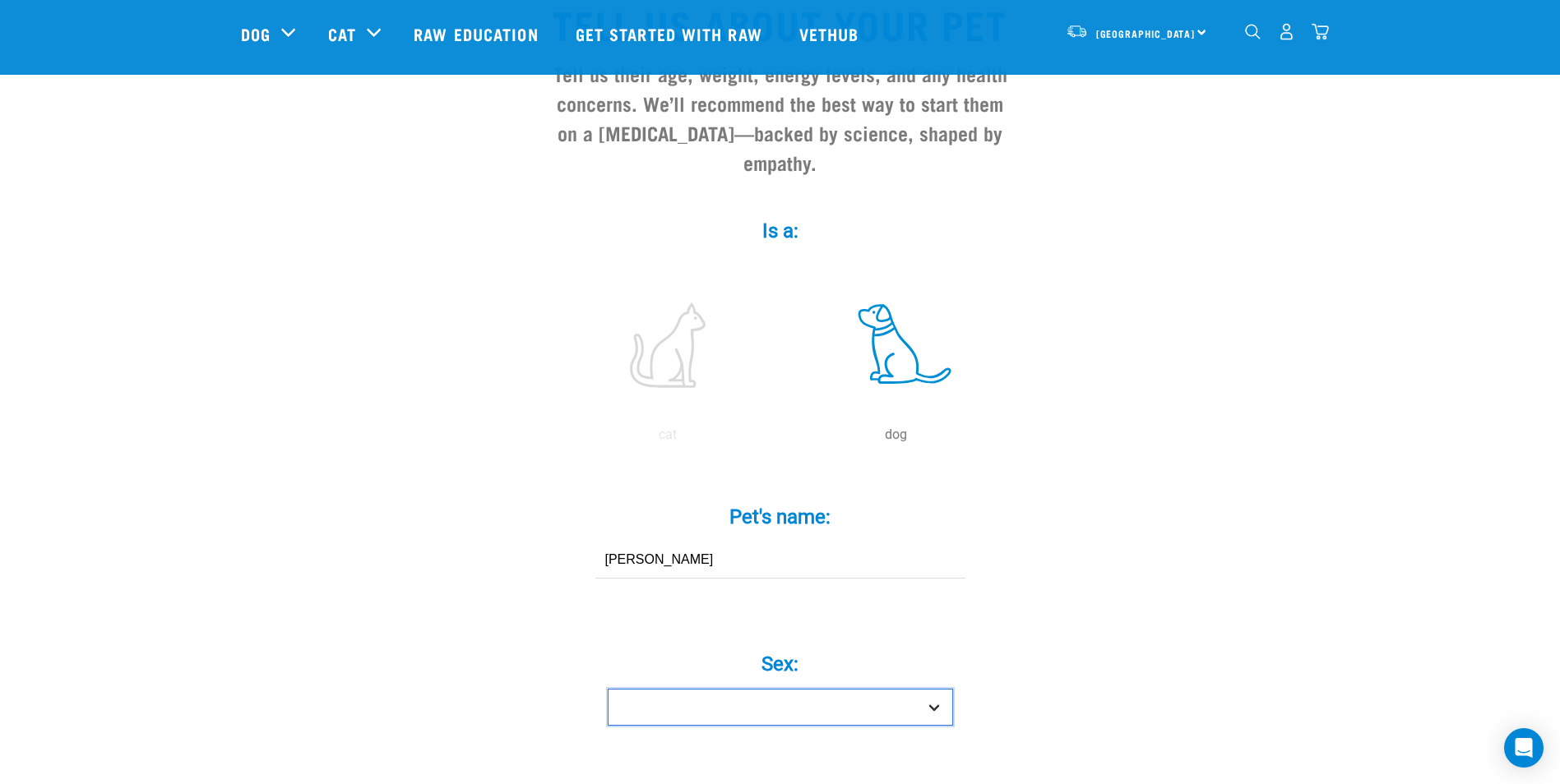
click at [932, 689] on select "Boy Girl" at bounding box center [780, 707] width 346 height 37
select select "boy"
click at [608, 689] on select "Boy Girl" at bounding box center [780, 707] width 346 height 37
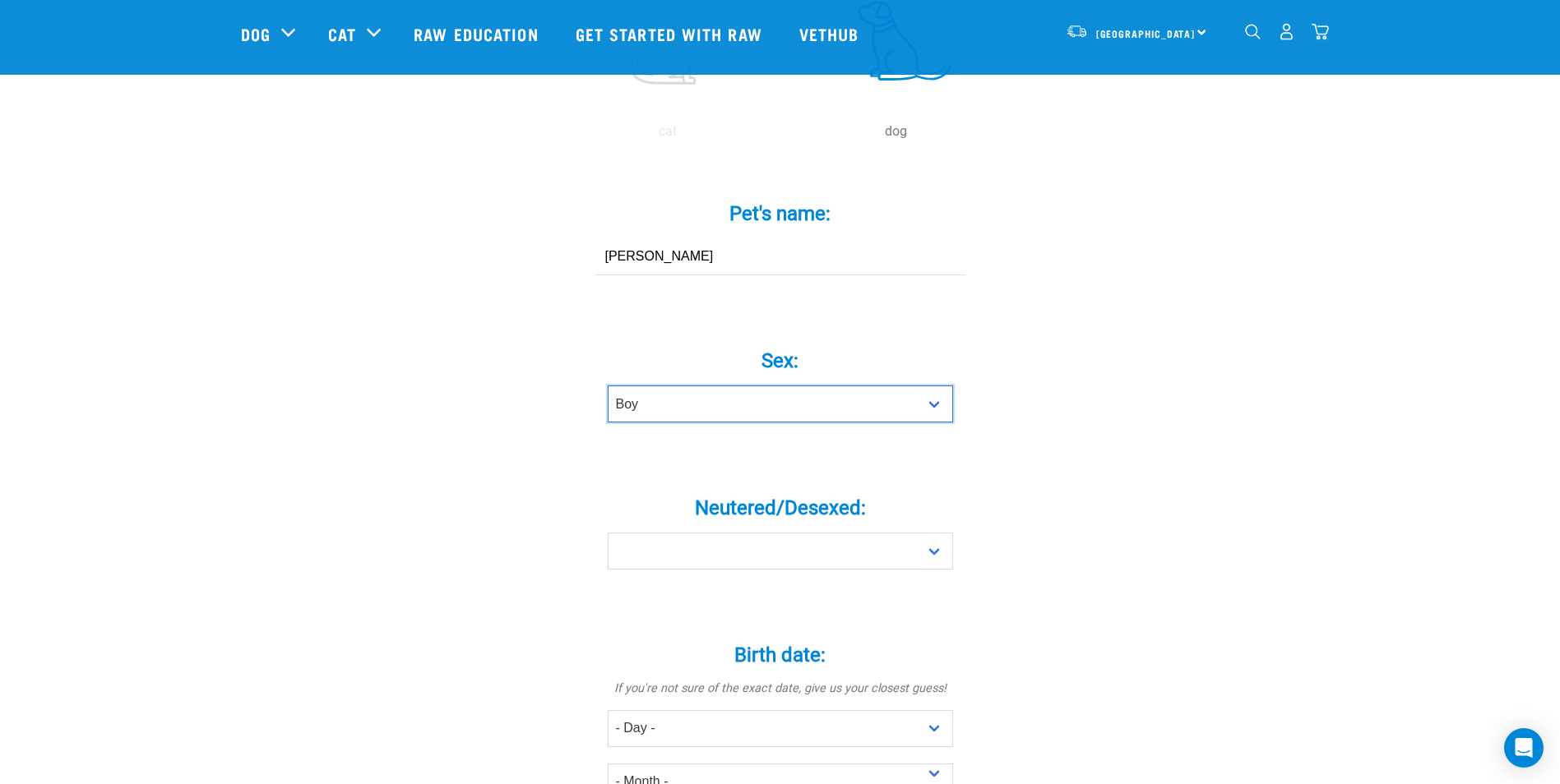
scroll to position [494, 0]
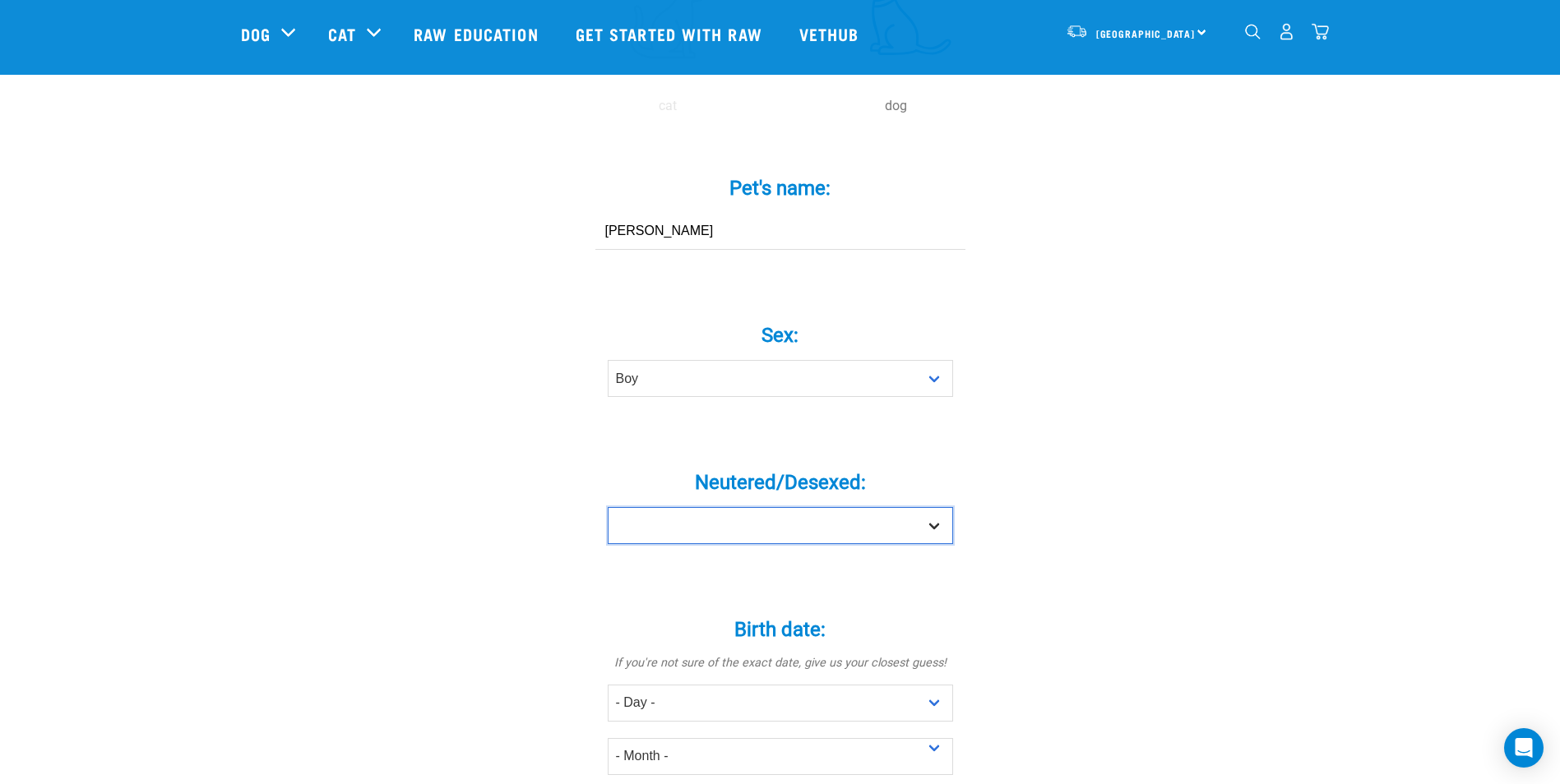
click at [927, 508] on select "Yes No" at bounding box center [780, 526] width 346 height 37
select select "no"
click at [608, 508] on select "Yes No" at bounding box center [780, 526] width 346 height 37
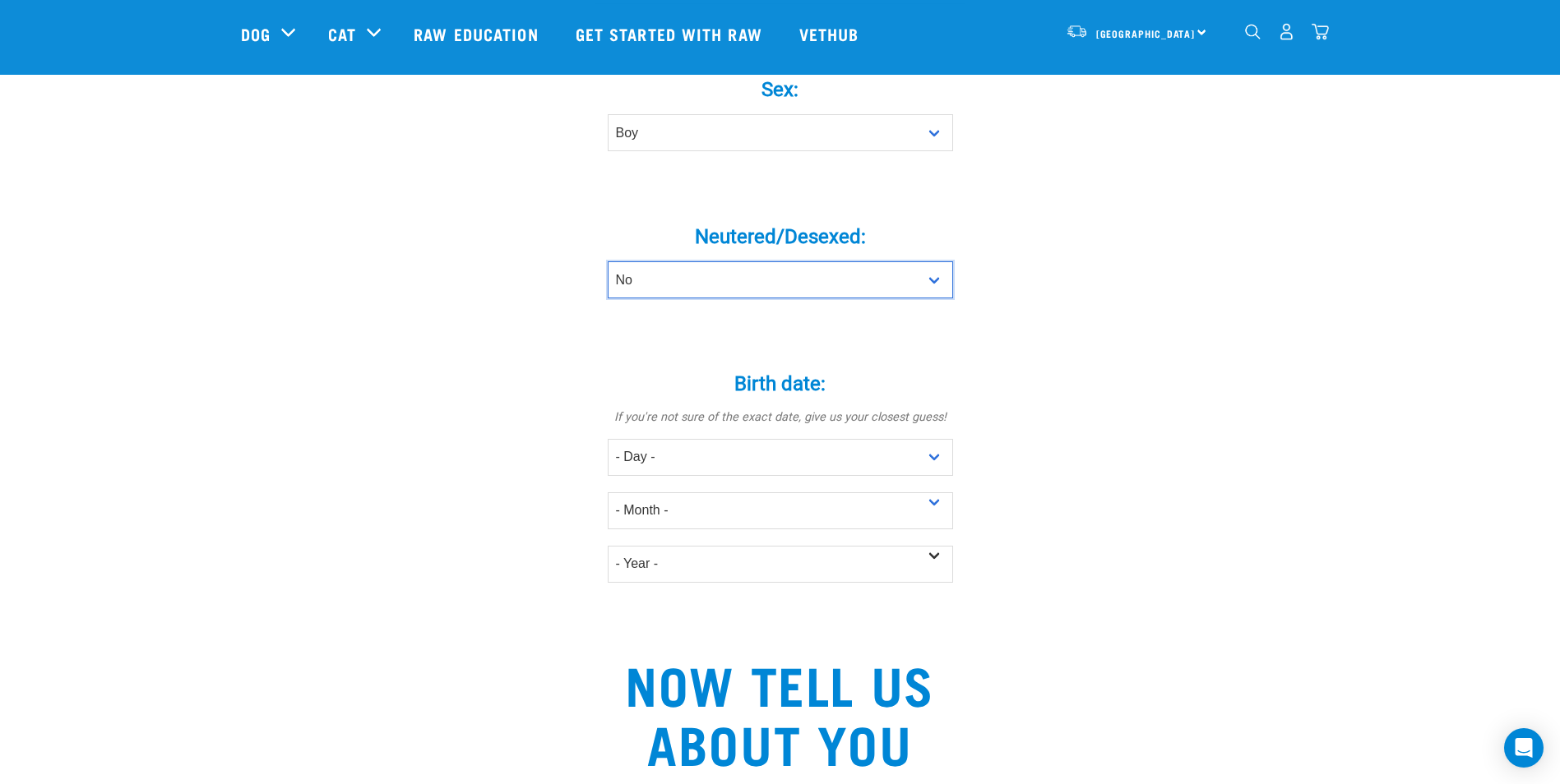
scroll to position [740, 0]
click at [935, 439] on select "- Day - 1 2 3 4 5 6 7 8 9 10 11 12 13 14 15 16 17 18 19 20 21 22 23 24 25 26 27" at bounding box center [780, 457] width 346 height 37
select select "29"
click at [608, 439] on select "- Day - 1 2 3 4 5 6 7 8 9 10 11 12 13 14 15 16 17 18 19 20 21 22 23 24 25 26 27" at bounding box center [780, 457] width 346 height 37
click at [942, 492] on select "- Month - January February March April May June July August September October N…" at bounding box center [780, 510] width 346 height 37
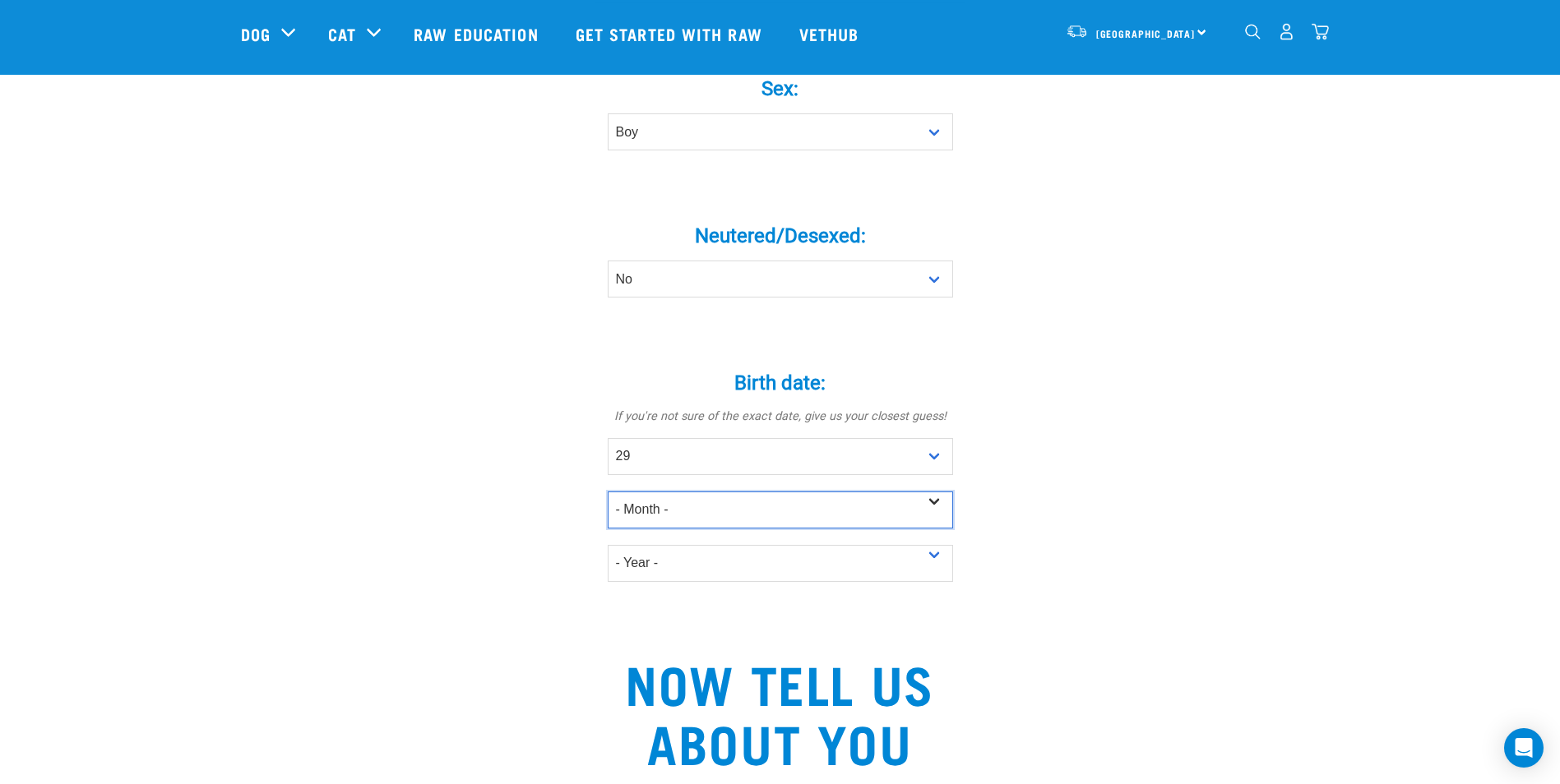
select select "October"
click at [608, 492] on select "- Month - January February March April May June July August September October N…" at bounding box center [780, 510] width 346 height 37
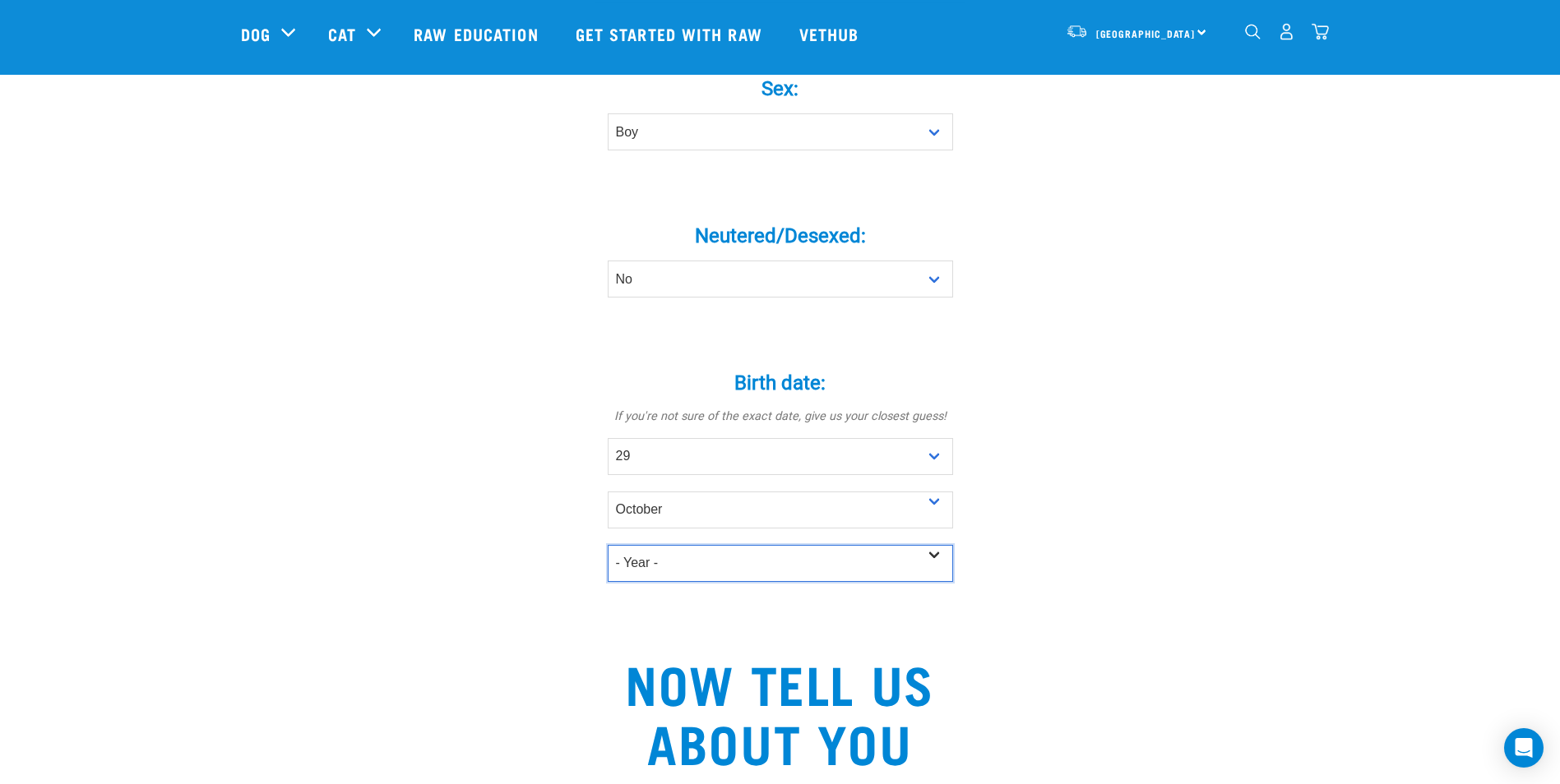
click at [927, 545] on select "- Year - 2025 2024 2023 2022 2021 2020 2019 2018 2017 2016 2015 2014 2013 2012" at bounding box center [780, 563] width 346 height 37
select select "2024"
click at [608, 545] on select "- Year - 2025 2024 2023 2022 2021 2020 2019 2018 2017 2016 2015 2014 2013 2012" at bounding box center [780, 563] width 346 height 37
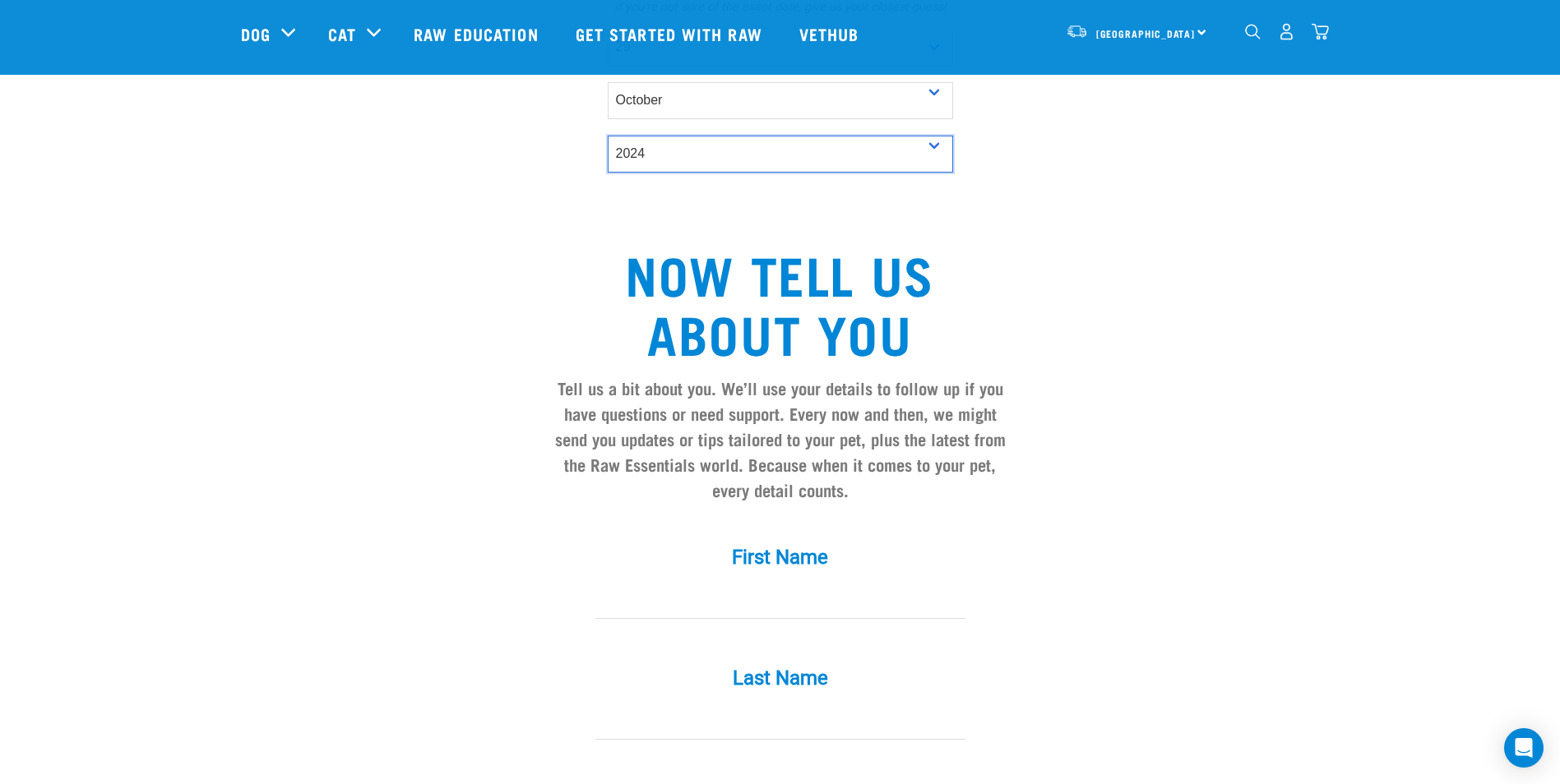
scroll to position [1151, 0]
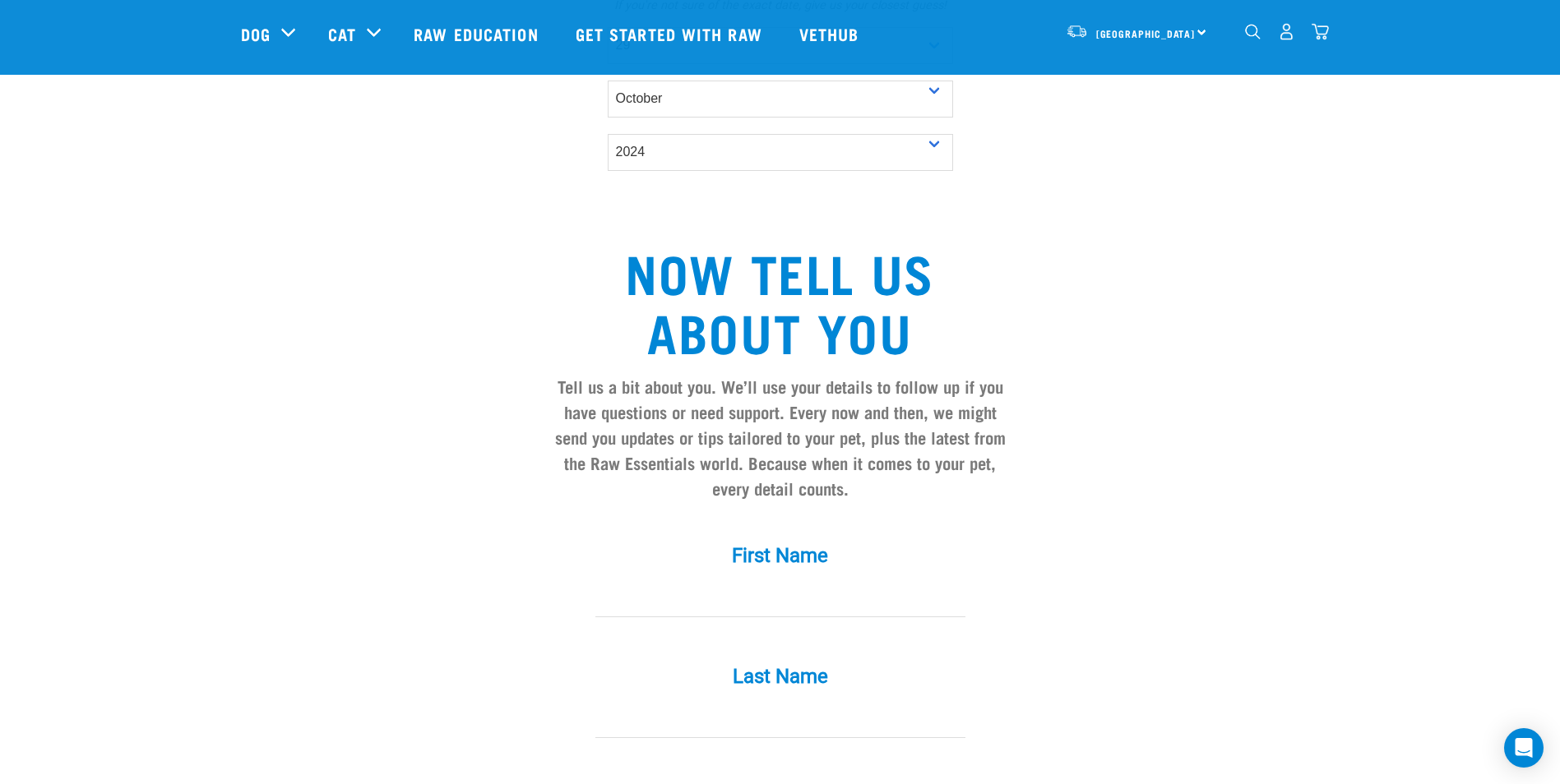
click at [811, 581] on input "First Name *" at bounding box center [780, 599] width 370 height 37
type input "Paula"
type input "o"
type input "Robertson"
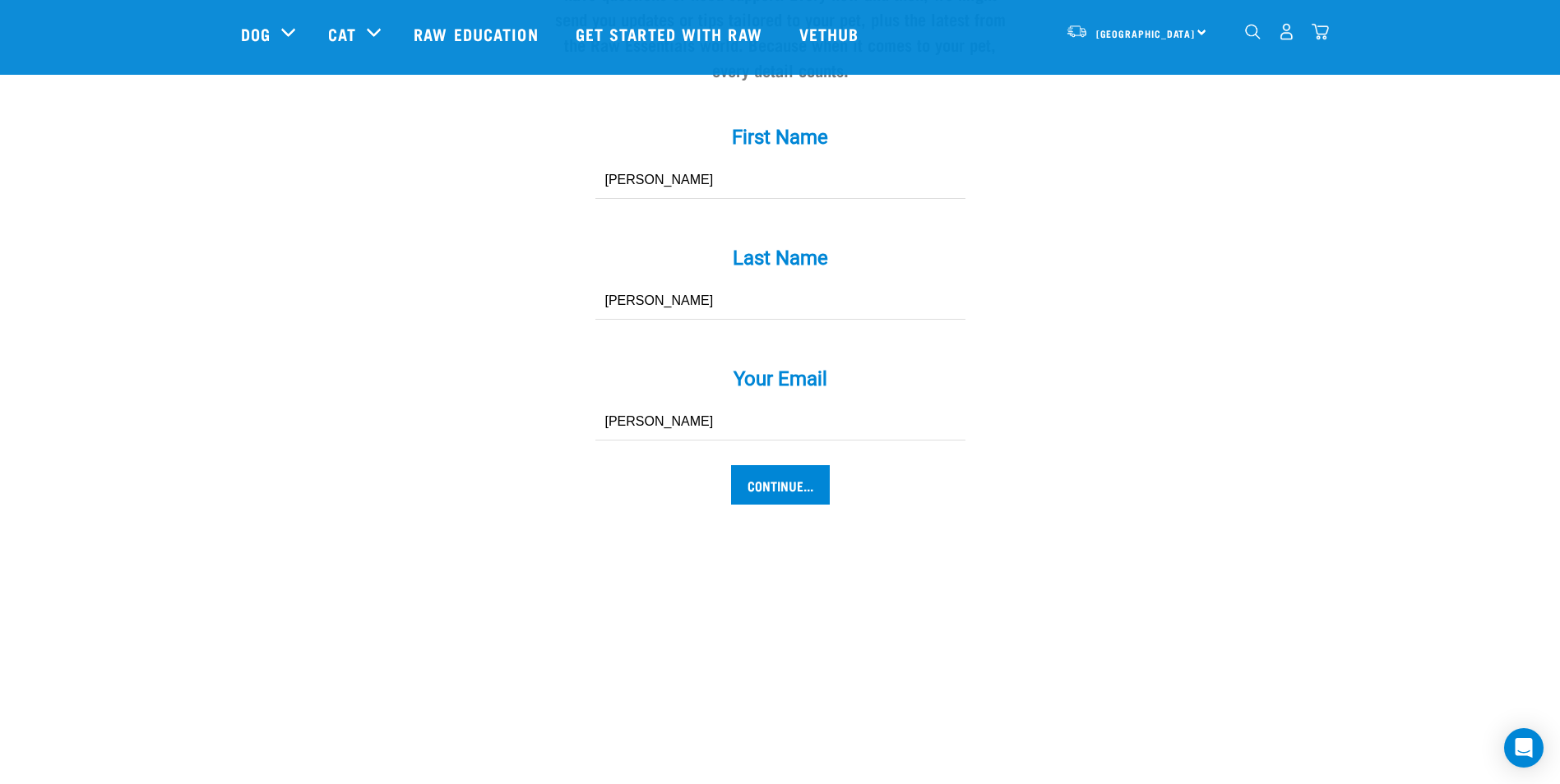
type input "paularobertson@hotmail.co.uk"
click at [788, 465] on input "Continue..." at bounding box center [780, 485] width 99 height 40
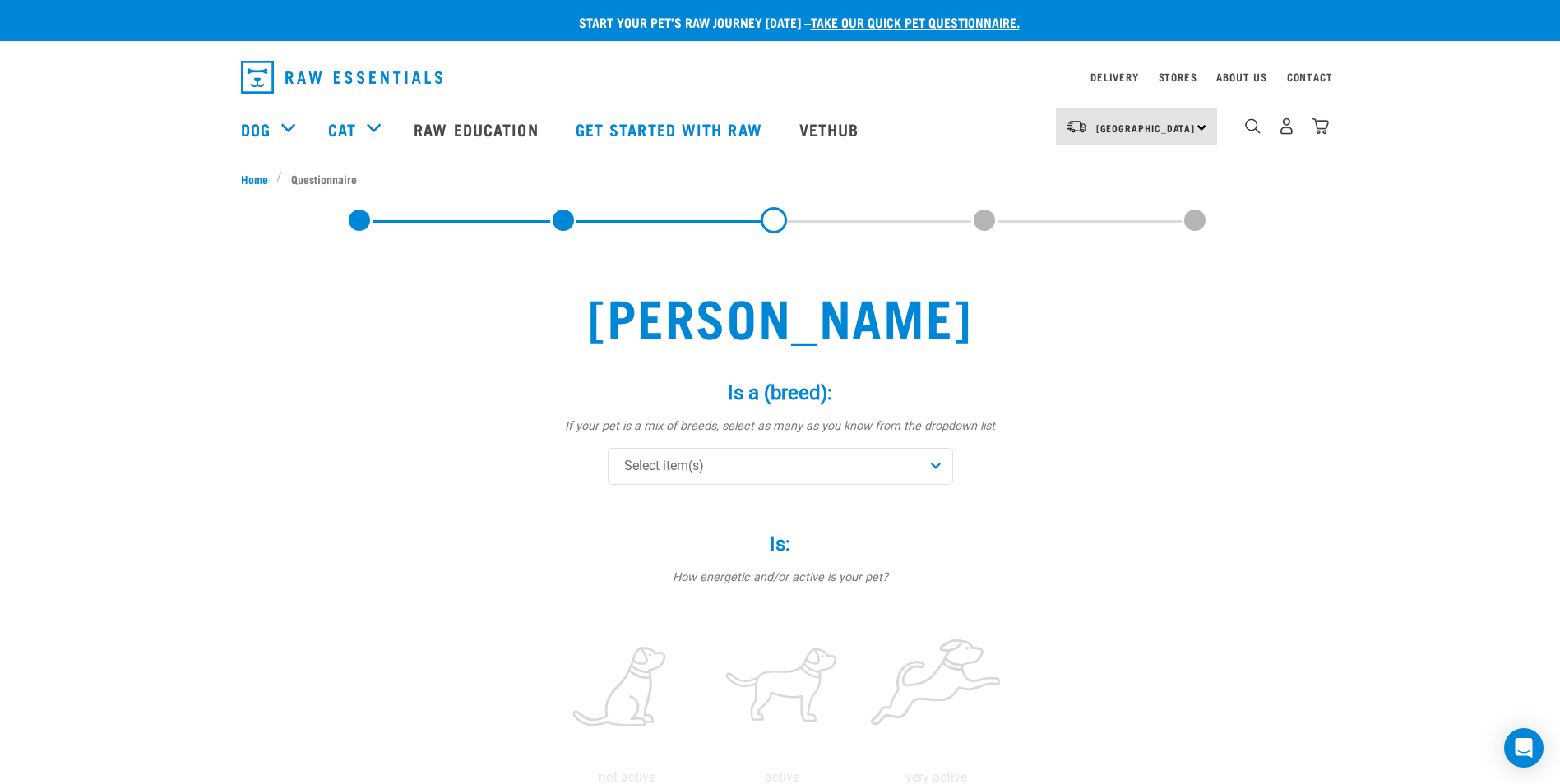
click at [900, 464] on div "Select item(s)" at bounding box center [780, 466] width 346 height 37
click at [880, 513] on input "text" at bounding box center [780, 512] width 337 height 37
type input "golden re"
click at [833, 547] on span "Golden Retriever" at bounding box center [793, 547] width 292 height 16
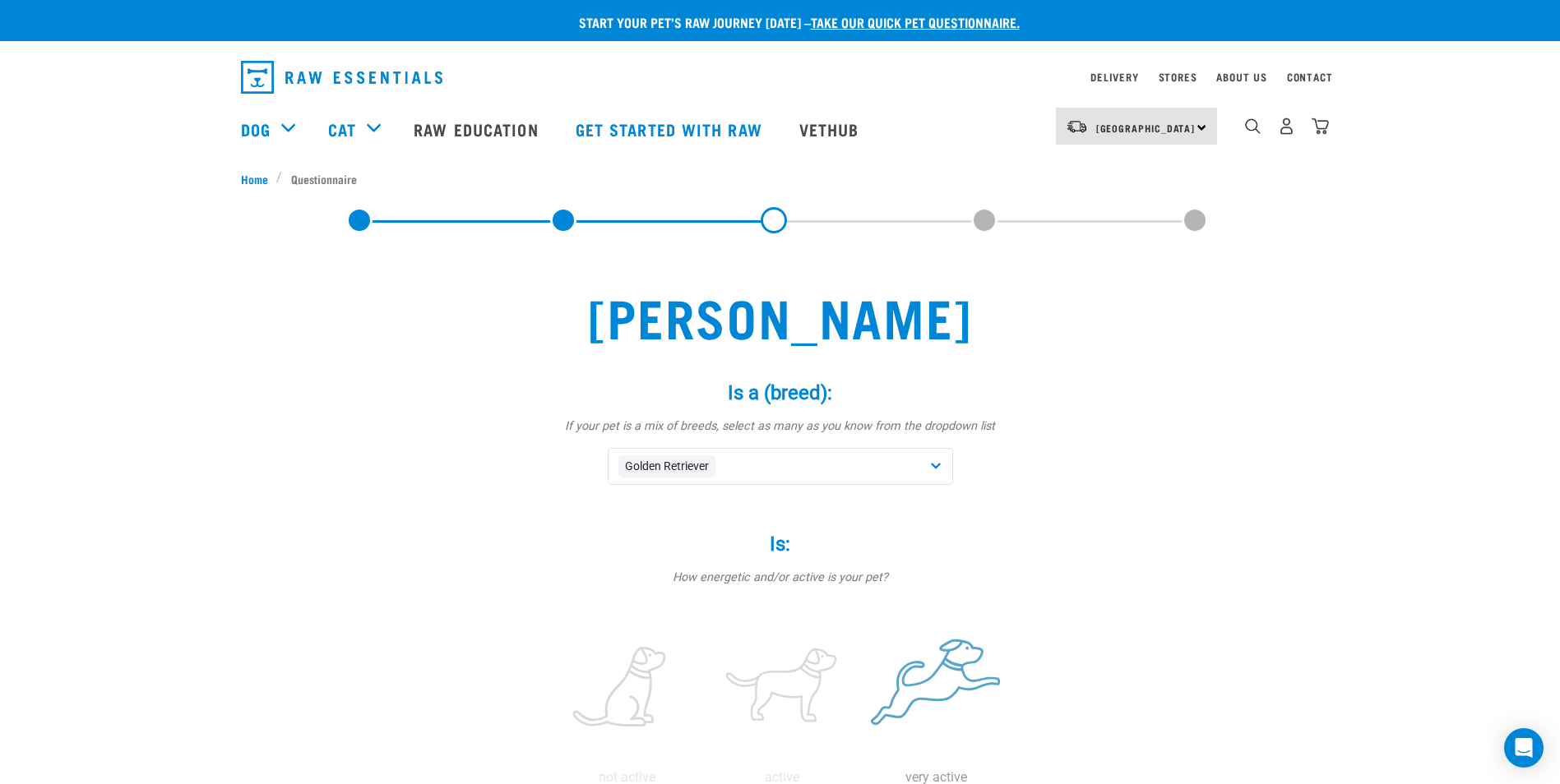
scroll to position [83, 0]
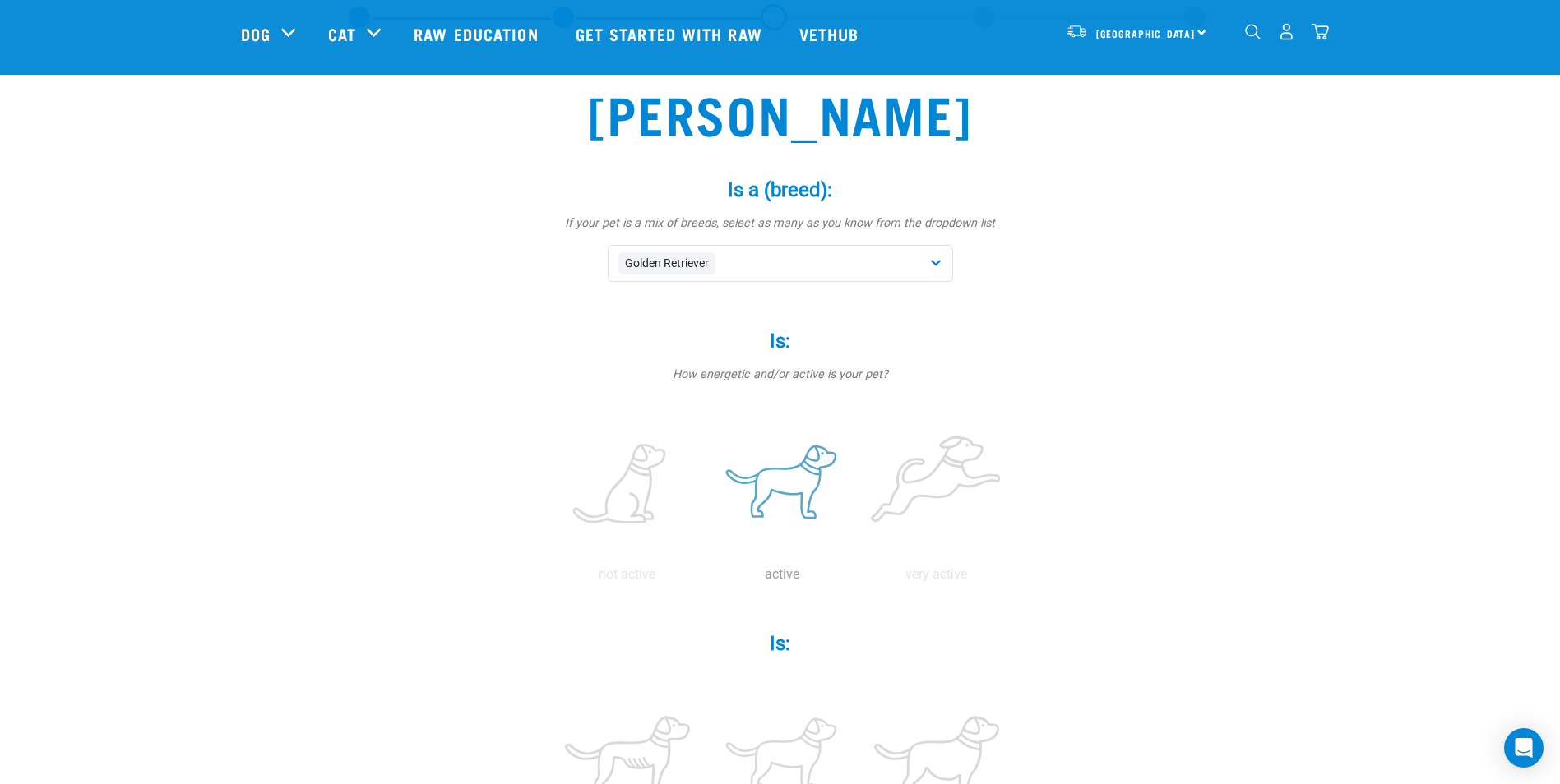
click at [818, 457] on label at bounding box center [782, 485] width 148 height 140
click at [705, 579] on input "radio" at bounding box center [705, 579] width 0 height 0
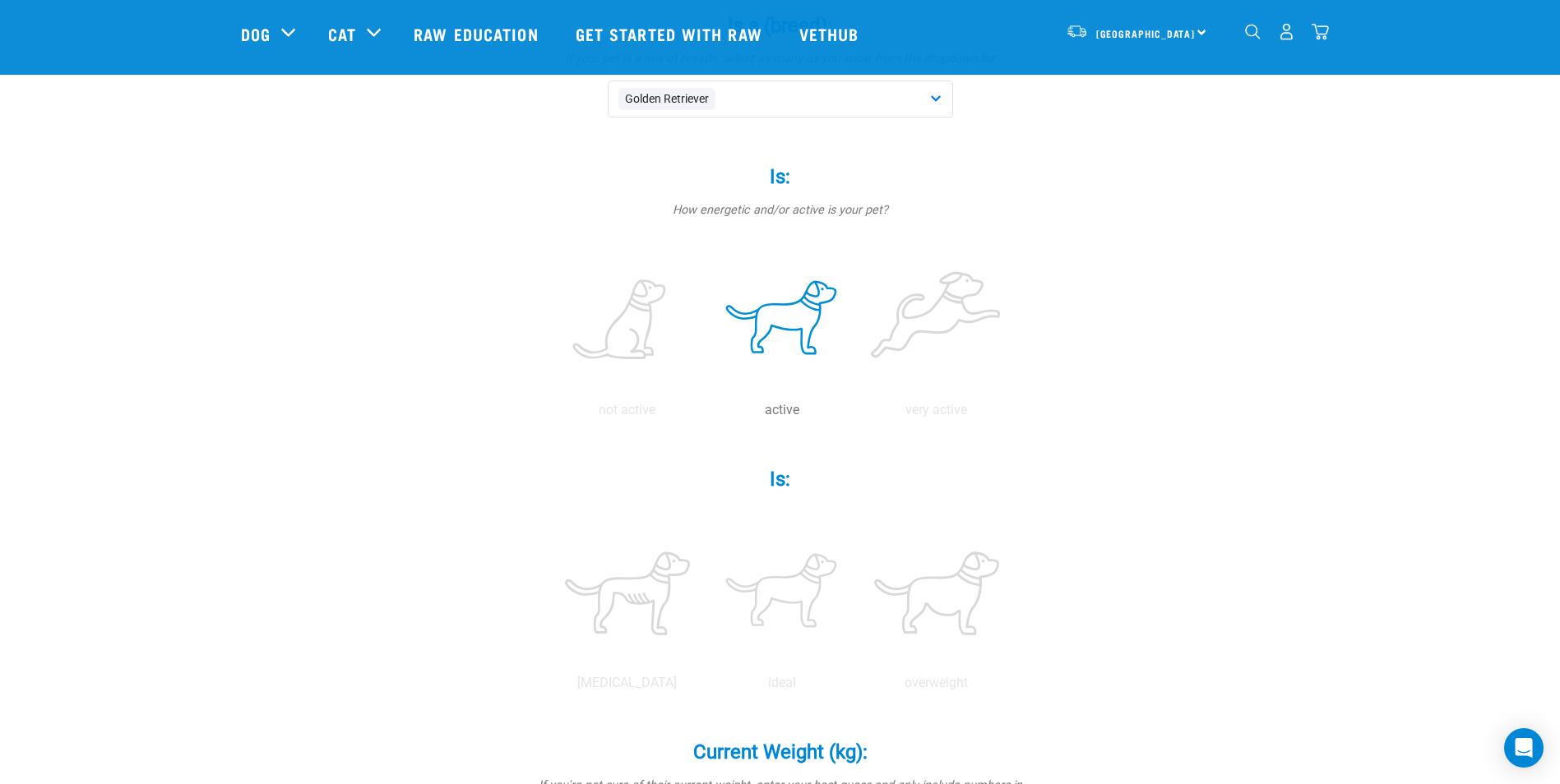
scroll to position [329, 0]
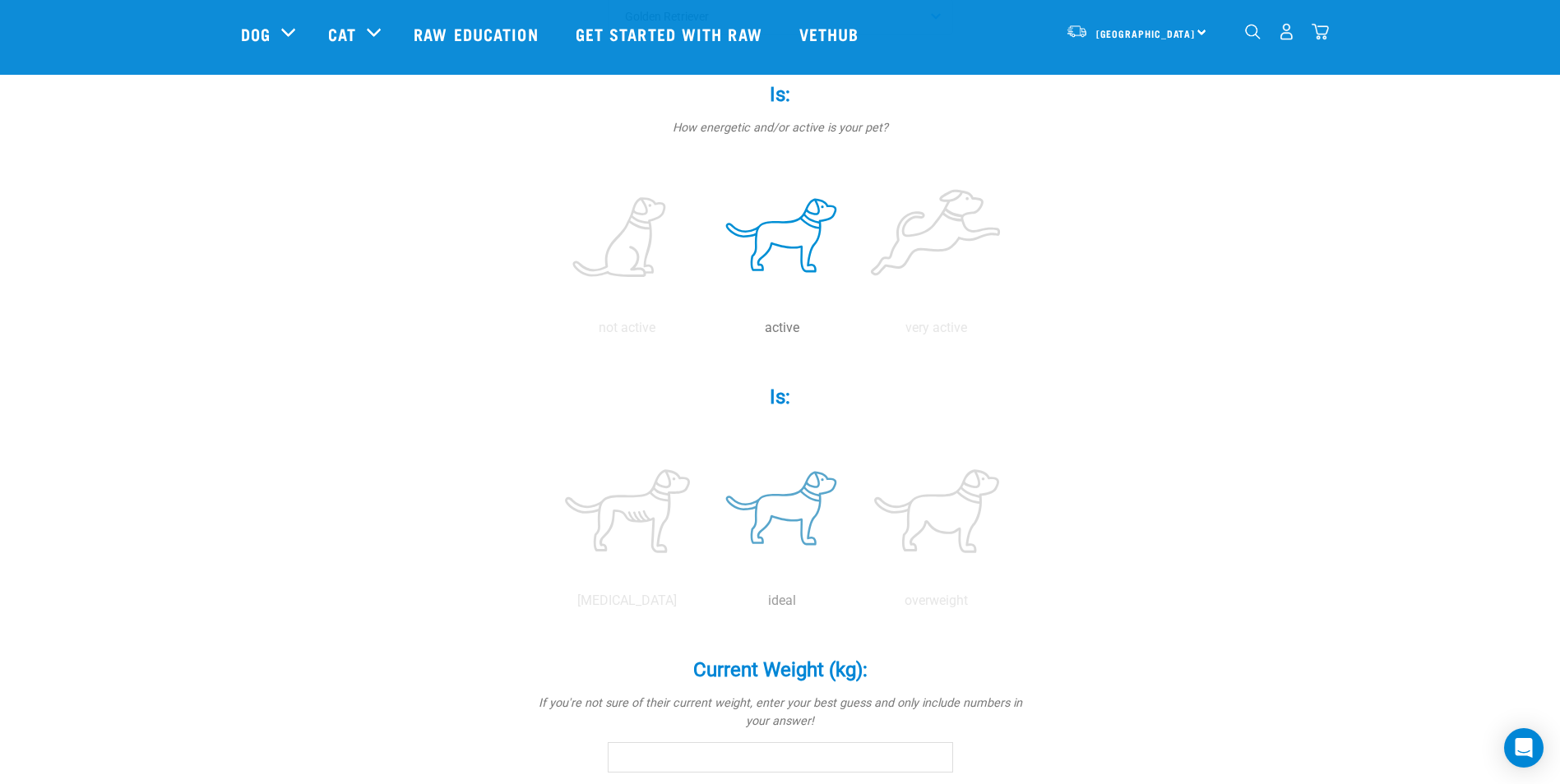
click at [790, 512] on label at bounding box center [782, 511] width 148 height 140
click at [705, 606] on input "radio" at bounding box center [705, 606] width 0 height 0
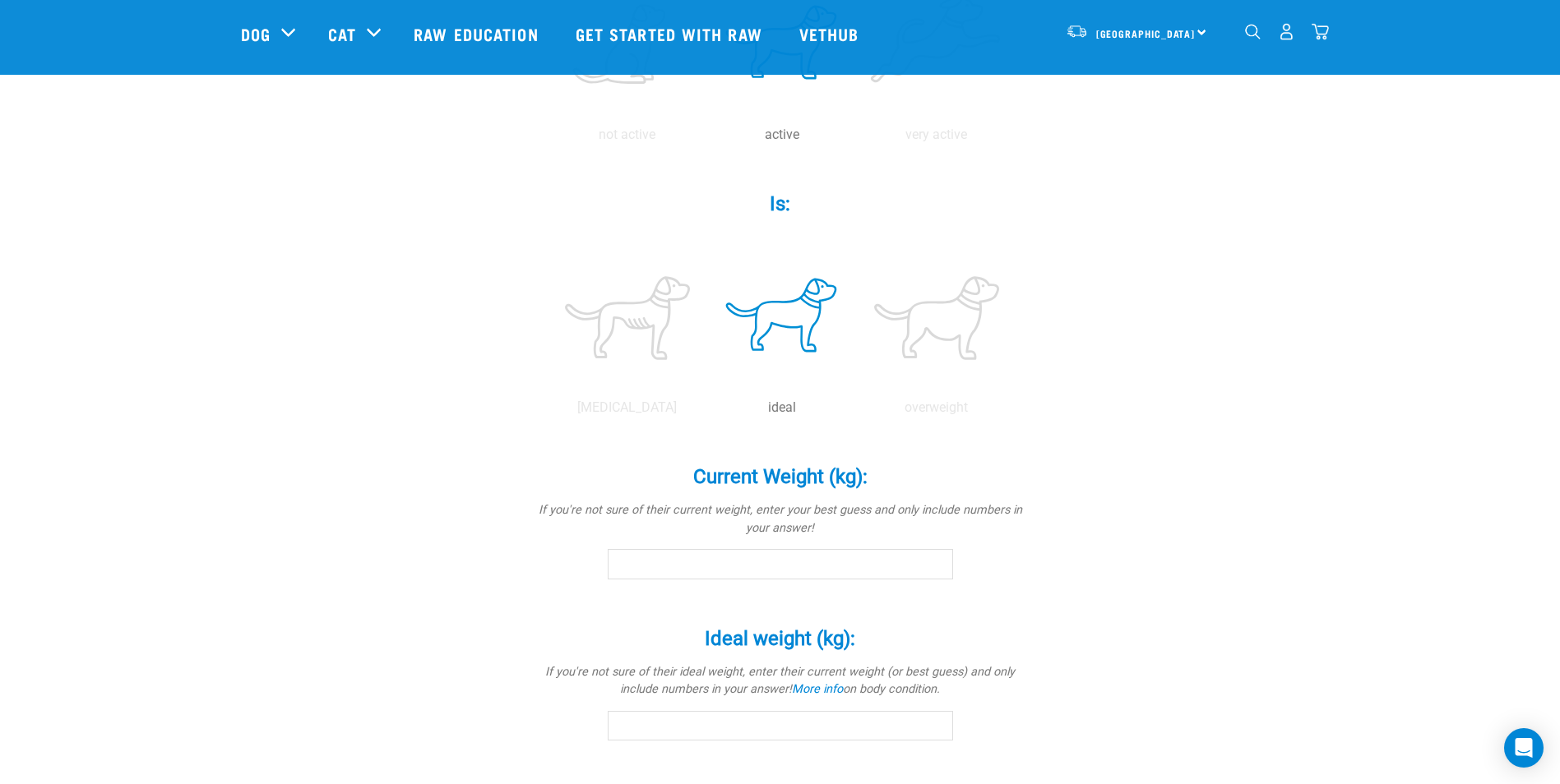
scroll to position [575, 0]
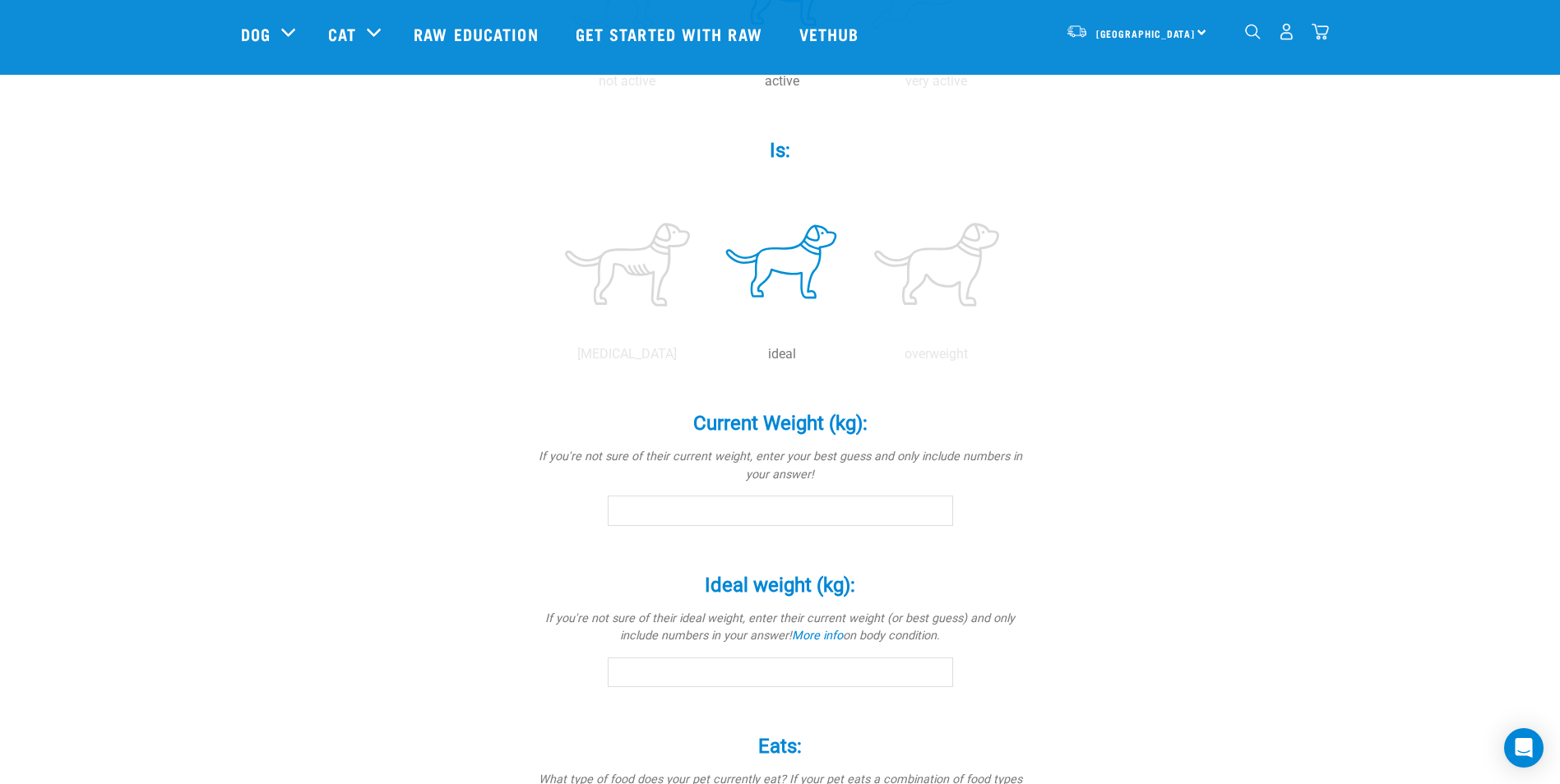
click at [791, 518] on input "Current Weight (kg): *" at bounding box center [780, 510] width 346 height 29
type input "34"
click at [758, 676] on input "Ideal weight (kg): *" at bounding box center [780, 672] width 346 height 29
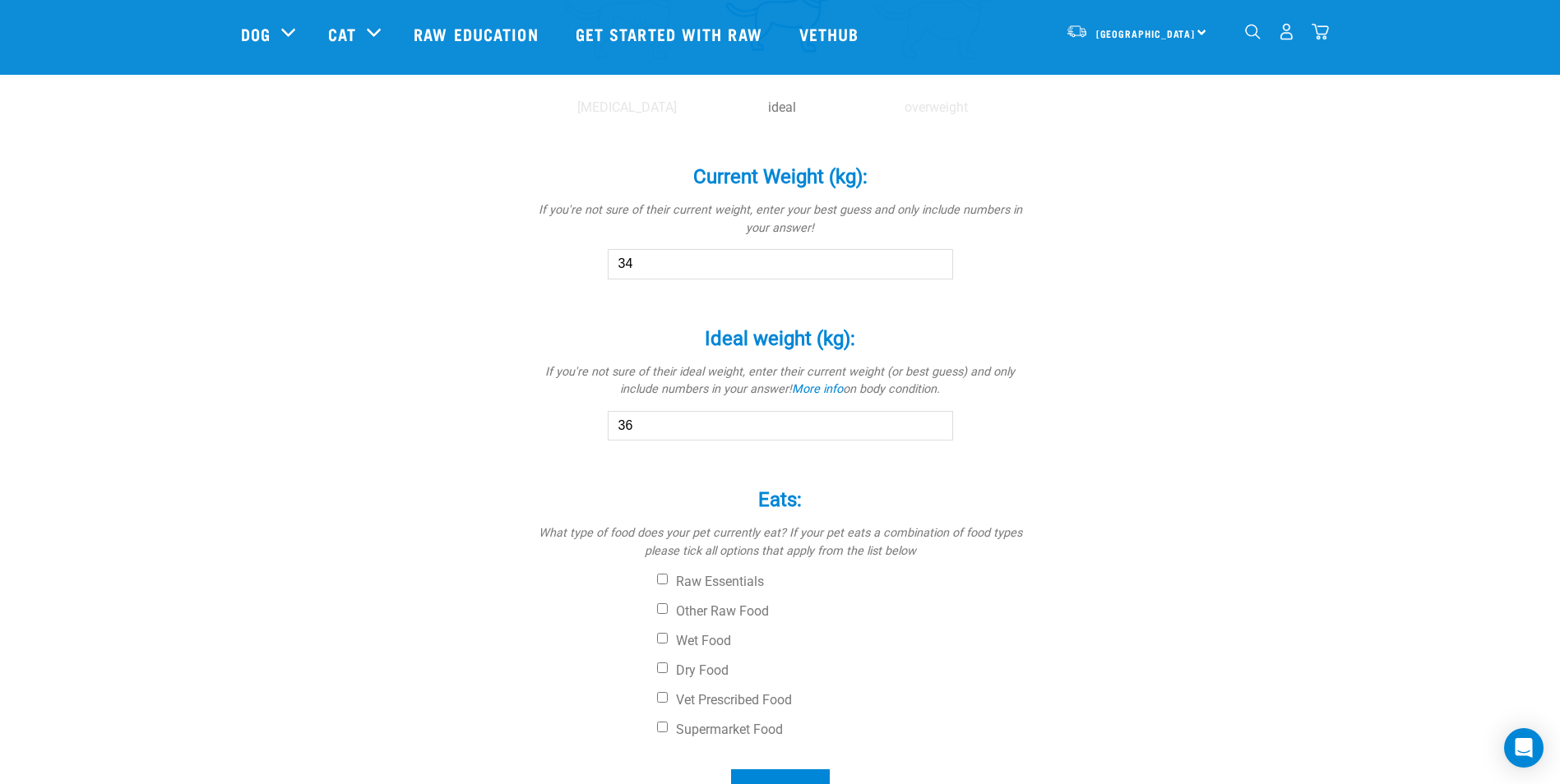
scroll to position [905, 0]
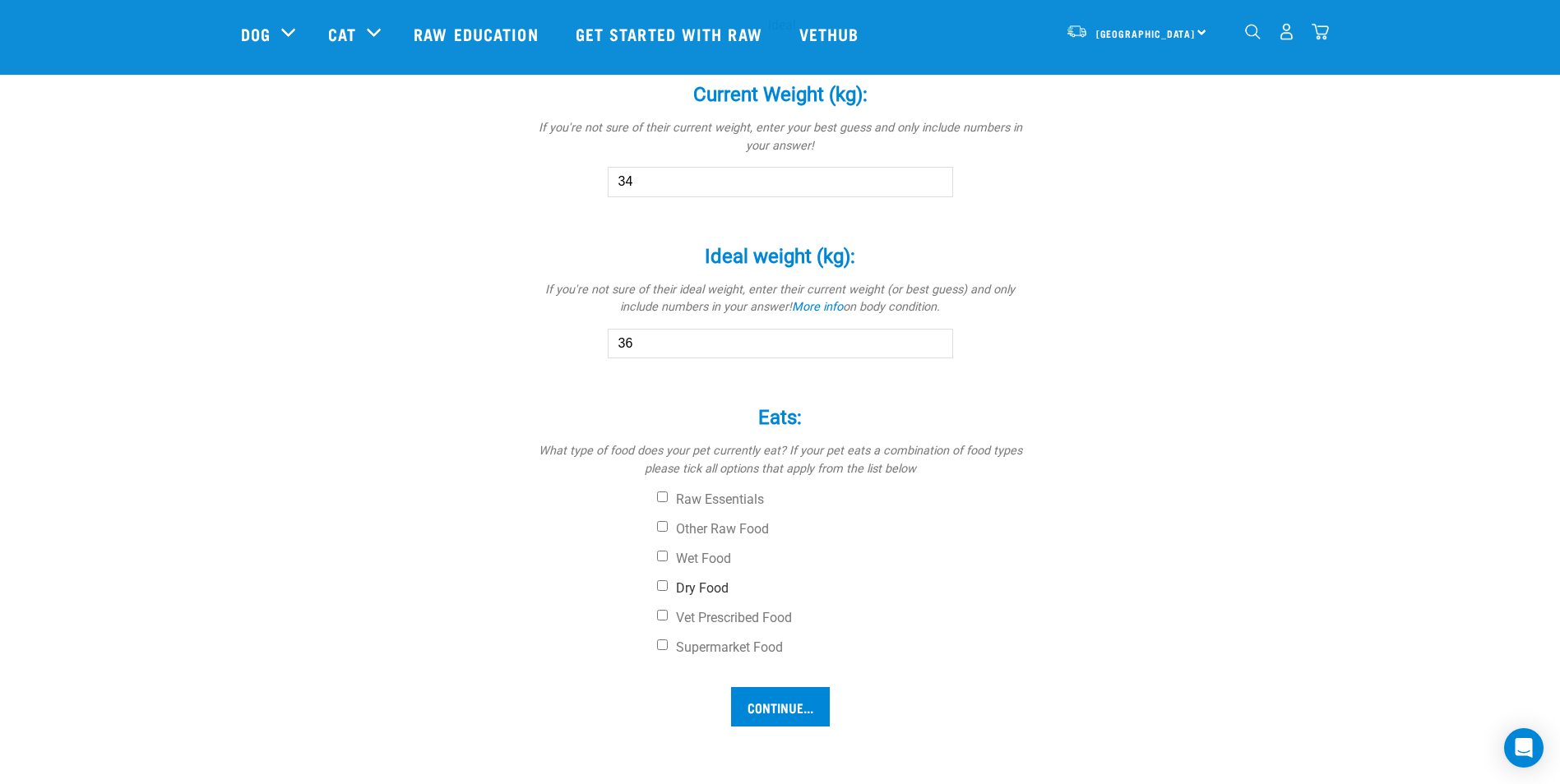
type input "36"
click at [667, 584] on label "Dry Food" at bounding box center [842, 588] width 370 height 16
click at [667, 584] on input "Dry Food" at bounding box center [662, 586] width 10 height 10
checkbox input "true"
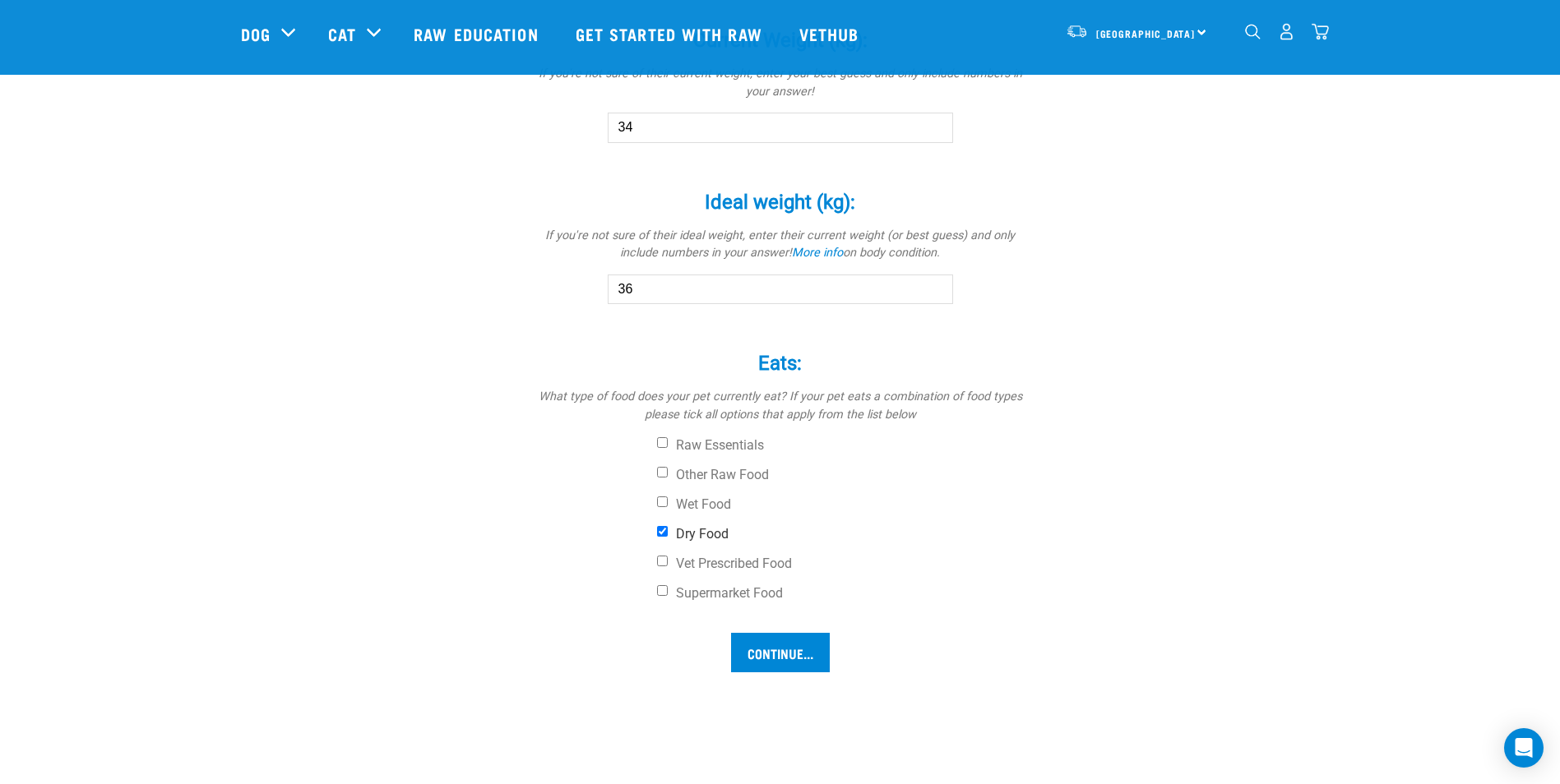
scroll to position [987, 0]
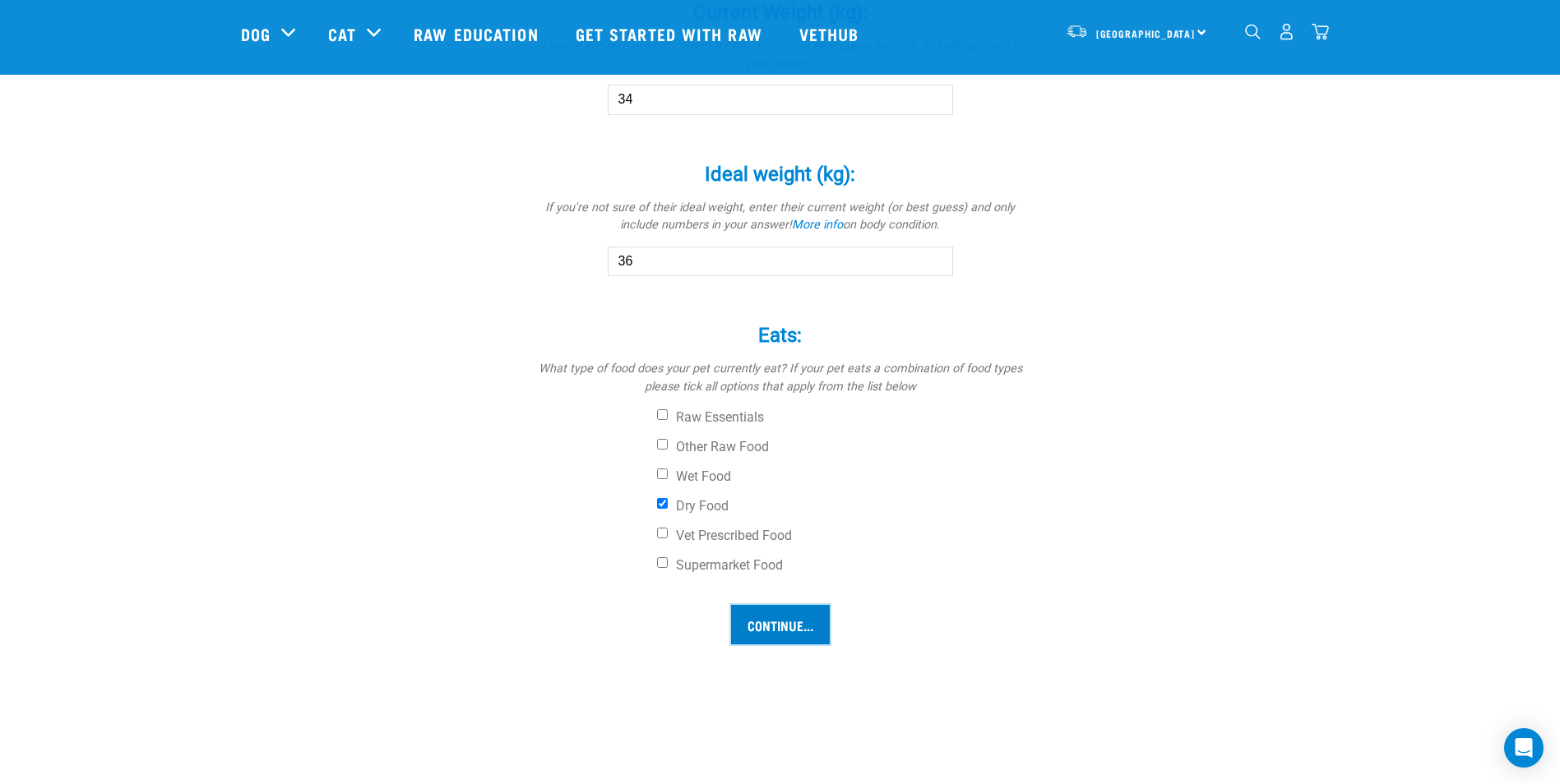
click at [772, 637] on input "Continue..." at bounding box center [780, 625] width 99 height 40
click at [769, 625] on input "Continue..." at bounding box center [780, 625] width 99 height 40
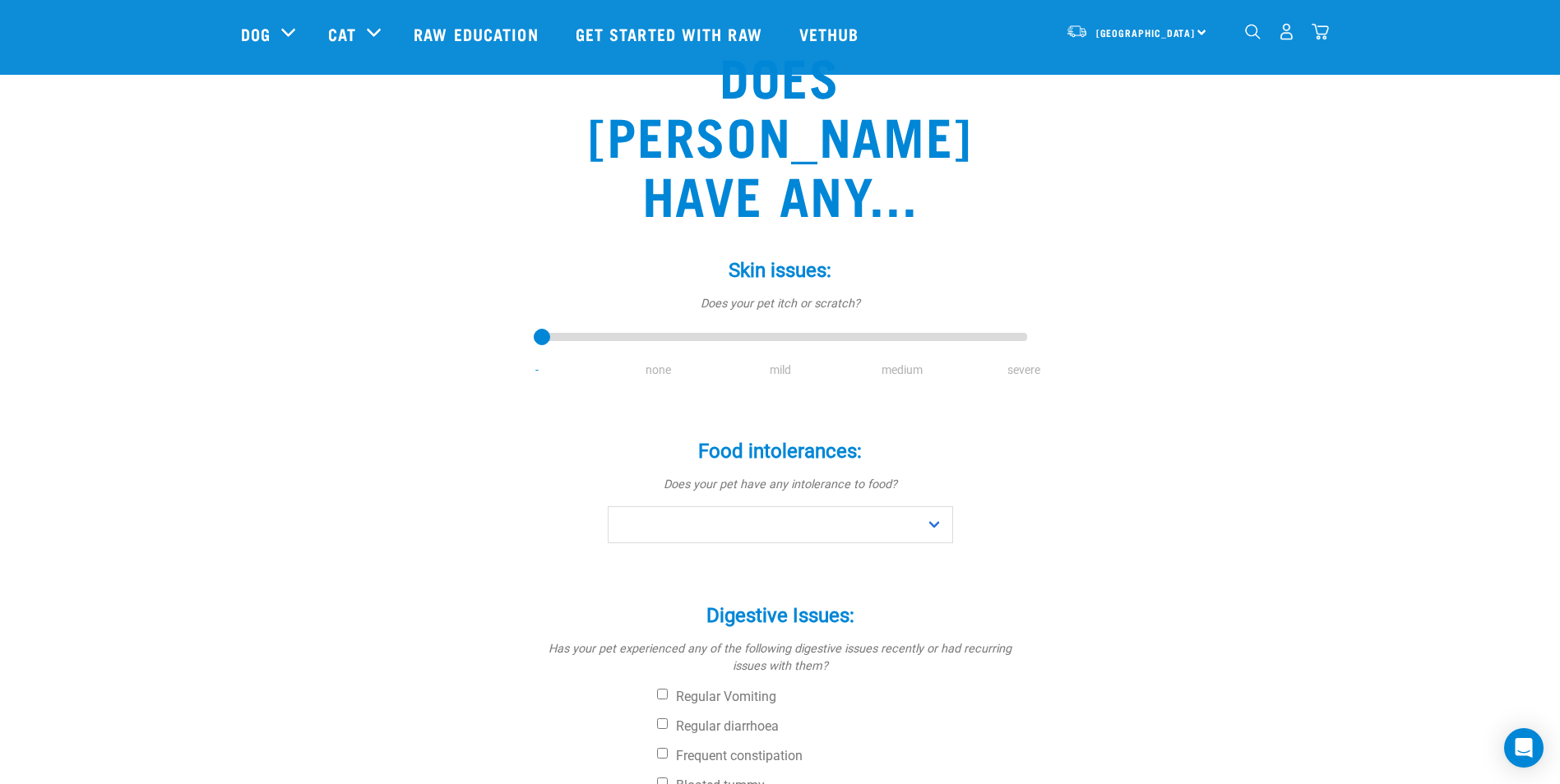
scroll to position [83, 0]
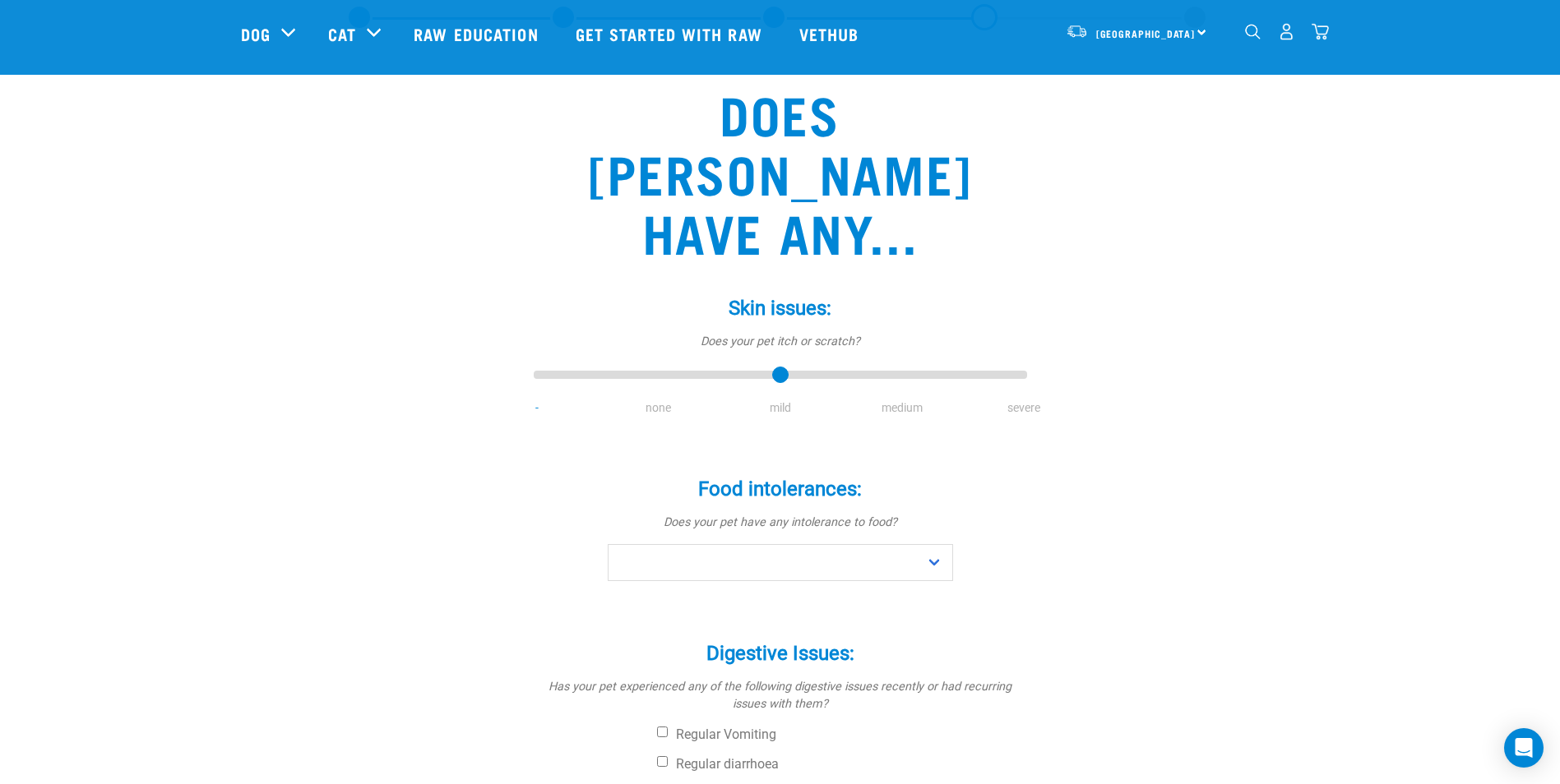
type input "2"
click at [784, 364] on input "range" at bounding box center [780, 376] width 494 height 23
click at [940, 545] on select "No Yes" at bounding box center [780, 563] width 346 height 37
select select "yes"
click at [608, 545] on select "No Yes" at bounding box center [780, 563] width 346 height 37
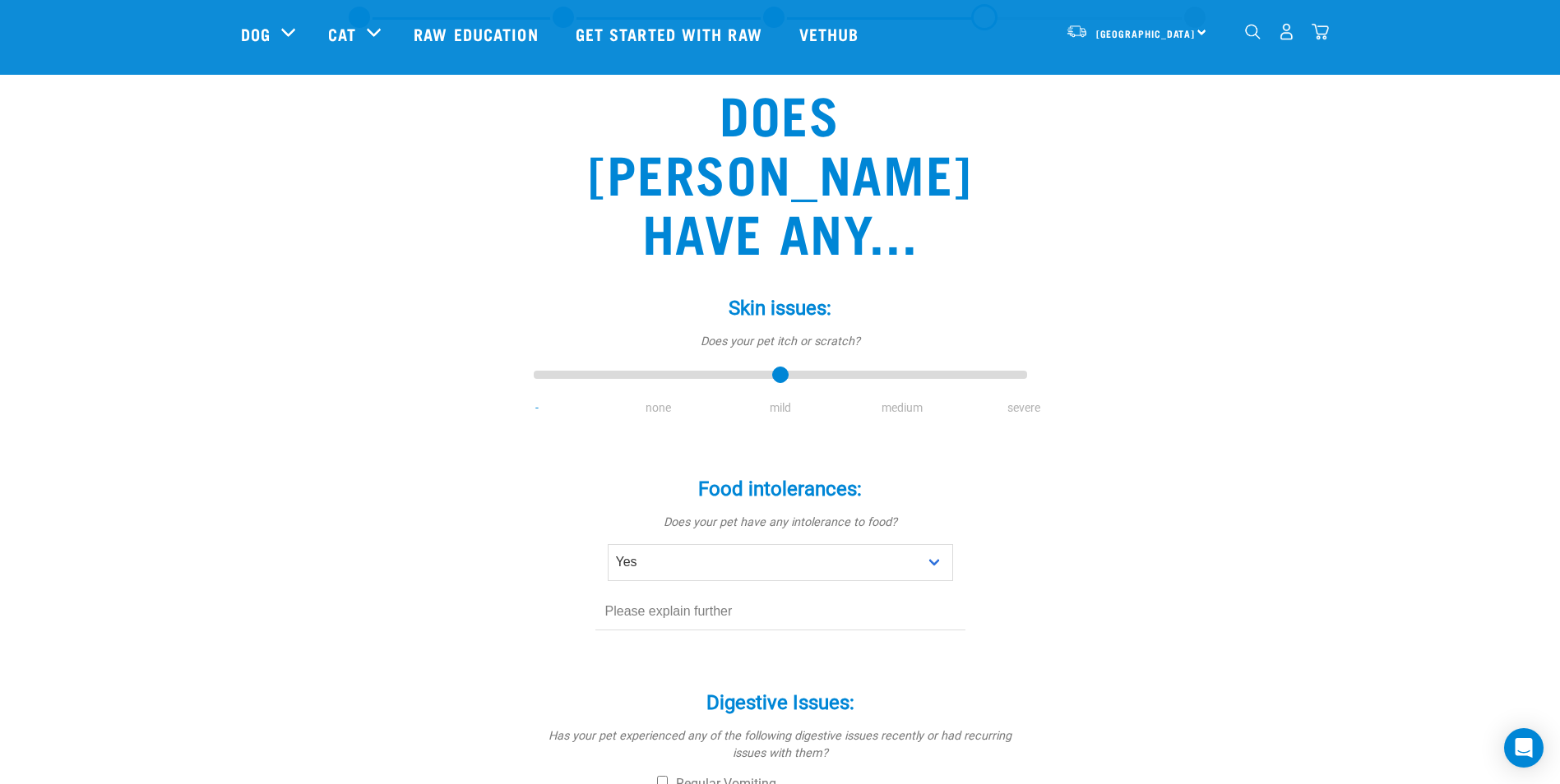
click at [698, 588] on div "Food intolerances: * Does your pet have any intolerance to food? No Yes" at bounding box center [780, 554] width 494 height 200
click at [686, 594] on input "text" at bounding box center [780, 612] width 370 height 37
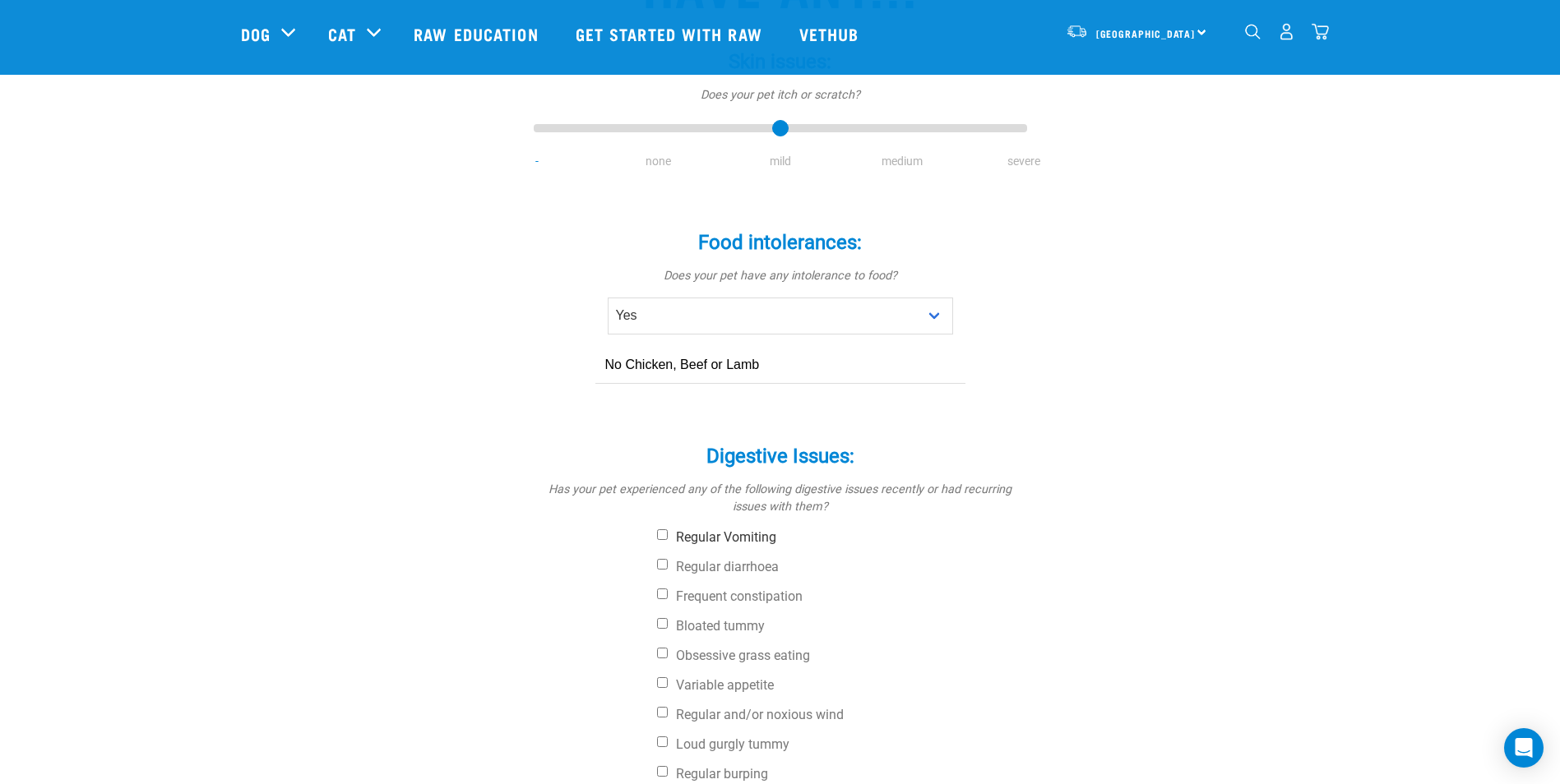
scroll to position [411, 0]
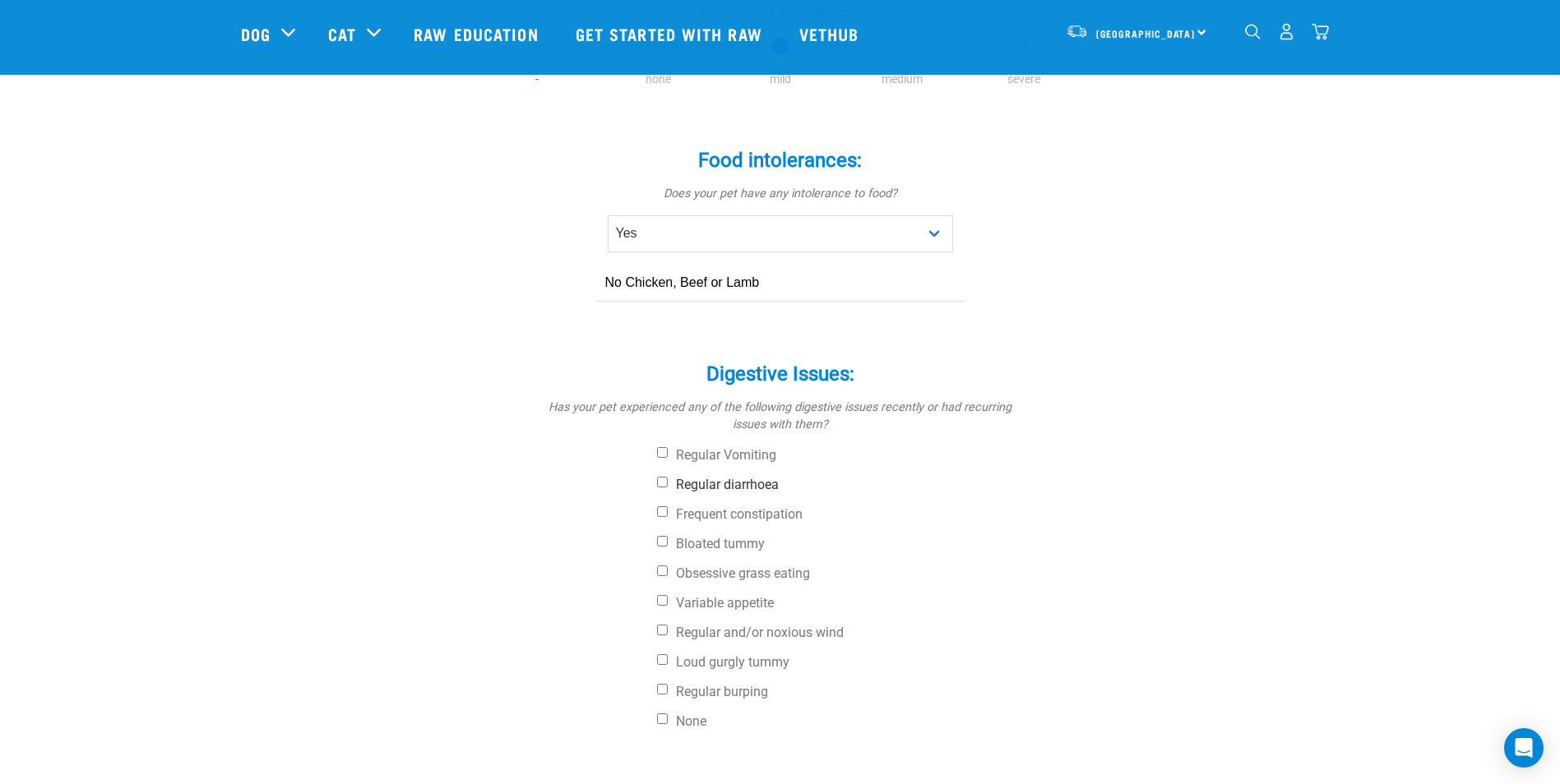
type input "No Chicken, Beef or Lamb"
click at [667, 476] on input "Regular diarrhoea" at bounding box center [662, 481] width 10 height 10
checkbox input "true"
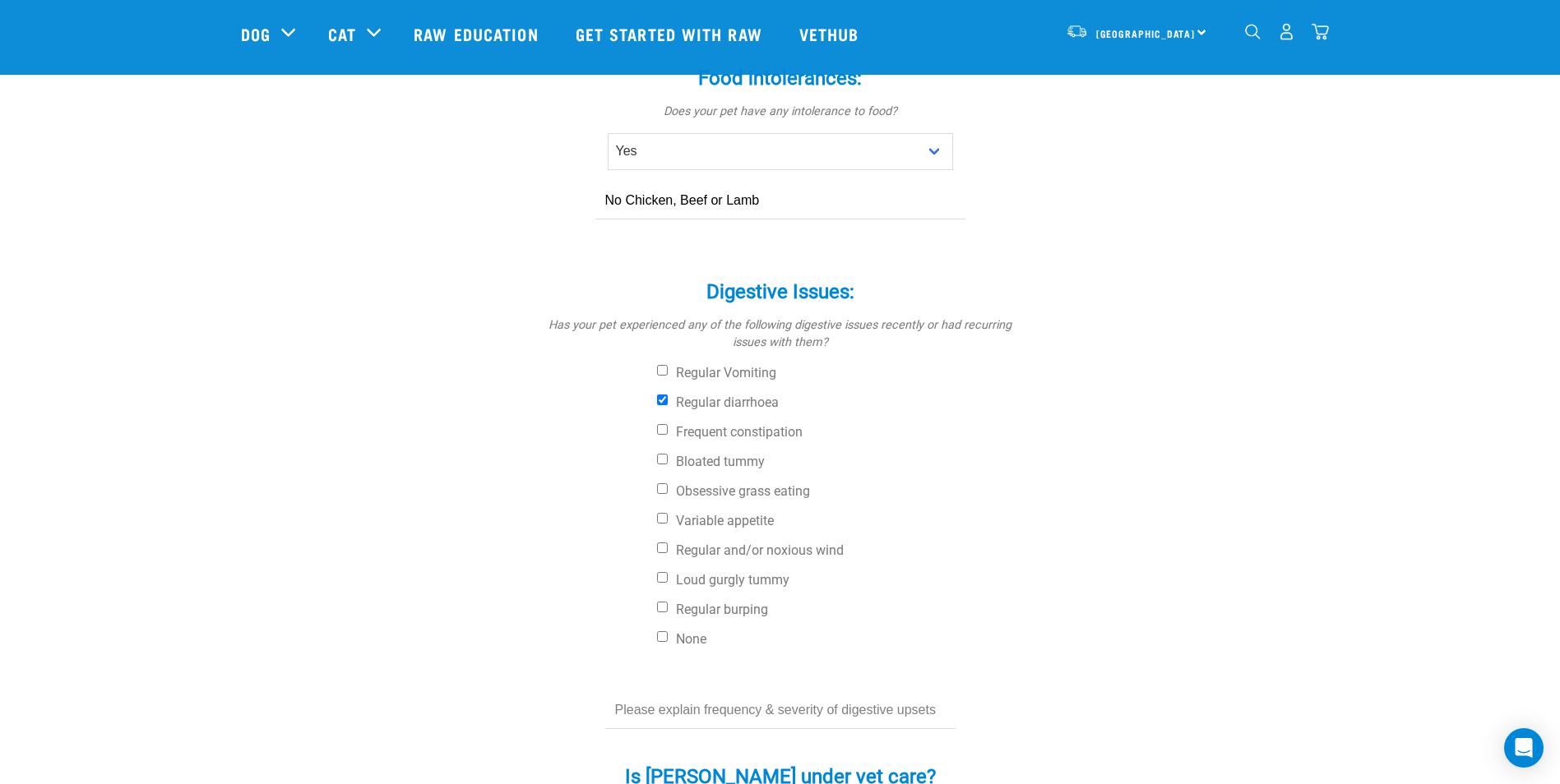
click at [746, 692] on input "text" at bounding box center [780, 710] width 350 height 37
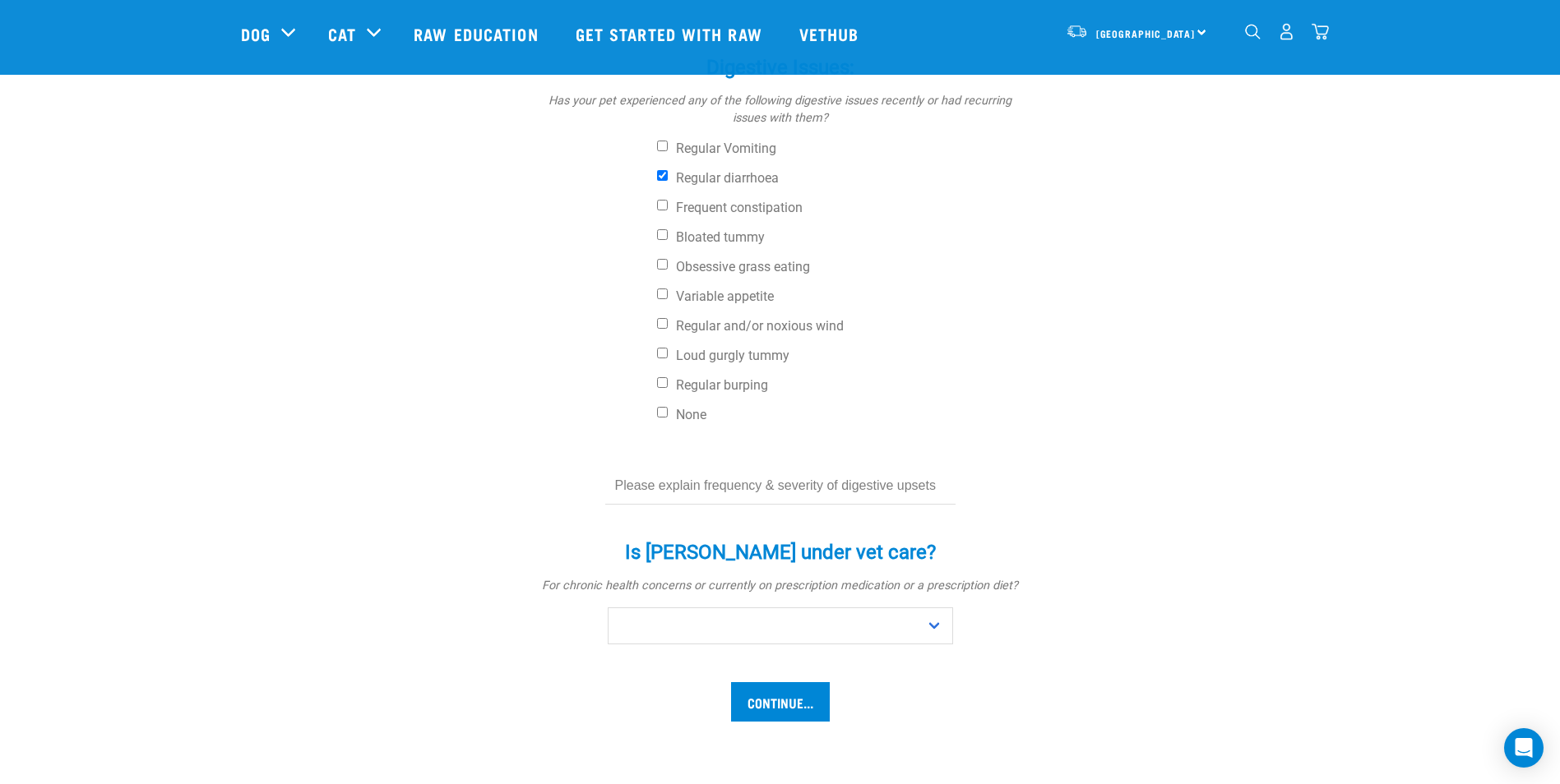
scroll to position [740, 0]
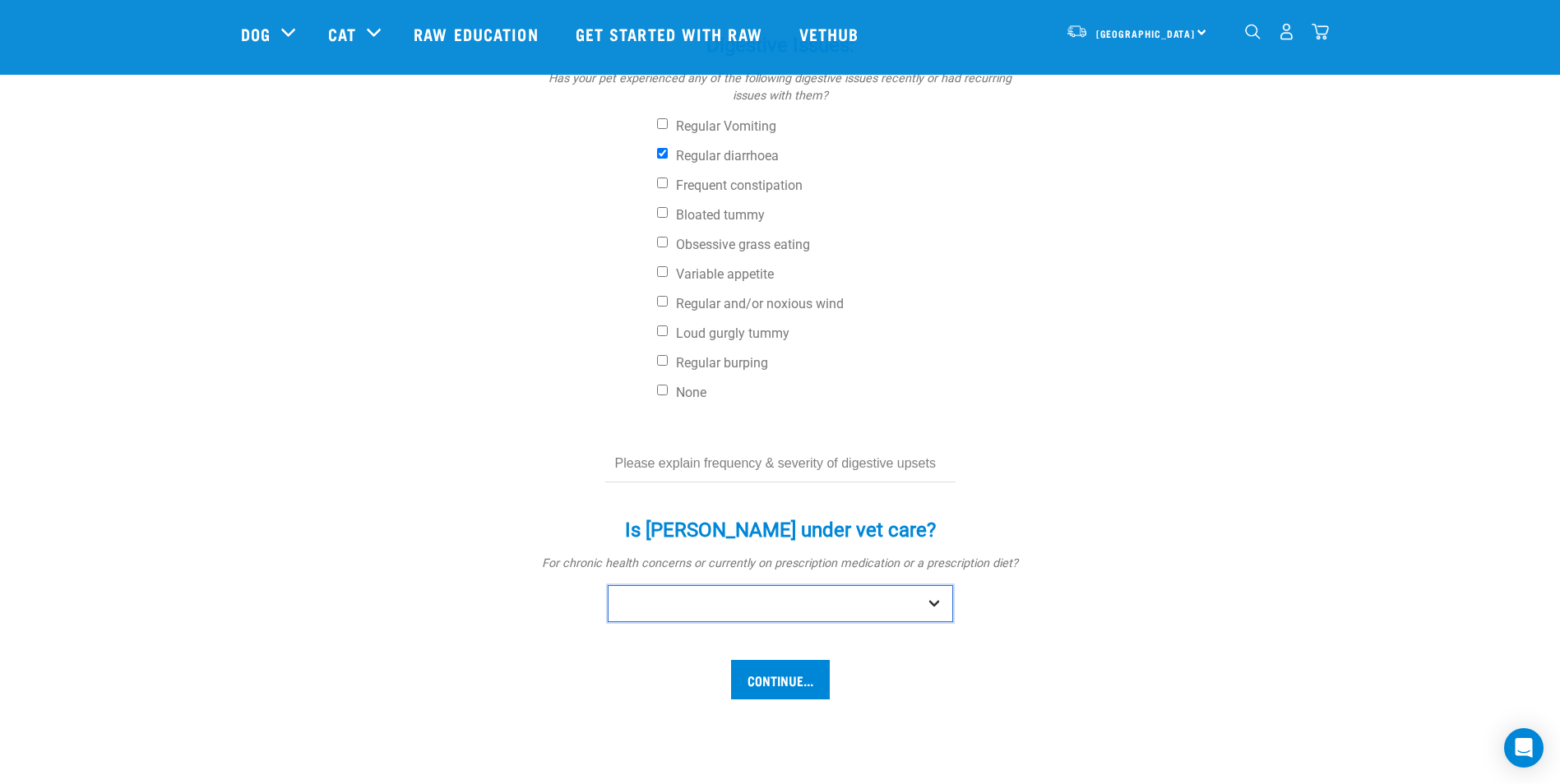
click at [928, 586] on select "No Yes" at bounding box center [780, 604] width 346 height 37
select select "yes"
click at [608, 586] on select "No Yes" at bounding box center [780, 604] width 346 height 37
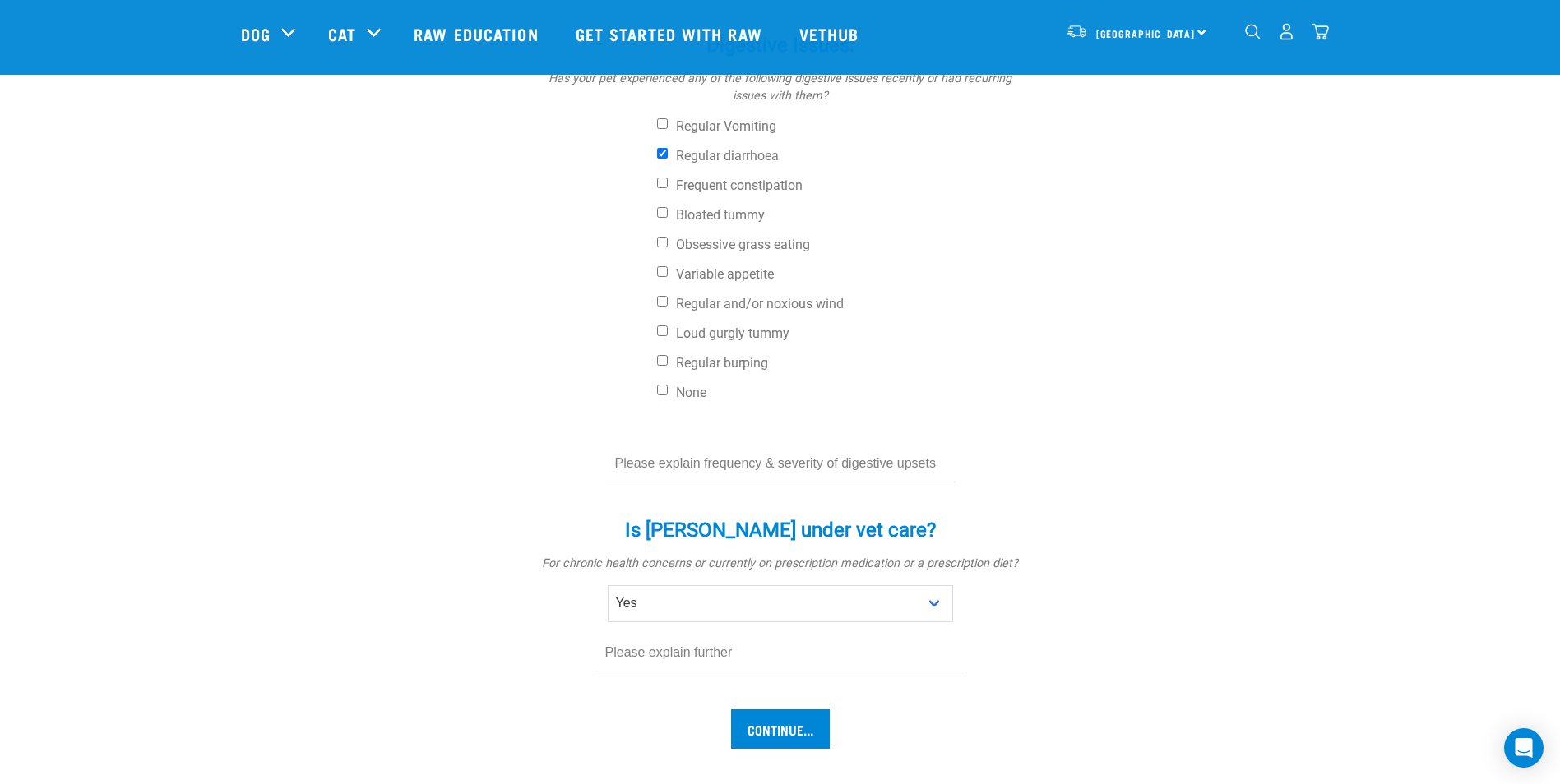
click at [676, 446] on input "text" at bounding box center [780, 464] width 350 height 37
type input "Had gut sensitivities and diarrhoea since 14 weeks old."
click at [691, 635] on input "text" at bounding box center [780, 653] width 370 height 37
type input "Is currently on 1/2 tablet of antibiotic and Go Sensitive Vension Dry Food"
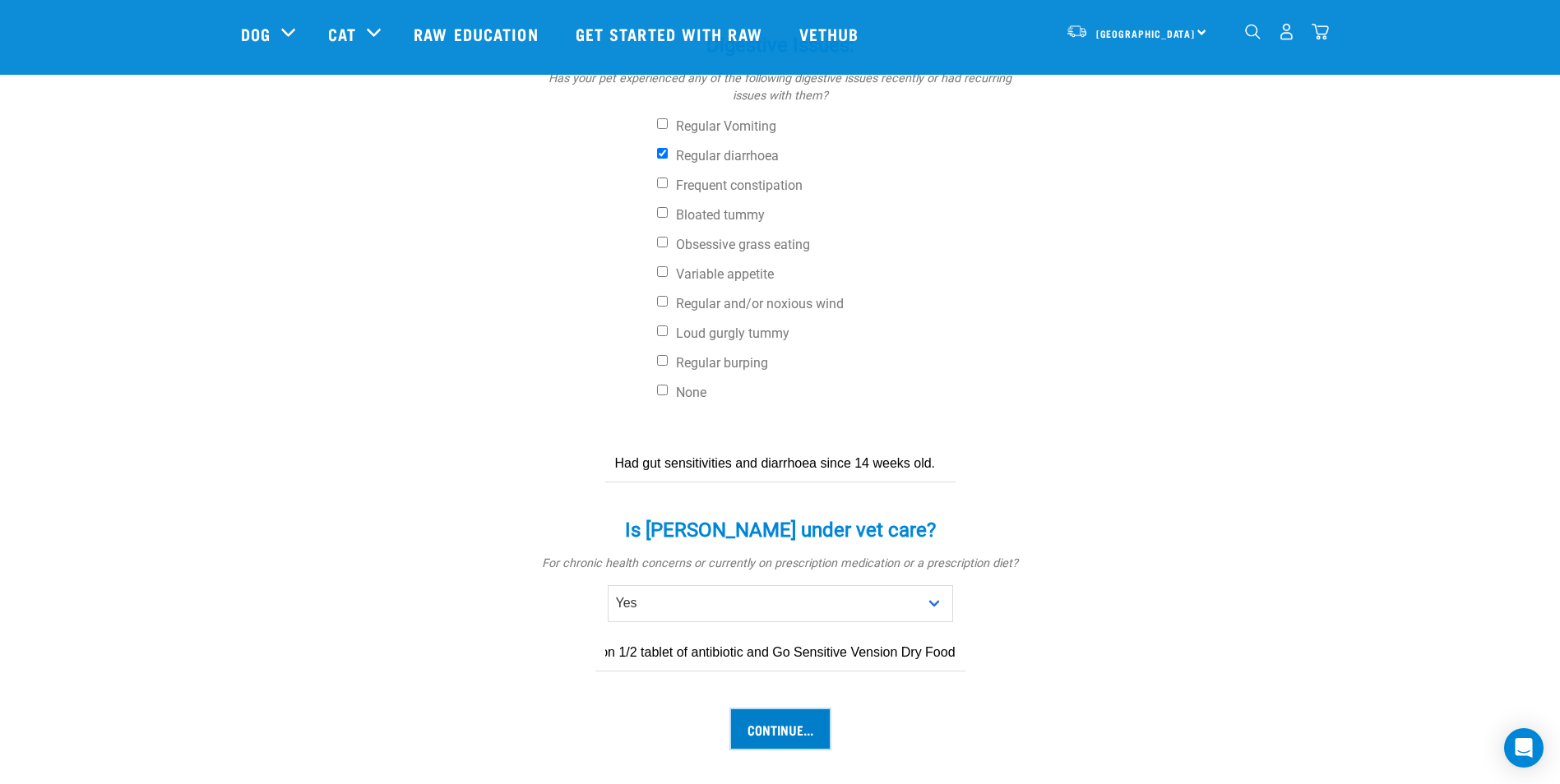
scroll to position [0, 0]
click at [763, 710] on input "Continue..." at bounding box center [780, 730] width 99 height 40
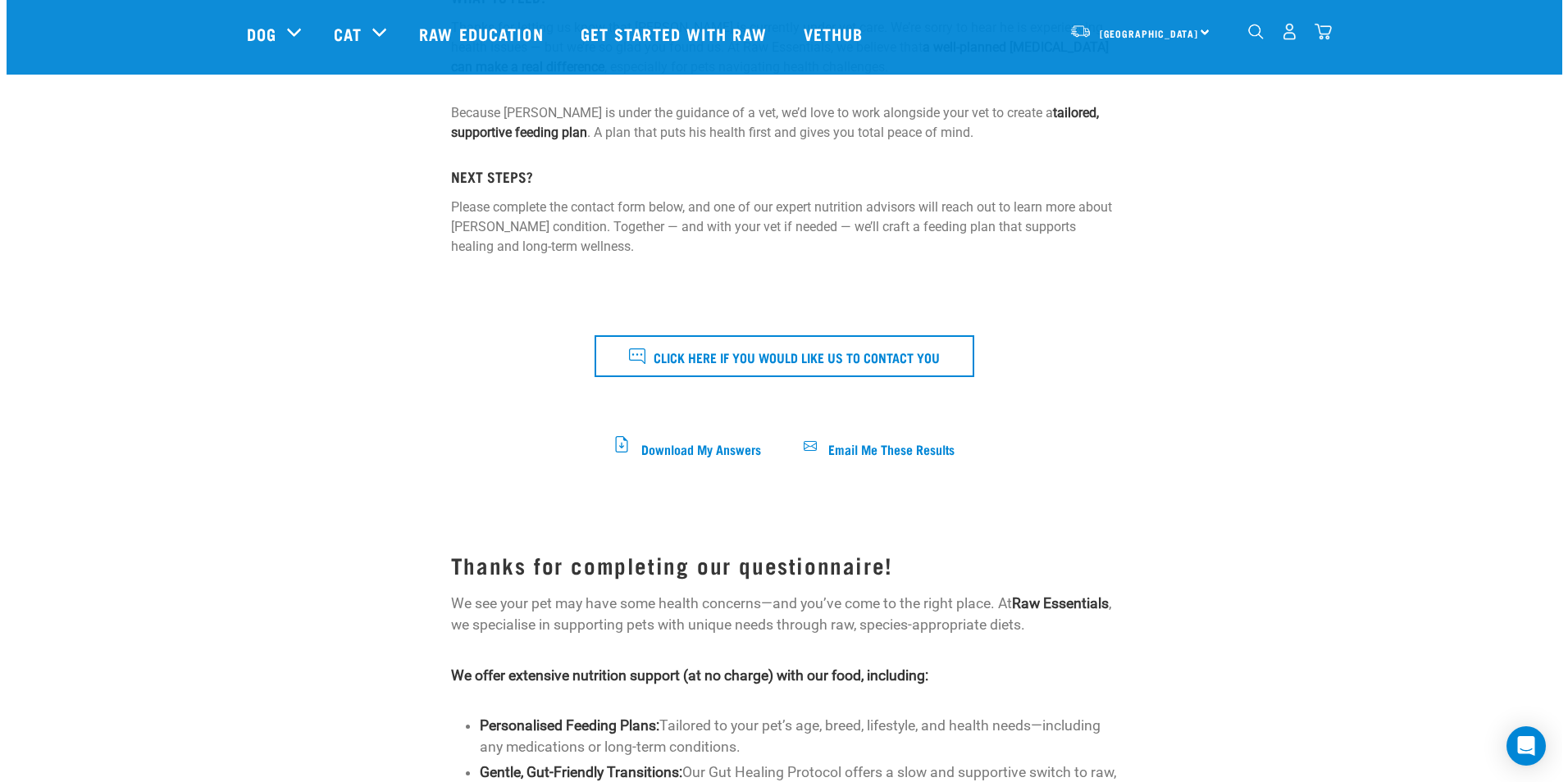
scroll to position [246, 0]
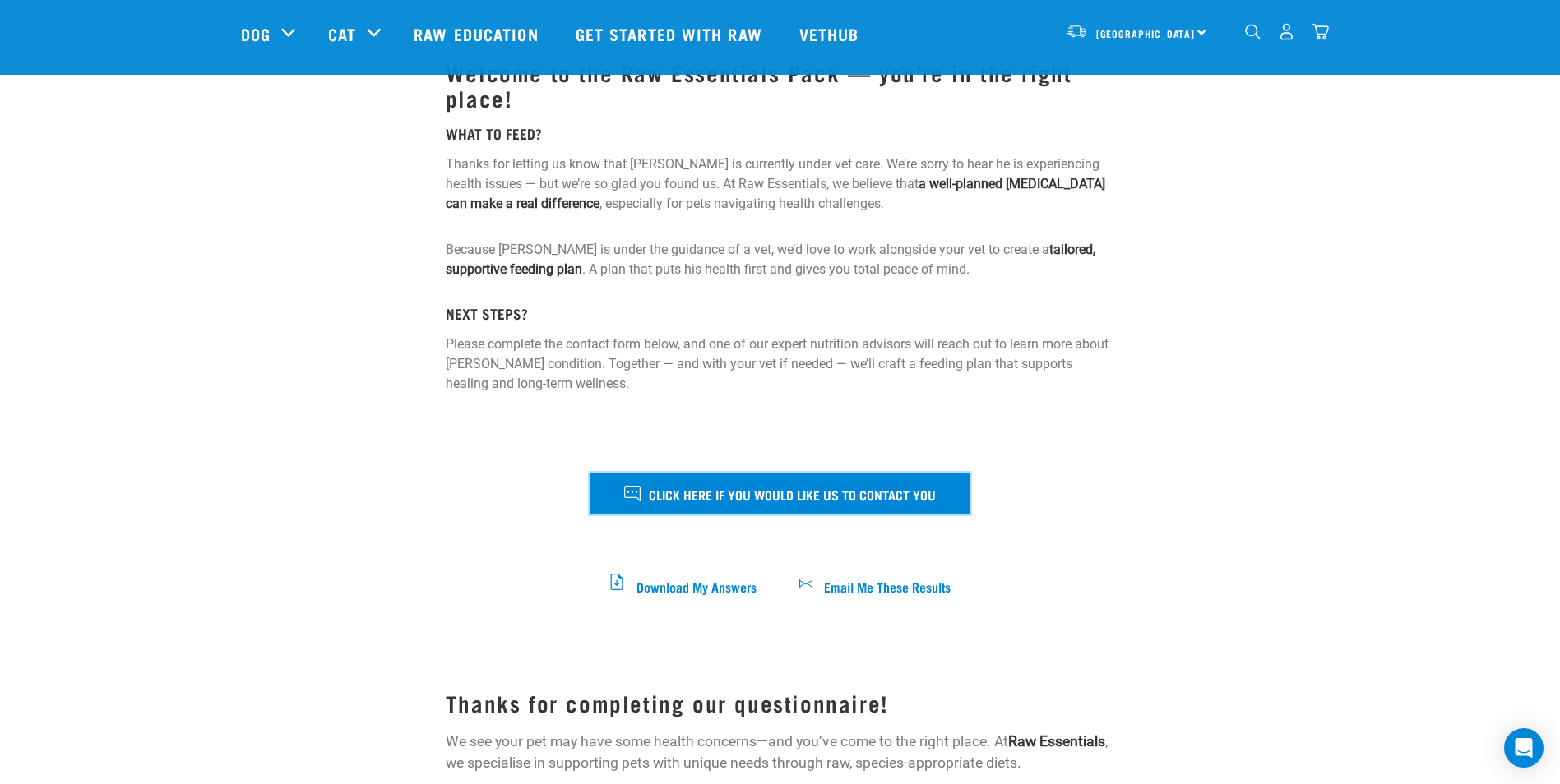
click at [760, 489] on span "Click here if you would like us to contact you" at bounding box center [793, 494] width 287 height 22
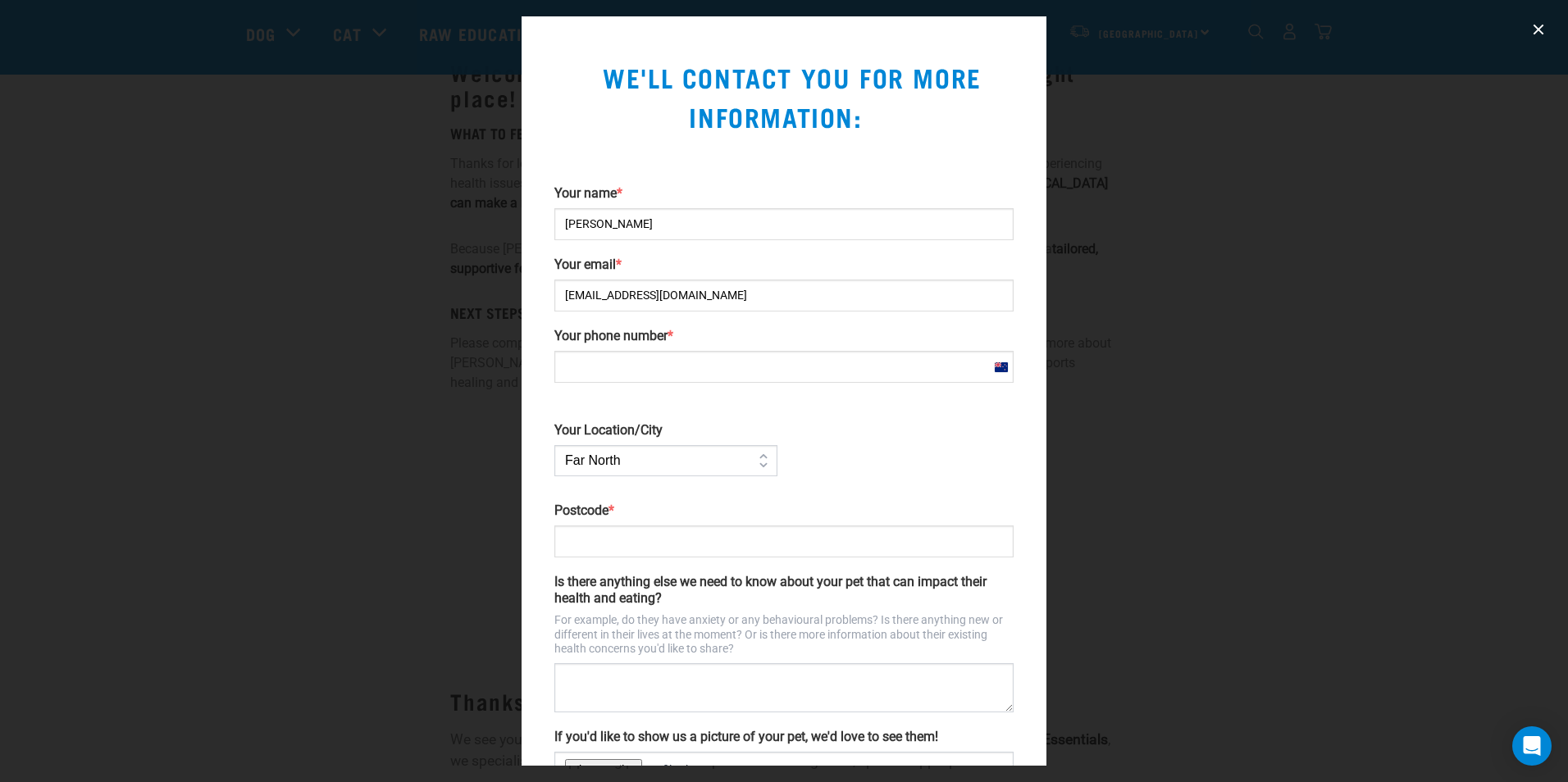
click at [898, 373] on input "Your phone number *" at bounding box center [784, 367] width 459 height 32
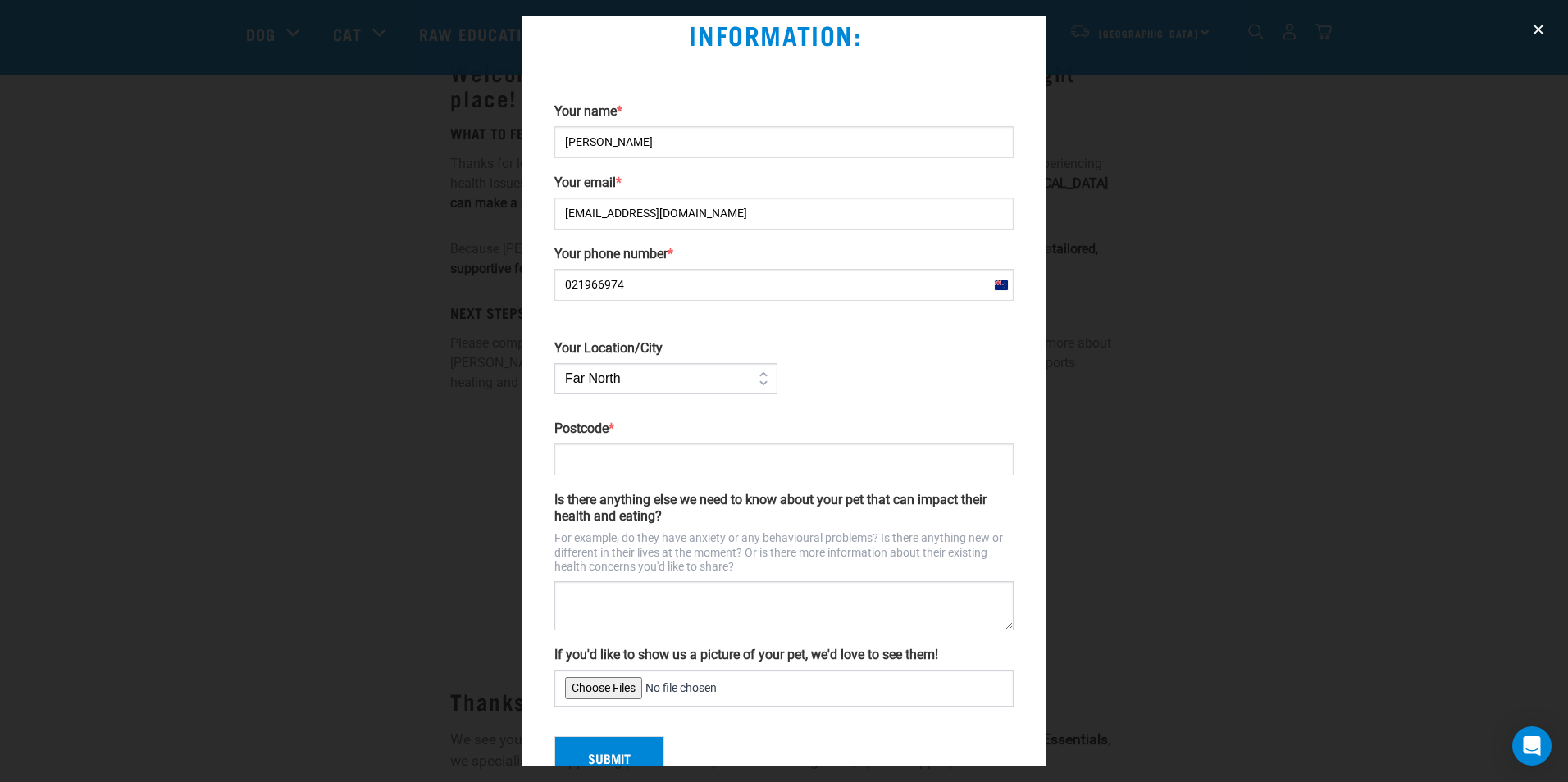
scroll to position [127, 0]
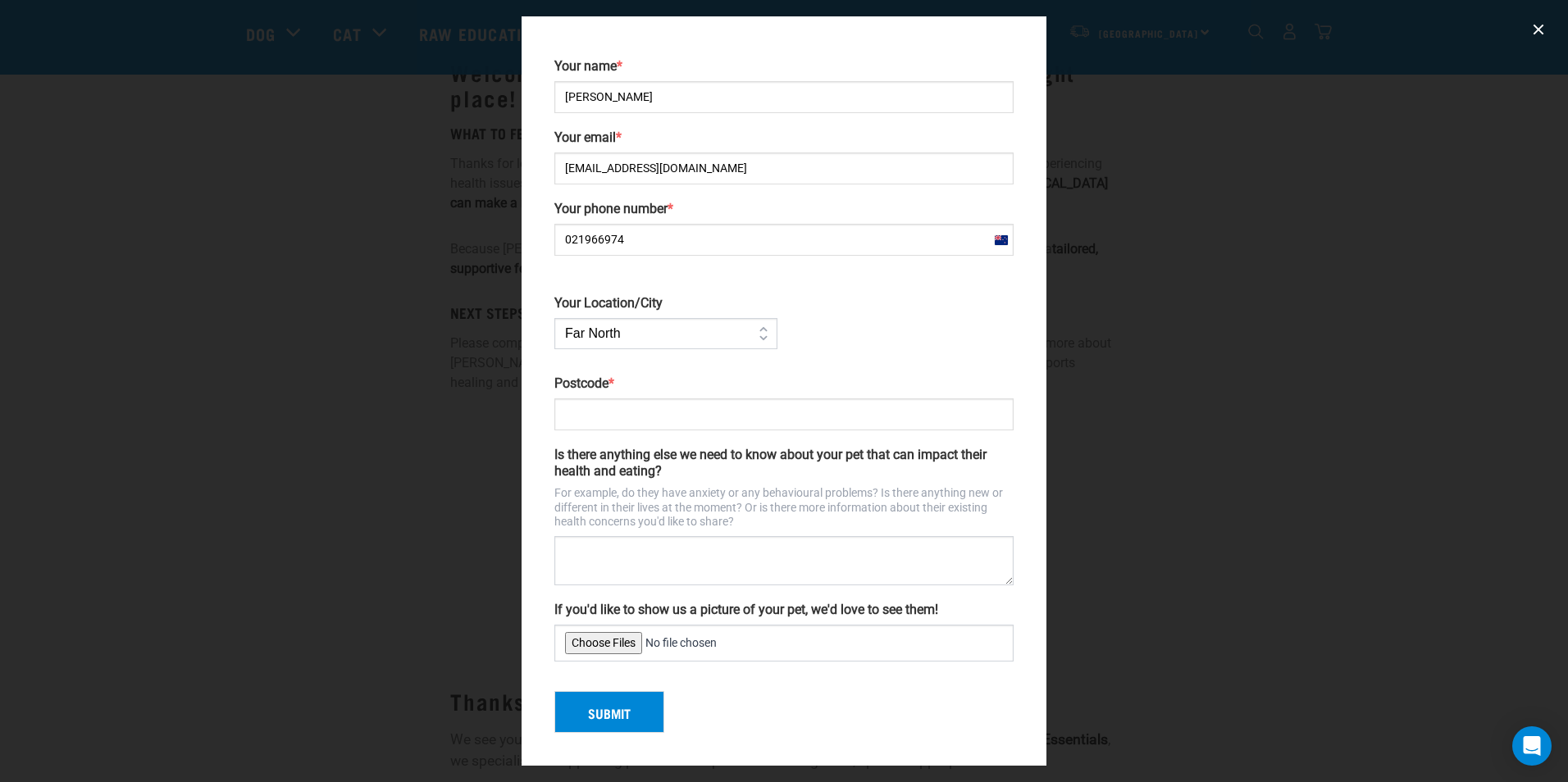
type input "021966974"
click at [681, 409] on input "Postcode *" at bounding box center [784, 415] width 459 height 32
type input "4312"
click at [610, 571] on textarea "Is there anything else we need to know about your pet that can impact their hea…" at bounding box center [784, 561] width 459 height 49
click at [674, 556] on textarea "Is there anything else we need to know about your pet that can impact their hea…" at bounding box center [784, 561] width 459 height 49
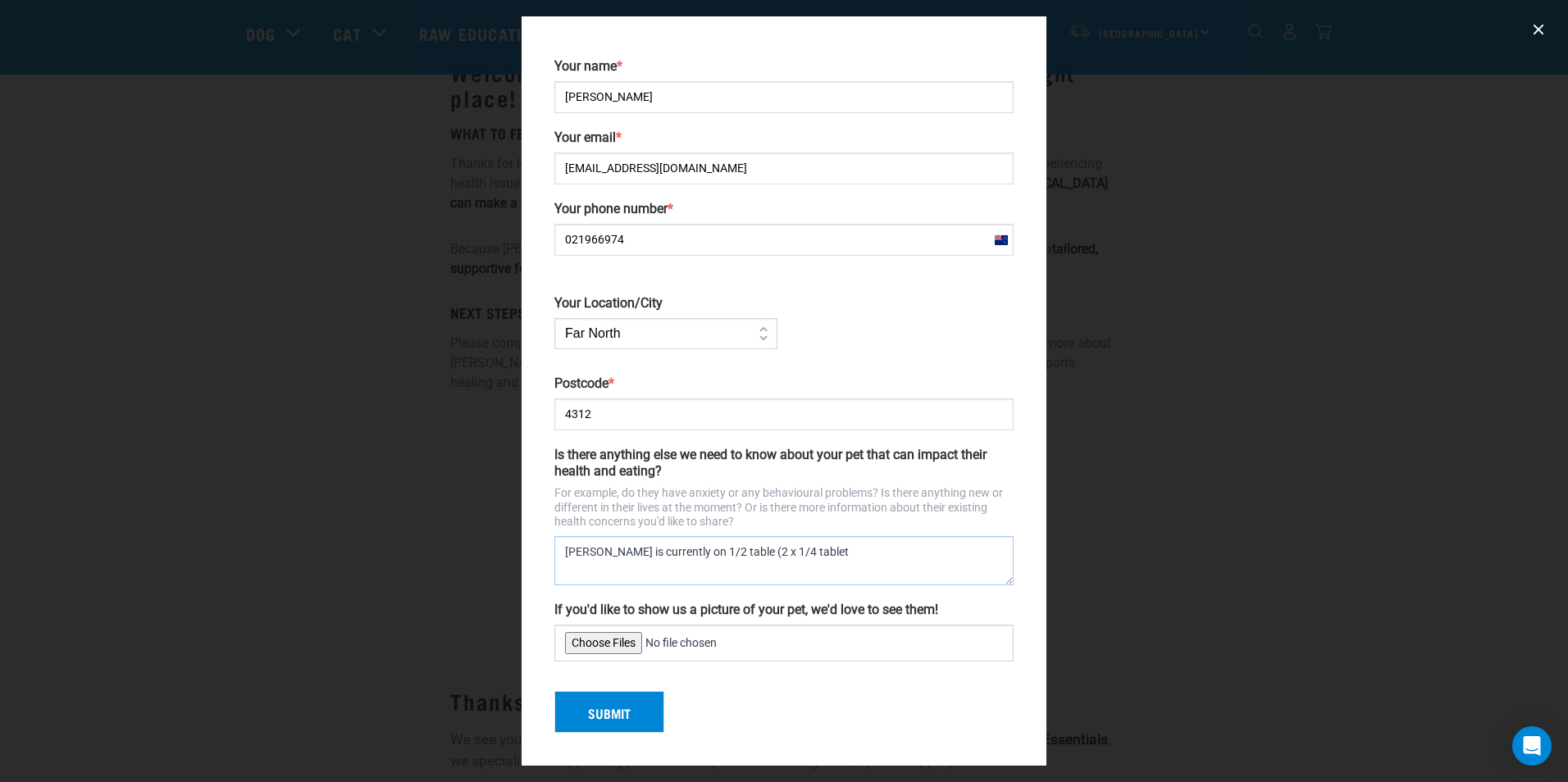
click at [730, 549] on textarea "[PERSON_NAME] is currently on 1/2 table (2 x 1/4 tablet" at bounding box center [784, 561] width 459 height 49
click at [807, 550] on textarea "[PERSON_NAME] is currently on 1/2 table (1 x 1/4 tablet" at bounding box center [784, 561] width 459 height 49
click at [722, 551] on textarea "[PERSON_NAME] is currently on 1/2 table (1 x 1/4 tablet twice a day)" at bounding box center [784, 561] width 459 height 49
drag, startPoint x: 696, startPoint y: 549, endPoint x: 722, endPoint y: 550, distance: 26.0
click at [722, 550] on textarea "[PERSON_NAME] is currently on 1/2 table (1 x 1/4 tablet twice a day)" at bounding box center [784, 561] width 459 height 49
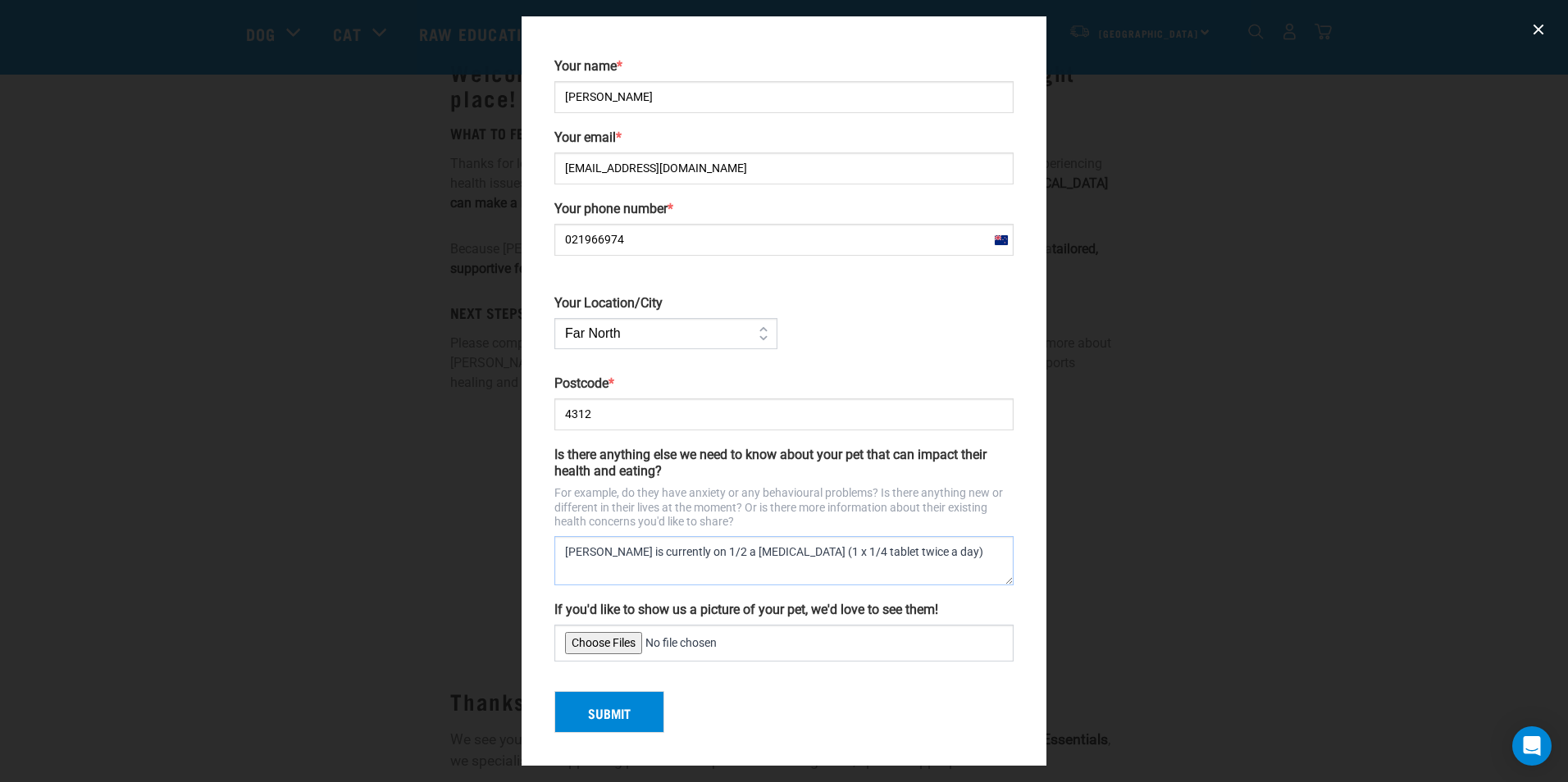
click at [924, 555] on textarea "[PERSON_NAME] is currently on 1/2 a [MEDICAL_DATA] (1 x 1/4 tablet twice a day)" at bounding box center [784, 561] width 459 height 49
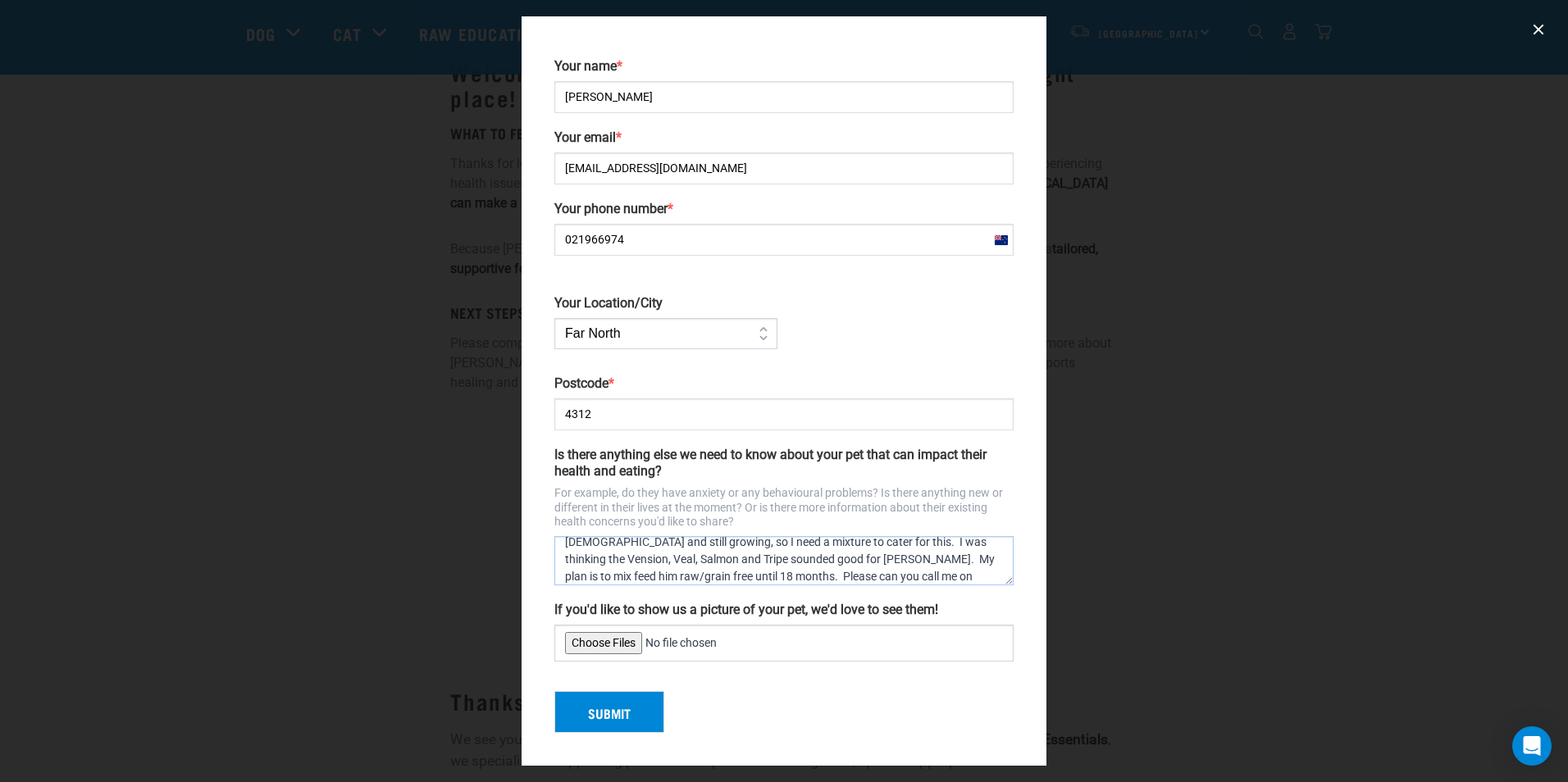
scroll to position [96, 0]
click at [608, 577] on textarea "[PERSON_NAME] is currently on 1/2 a [MEDICAL_DATA] (1 x 1/4 tablet twice a day)…" at bounding box center [784, 561] width 459 height 49
type textarea "[PERSON_NAME] is currently on 1/2 a [MEDICAL_DATA] (1 x 1/4 tablet twice a day)…"
click at [609, 719] on button "Submit" at bounding box center [610, 712] width 110 height 43
